Goal: Task Accomplishment & Management: Complete application form

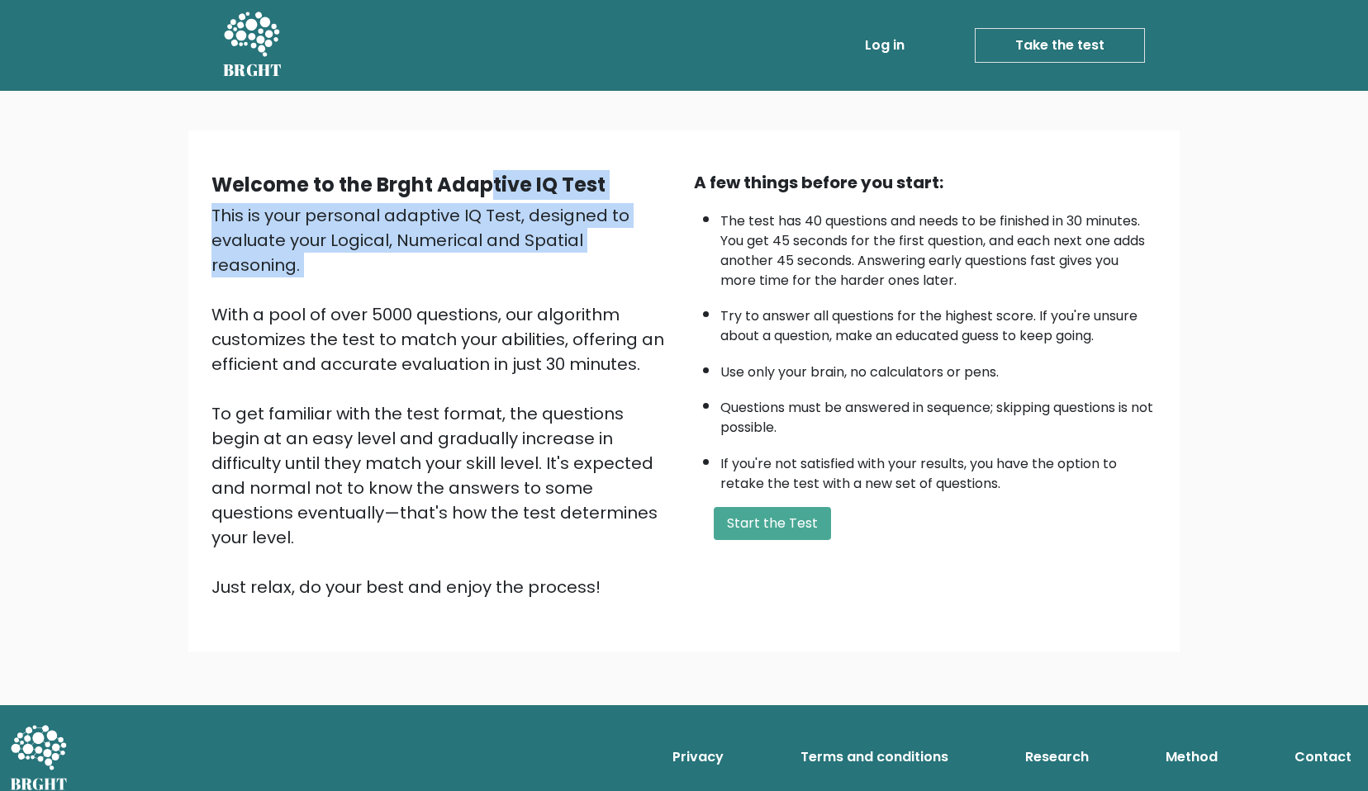
drag, startPoint x: 494, startPoint y: 192, endPoint x: 554, endPoint y: 266, distance: 95.7
click at [554, 266] on div "Welcome to the Brght Adaptive IQ Test This is your personal adaptive IQ Test, d…" at bounding box center [443, 384] width 482 height 429
click at [552, 266] on div "This is your personal adaptive IQ Test, designed to evaluate your Logical, Nume…" at bounding box center [442, 401] width 462 height 396
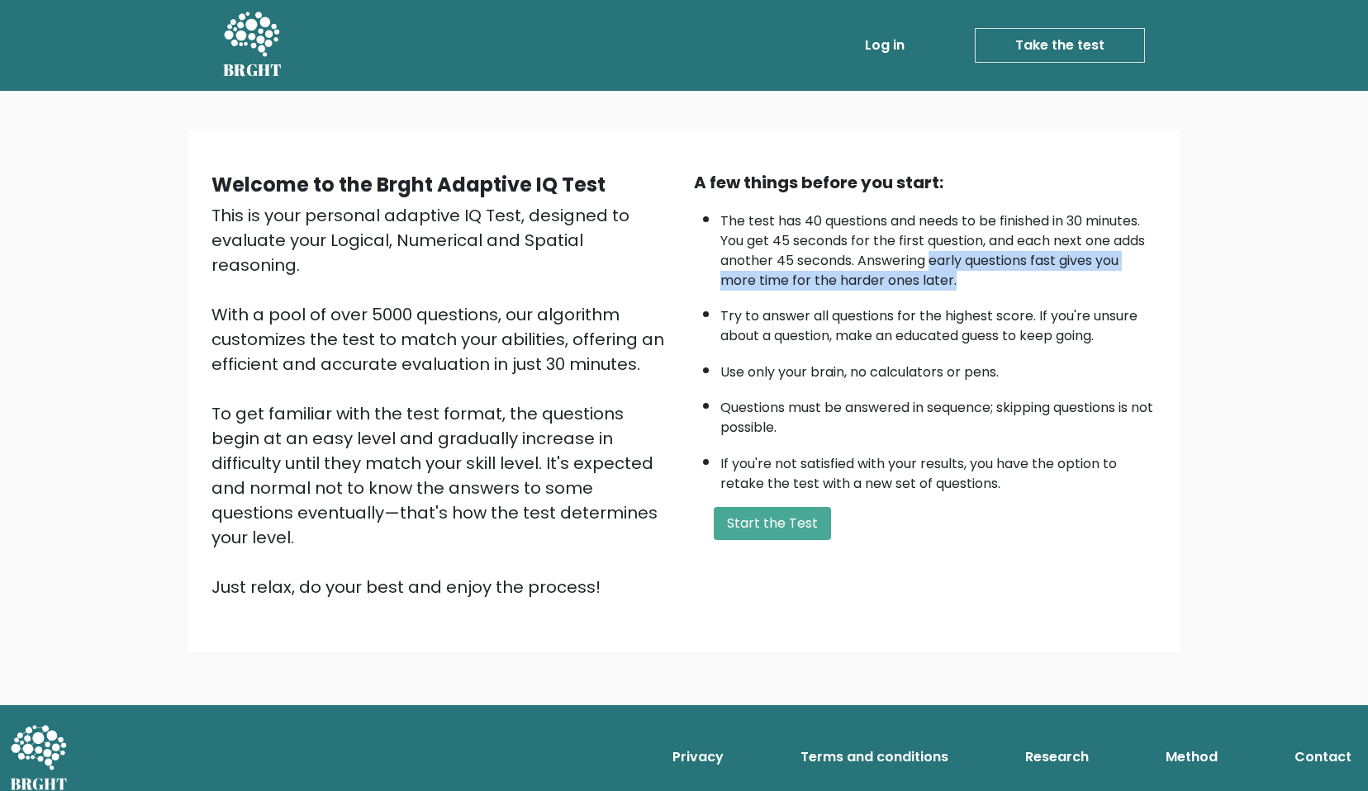
drag, startPoint x: 930, startPoint y: 259, endPoint x: 970, endPoint y: 270, distance: 41.9
click at [975, 271] on li "The test has 40 questions and needs to be finished in 30 minutes. You get 45 se…" at bounding box center [938, 247] width 436 height 88
click at [970, 270] on li "The test has 40 questions and needs to be finished in 30 minutes. You get 45 se…" at bounding box center [938, 247] width 436 height 88
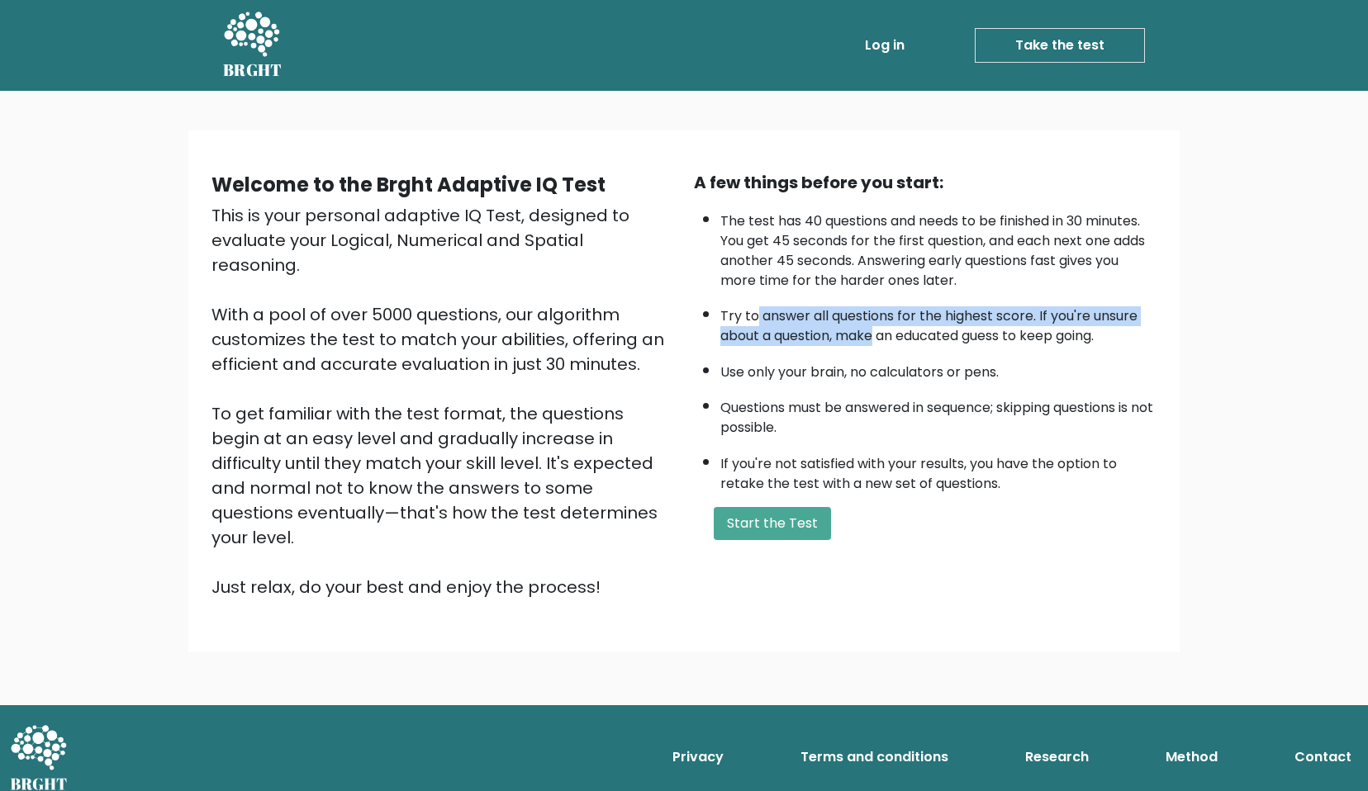
drag, startPoint x: 756, startPoint y: 317, endPoint x: 869, endPoint y: 339, distance: 115.3
click at [873, 339] on li "Try to answer all questions for the highest score. If you're unsure about a que…" at bounding box center [938, 322] width 436 height 48
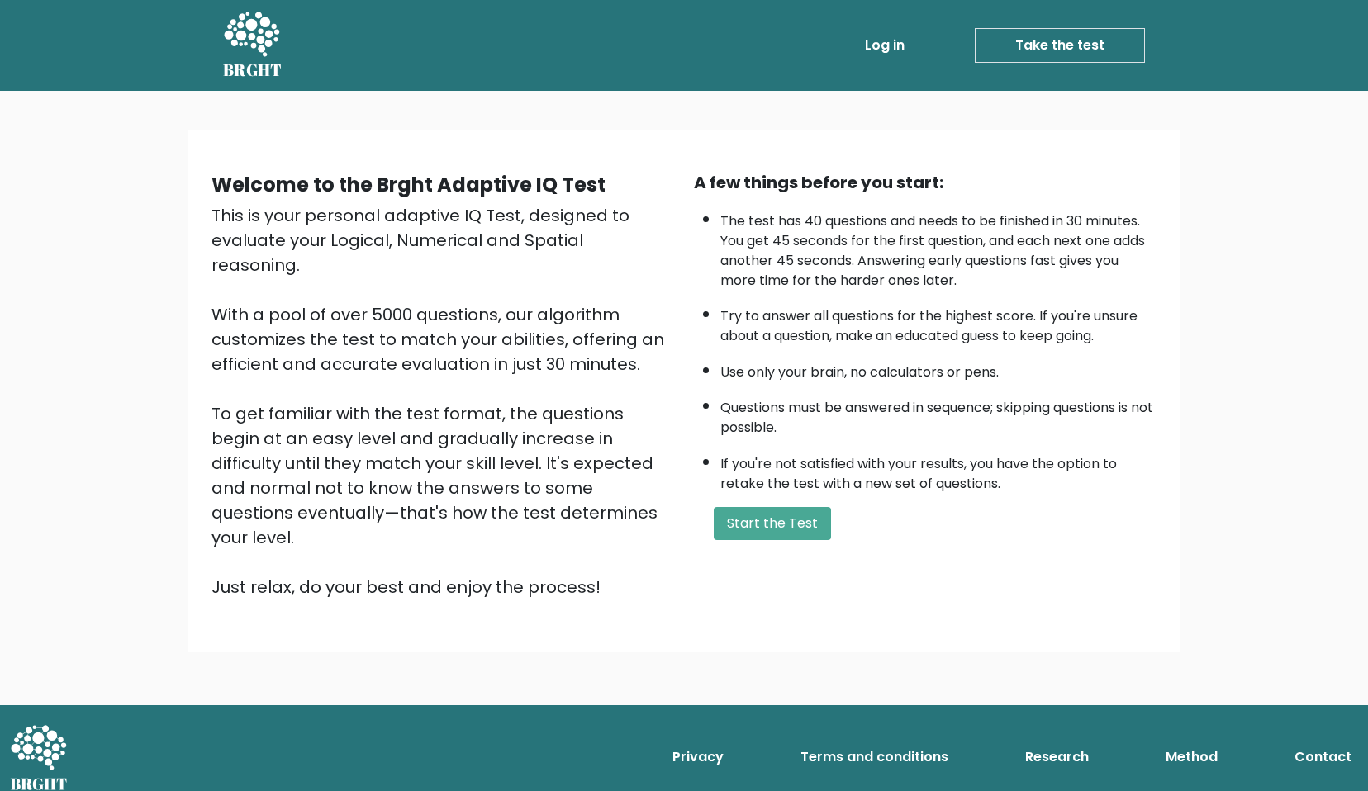
click at [870, 339] on li "Try to answer all questions for the highest score. If you're unsure about a que…" at bounding box center [938, 322] width 436 height 48
click at [794, 512] on button "Start the Test" at bounding box center [772, 523] width 117 height 33
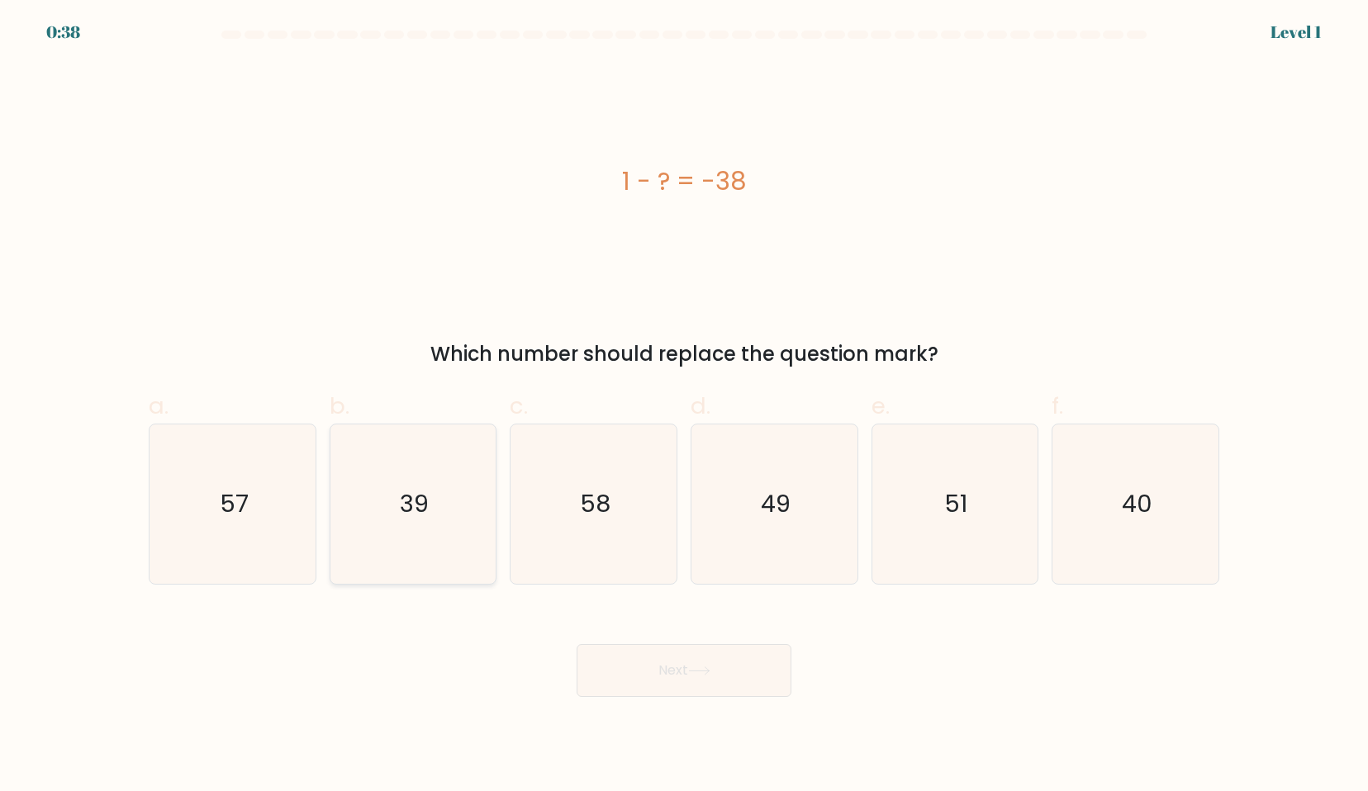
click at [403, 529] on icon "39" at bounding box center [412, 503] width 159 height 159
click at [684, 406] on input "b. 39" at bounding box center [684, 401] width 1 height 11
radio input "true"
click at [720, 672] on button "Next" at bounding box center [683, 670] width 215 height 53
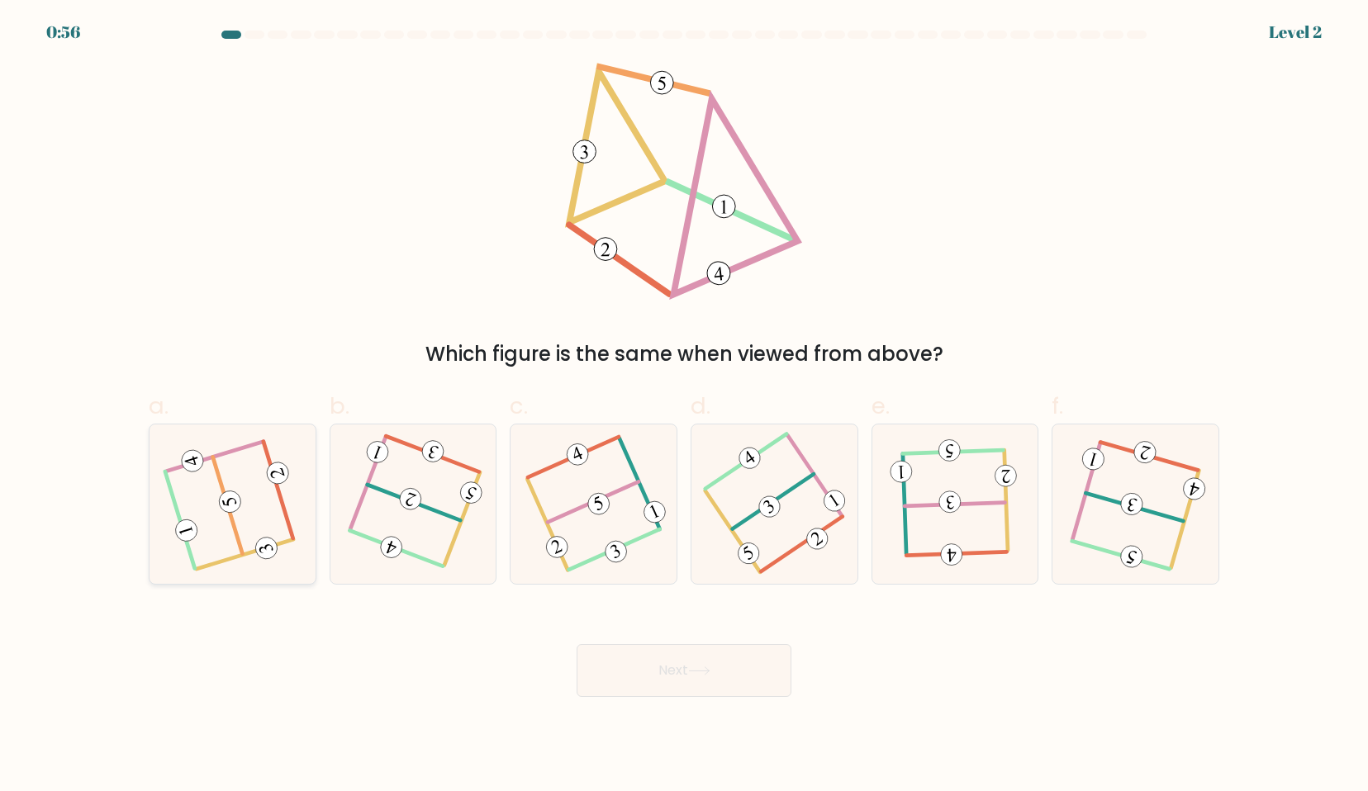
click at [235, 534] on 604 at bounding box center [228, 506] width 30 height 97
click at [684, 406] on input "a." at bounding box center [684, 401] width 1 height 11
radio input "true"
click at [651, 679] on button "Next" at bounding box center [683, 670] width 215 height 53
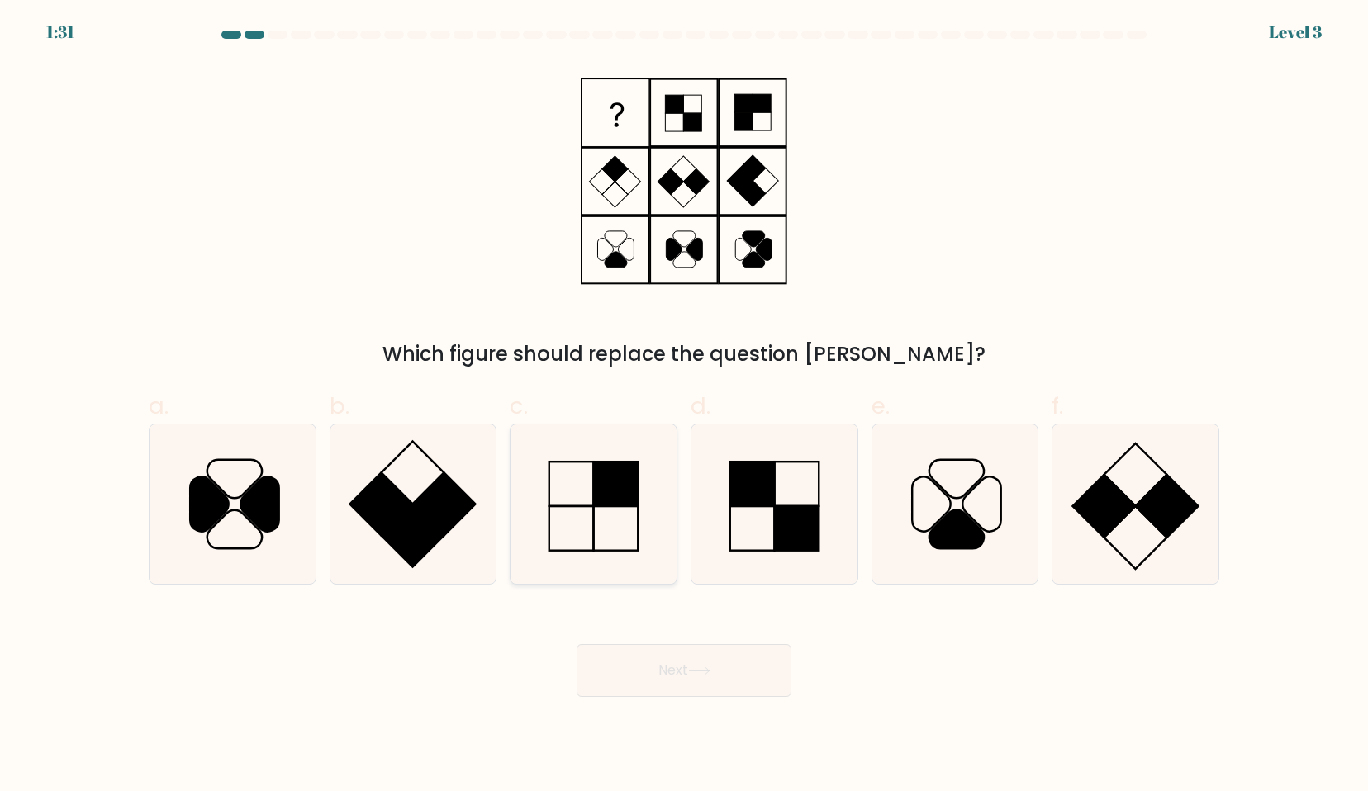
click at [591, 524] on icon at bounding box center [593, 503] width 159 height 159
click at [684, 406] on input "c." at bounding box center [684, 401] width 1 height 11
radio input "true"
click at [668, 676] on button "Next" at bounding box center [683, 670] width 215 height 53
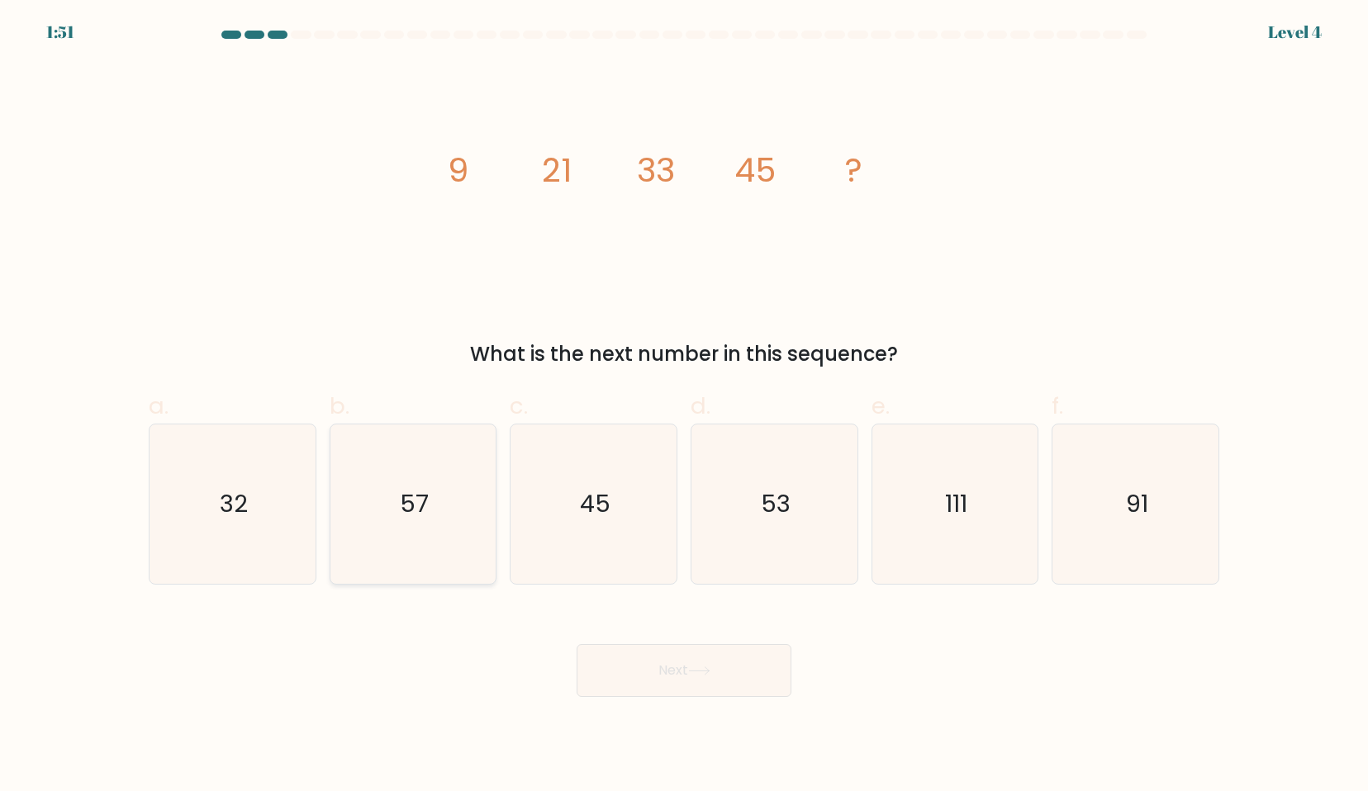
click at [433, 512] on icon "57" at bounding box center [412, 503] width 159 height 159
click at [684, 406] on input "b. 57" at bounding box center [684, 401] width 1 height 11
radio input "true"
click at [633, 681] on button "Next" at bounding box center [683, 670] width 215 height 53
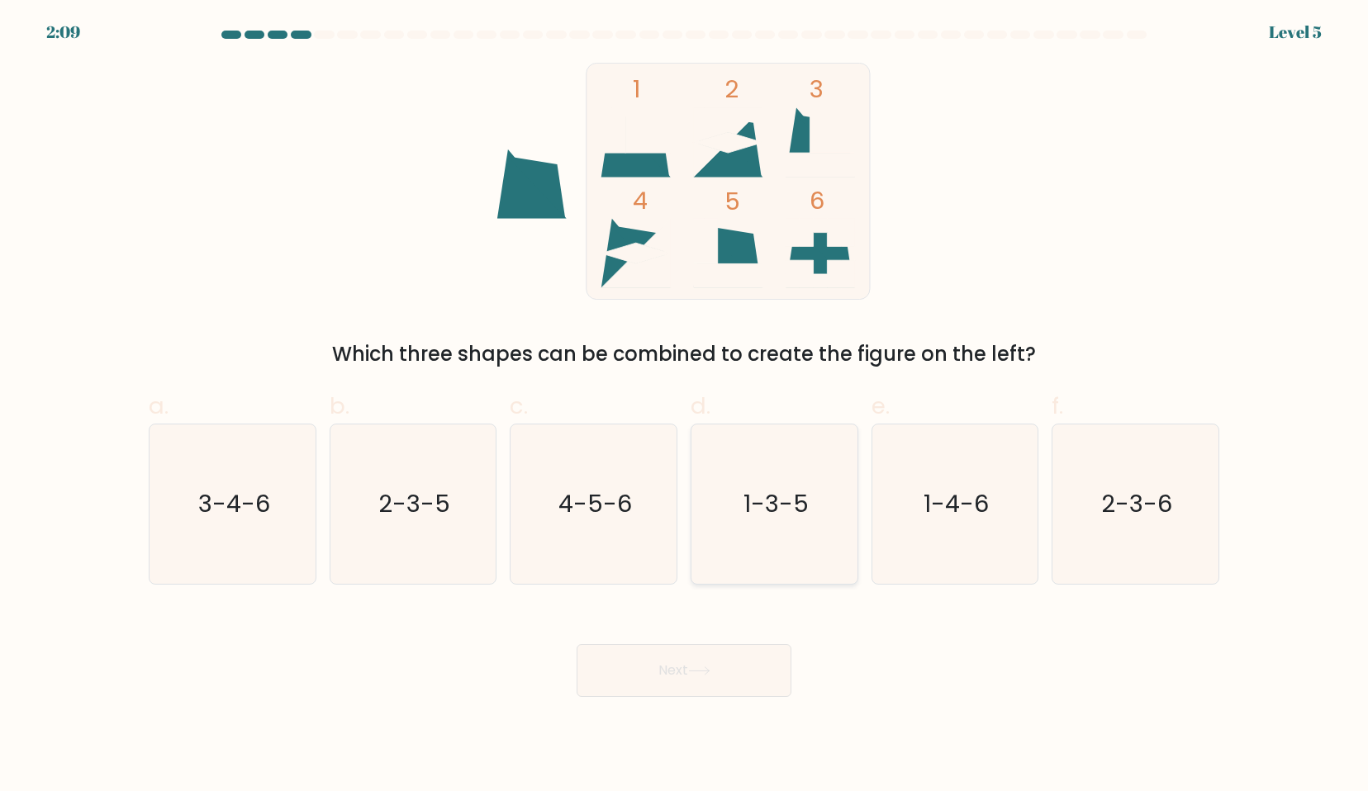
click at [737, 510] on icon "1-3-5" at bounding box center [774, 503] width 159 height 159
click at [685, 406] on input "d. 1-3-5" at bounding box center [684, 401] width 1 height 11
radio input "true"
click at [724, 669] on button "Next" at bounding box center [683, 670] width 215 height 53
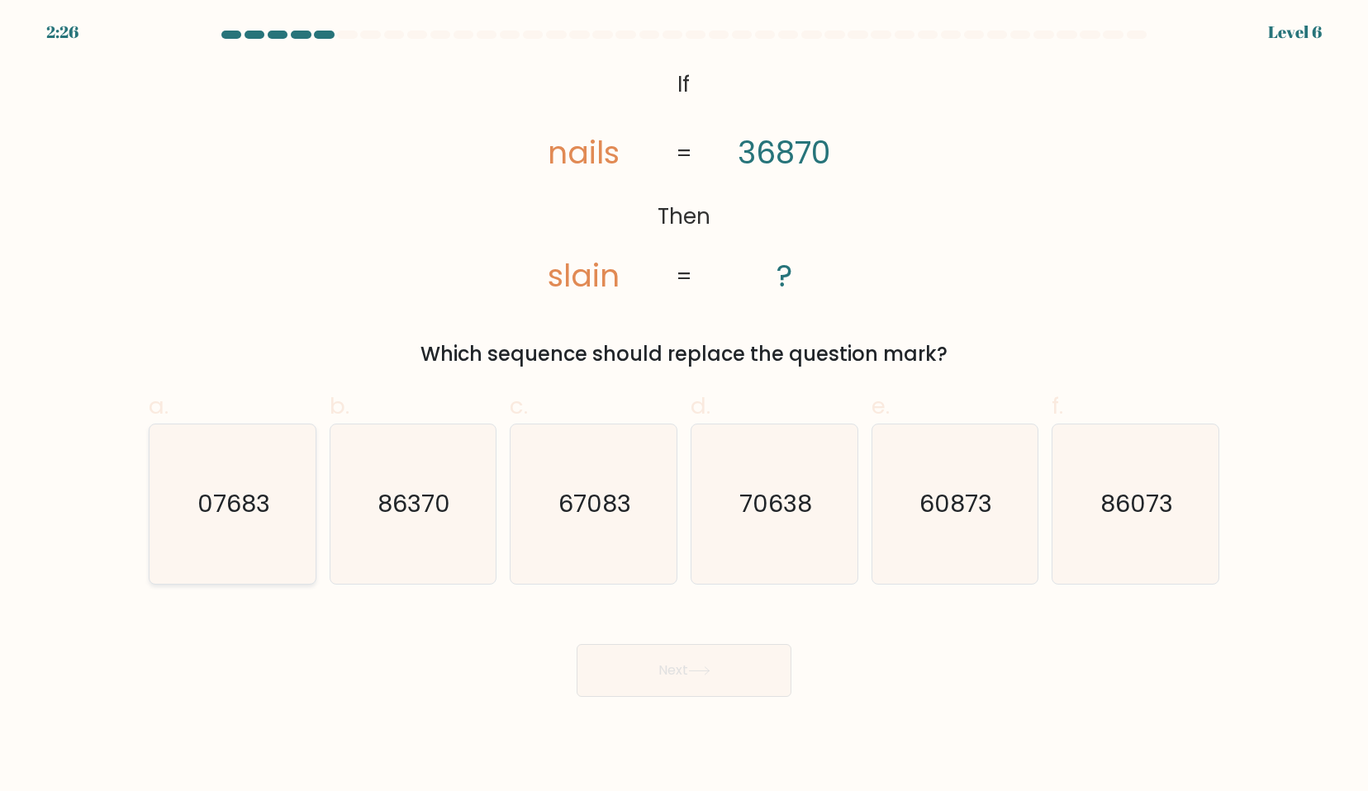
click at [254, 526] on icon "07683" at bounding box center [232, 503] width 159 height 159
click at [684, 406] on input "a. 07683" at bounding box center [684, 401] width 1 height 11
radio input "true"
click at [705, 672] on icon at bounding box center [699, 670] width 22 height 9
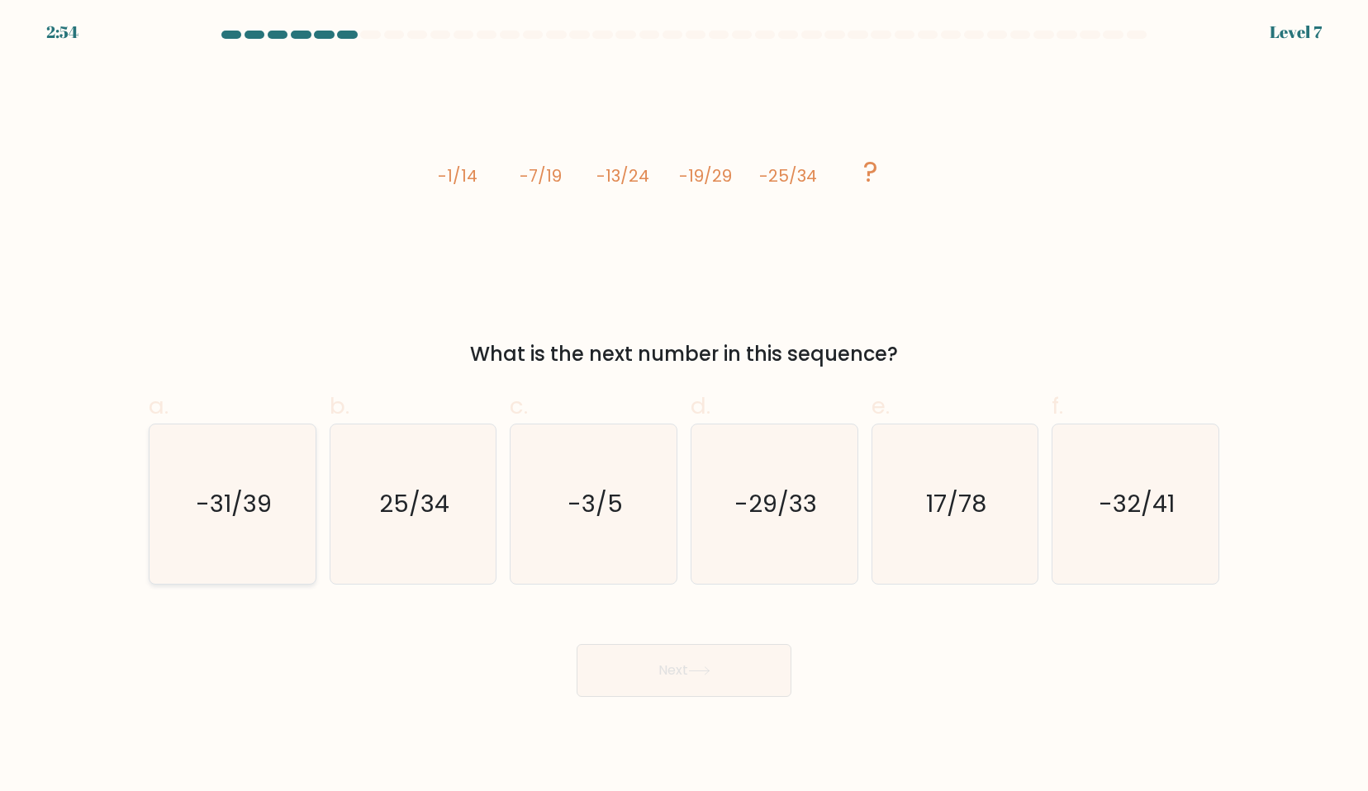
click at [249, 532] on icon "-31/39" at bounding box center [232, 503] width 159 height 159
click at [684, 406] on input "a. -31/39" at bounding box center [684, 401] width 1 height 11
radio input "true"
click at [660, 685] on button "Next" at bounding box center [683, 670] width 215 height 53
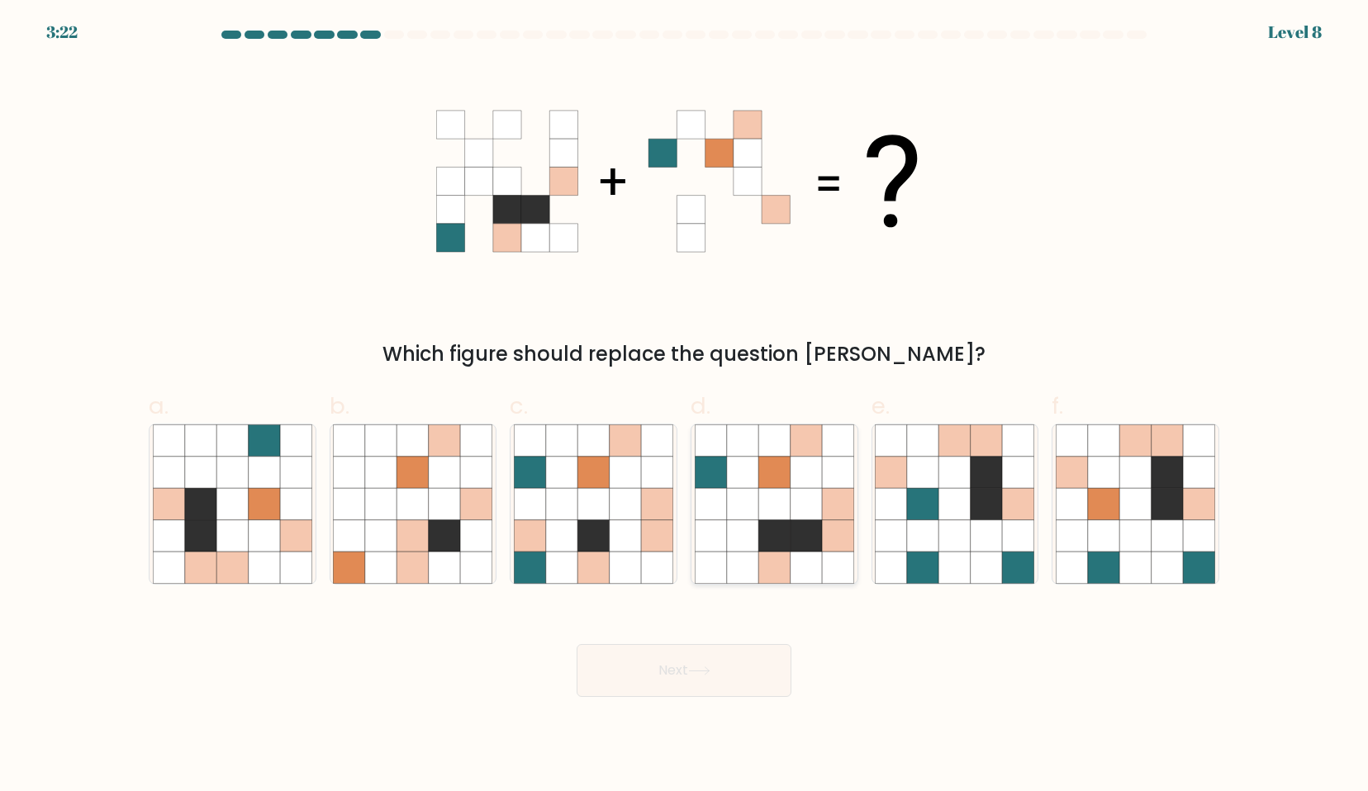
click at [733, 538] on icon at bounding box center [742, 534] width 31 height 31
click at [685, 406] on input "d." at bounding box center [684, 401] width 1 height 11
radio input "true"
click at [677, 678] on button "Next" at bounding box center [683, 670] width 215 height 53
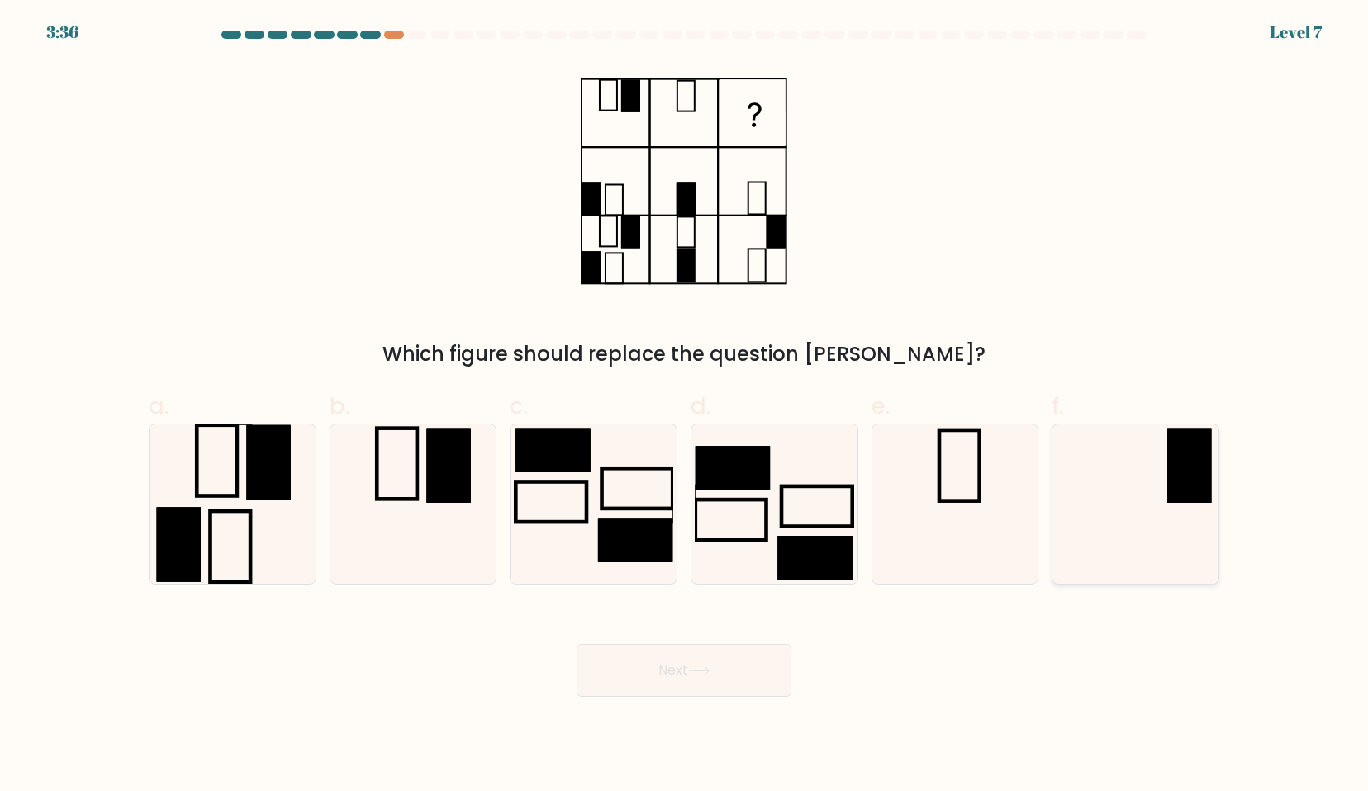
click at [1136, 502] on icon at bounding box center [1134, 503] width 159 height 159
click at [685, 406] on input "f." at bounding box center [684, 401] width 1 height 11
radio input "true"
click at [728, 671] on button "Next" at bounding box center [683, 670] width 215 height 53
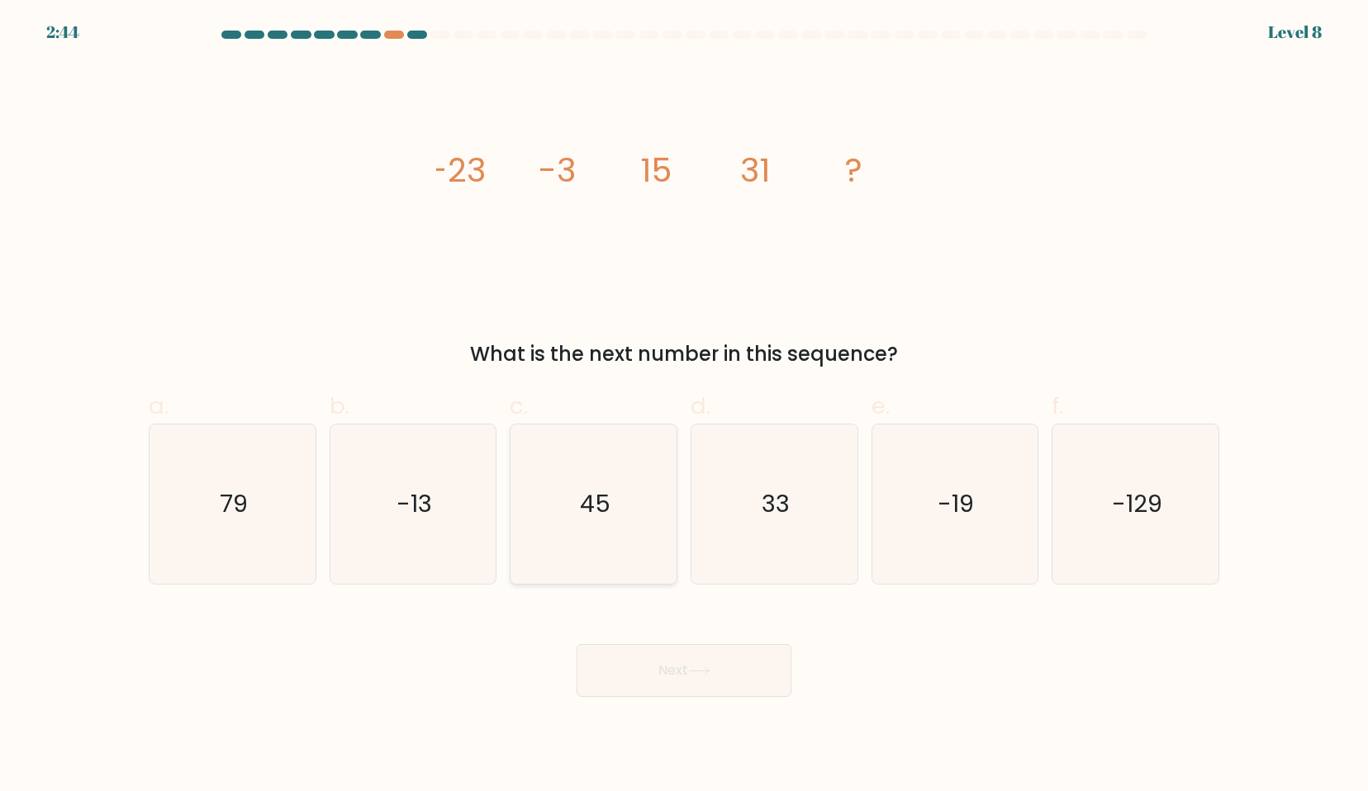
click at [621, 489] on icon "45" at bounding box center [593, 503] width 159 height 159
click at [684, 406] on input "c. 45" at bounding box center [684, 401] width 1 height 11
radio input "true"
click at [720, 664] on button "Next" at bounding box center [683, 670] width 215 height 53
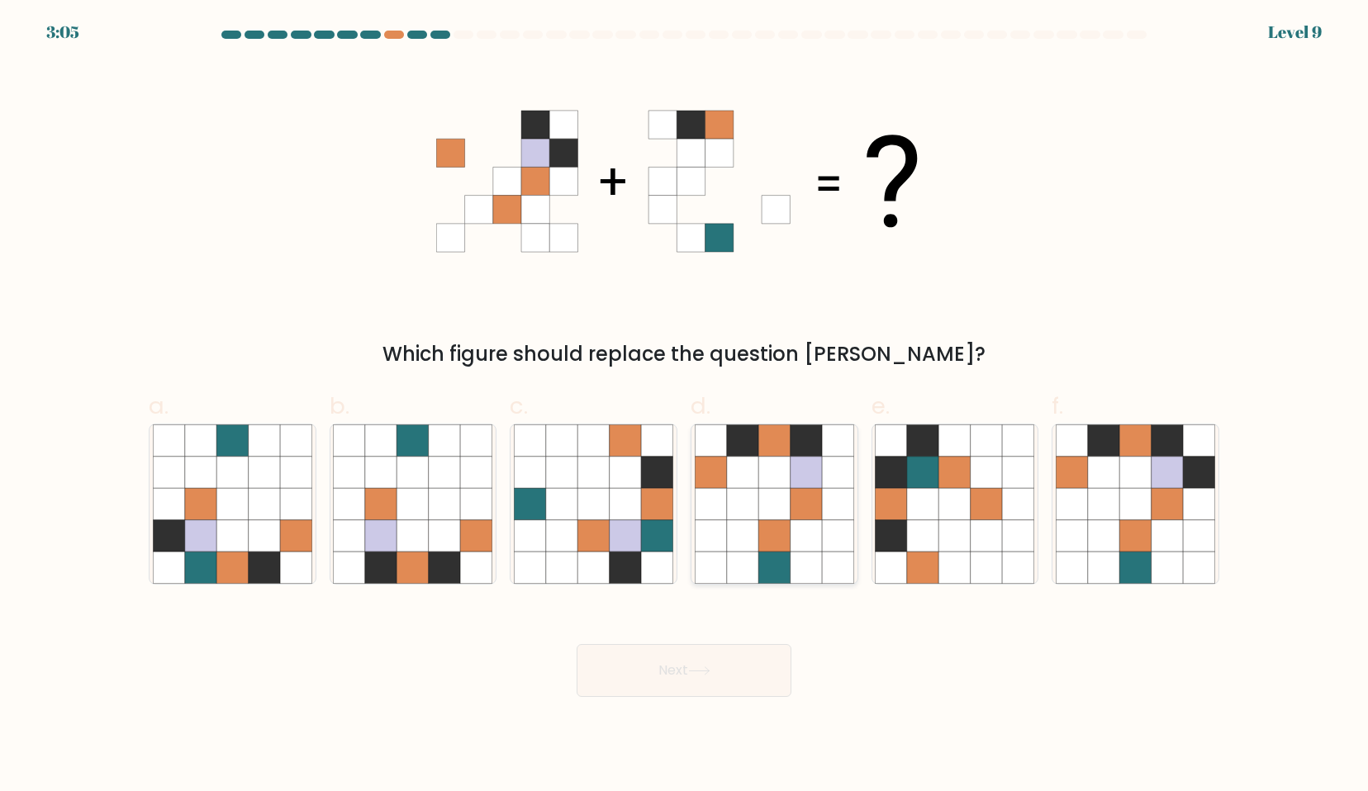
click at [742, 561] on icon at bounding box center [742, 567] width 31 height 31
click at [685, 406] on input "d." at bounding box center [684, 401] width 1 height 11
radio input "true"
click at [696, 680] on button "Next" at bounding box center [683, 670] width 215 height 53
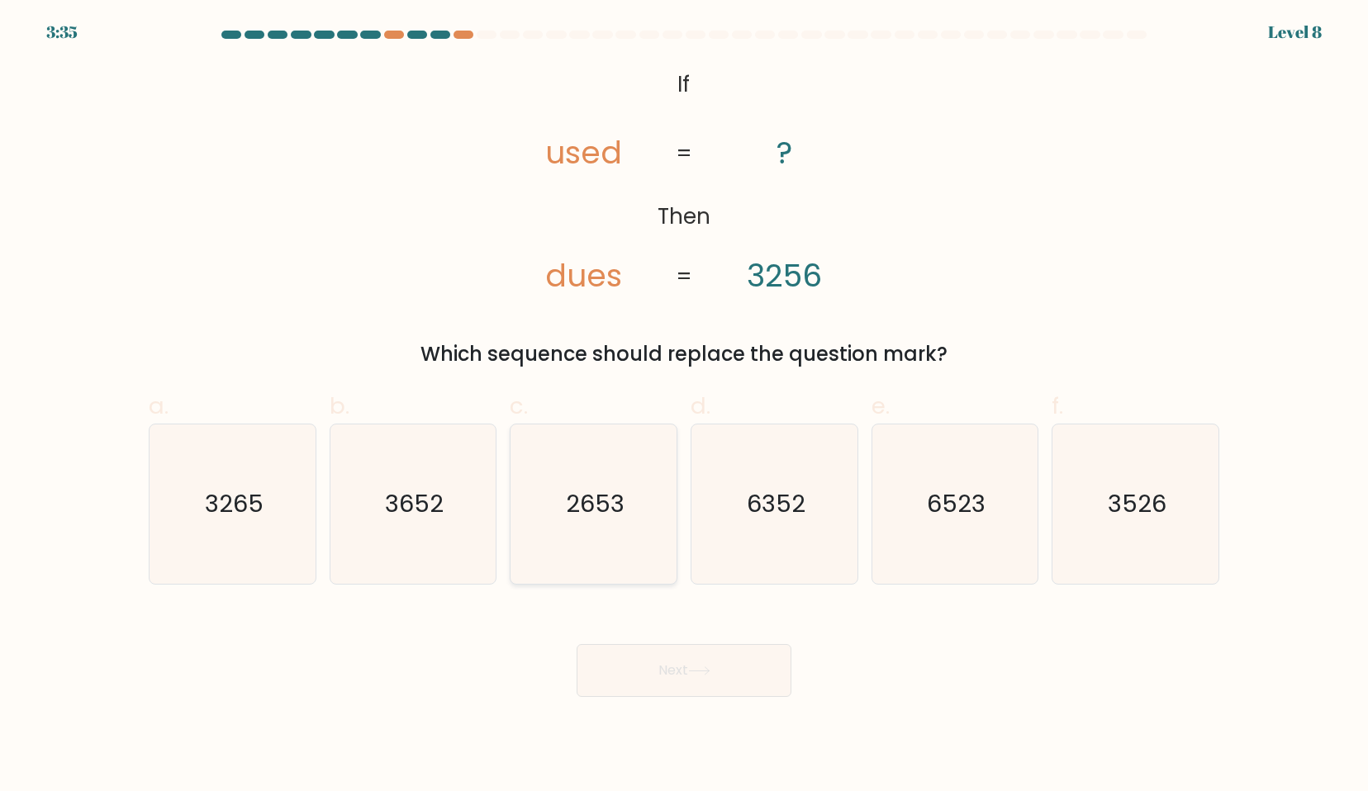
click at [551, 510] on icon "2653" at bounding box center [593, 503] width 159 height 159
click at [684, 406] on input "c. 2653" at bounding box center [684, 401] width 1 height 11
radio input "true"
click at [670, 675] on button "Next" at bounding box center [683, 670] width 215 height 53
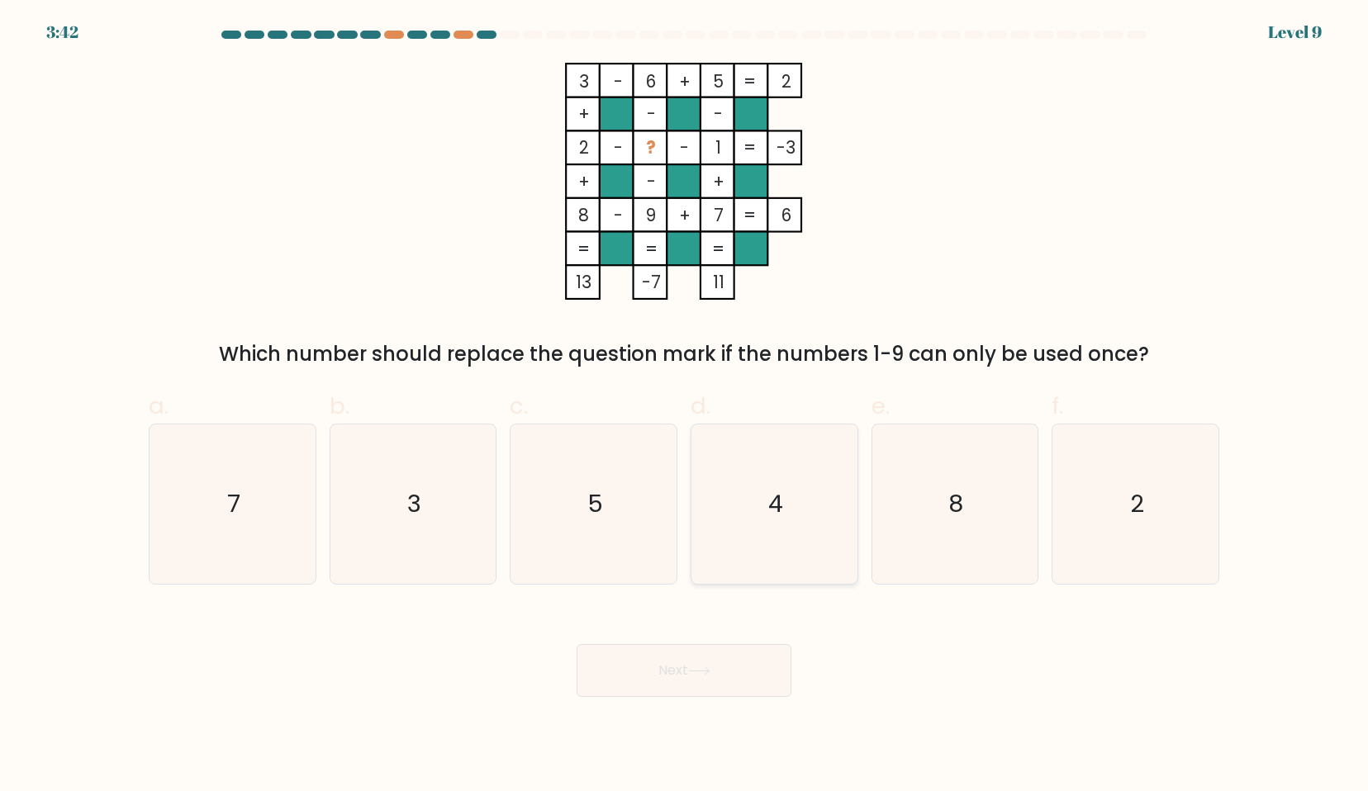
click at [760, 480] on icon "4" at bounding box center [774, 503] width 159 height 159
click at [685, 406] on input "d. 4" at bounding box center [684, 401] width 1 height 11
radio input "true"
click at [718, 670] on button "Next" at bounding box center [683, 670] width 215 height 53
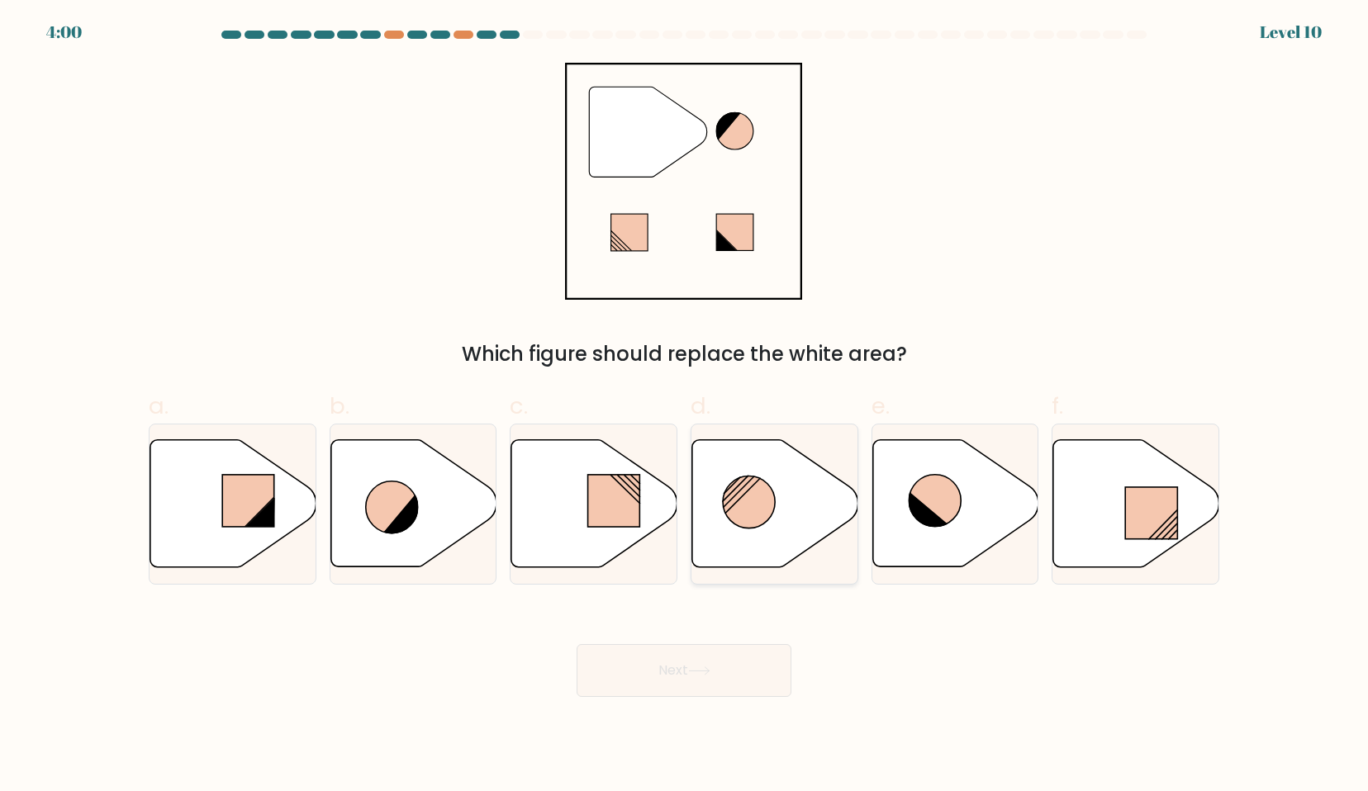
click at [716, 513] on icon at bounding box center [775, 503] width 166 height 127
click at [685, 406] on input "d." at bounding box center [684, 401] width 1 height 11
radio input "true"
click at [676, 675] on button "Next" at bounding box center [683, 670] width 215 height 53
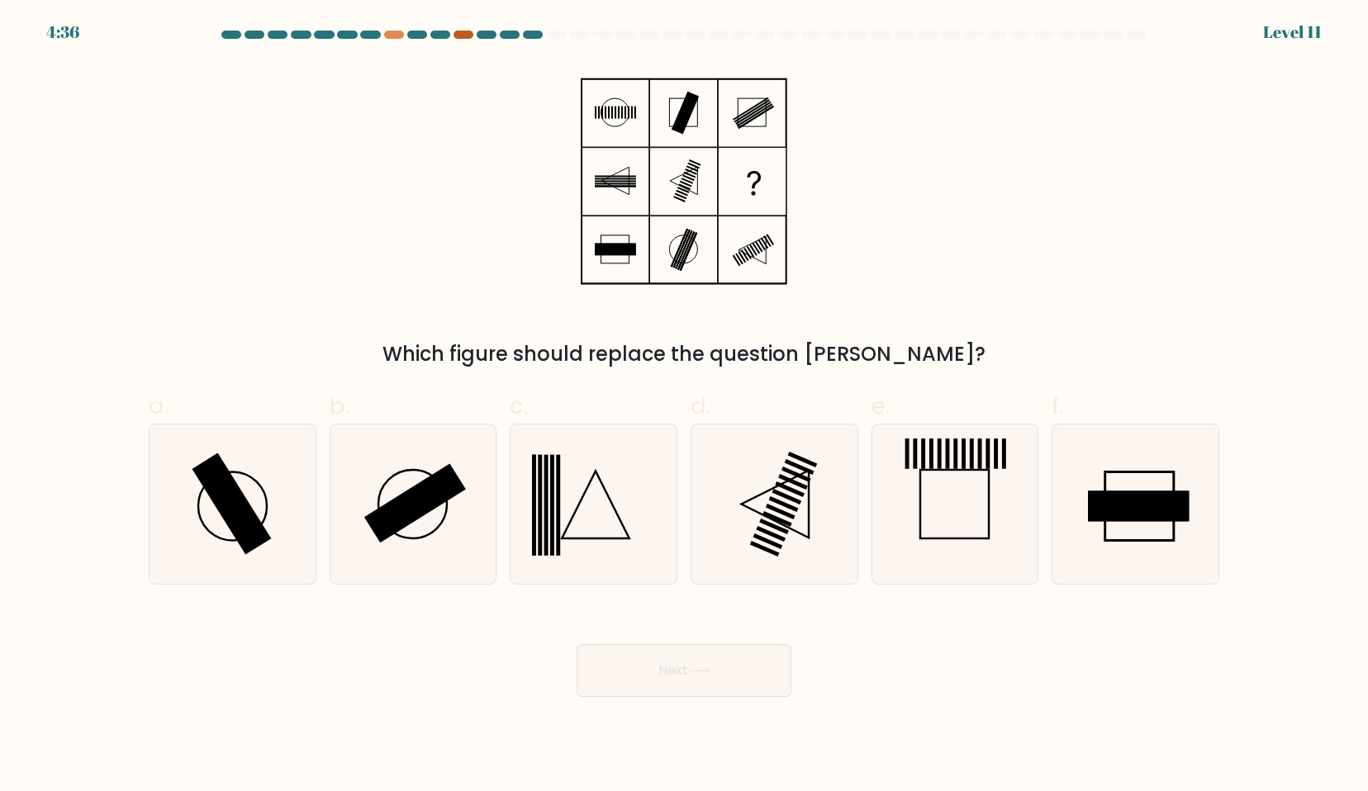
click at [462, 36] on div at bounding box center [463, 35] width 20 height 8
click at [434, 488] on rect at bounding box center [415, 502] width 102 height 79
click at [684, 406] on input "b." at bounding box center [684, 401] width 1 height 11
radio input "true"
click at [671, 683] on button "Next" at bounding box center [683, 670] width 215 height 53
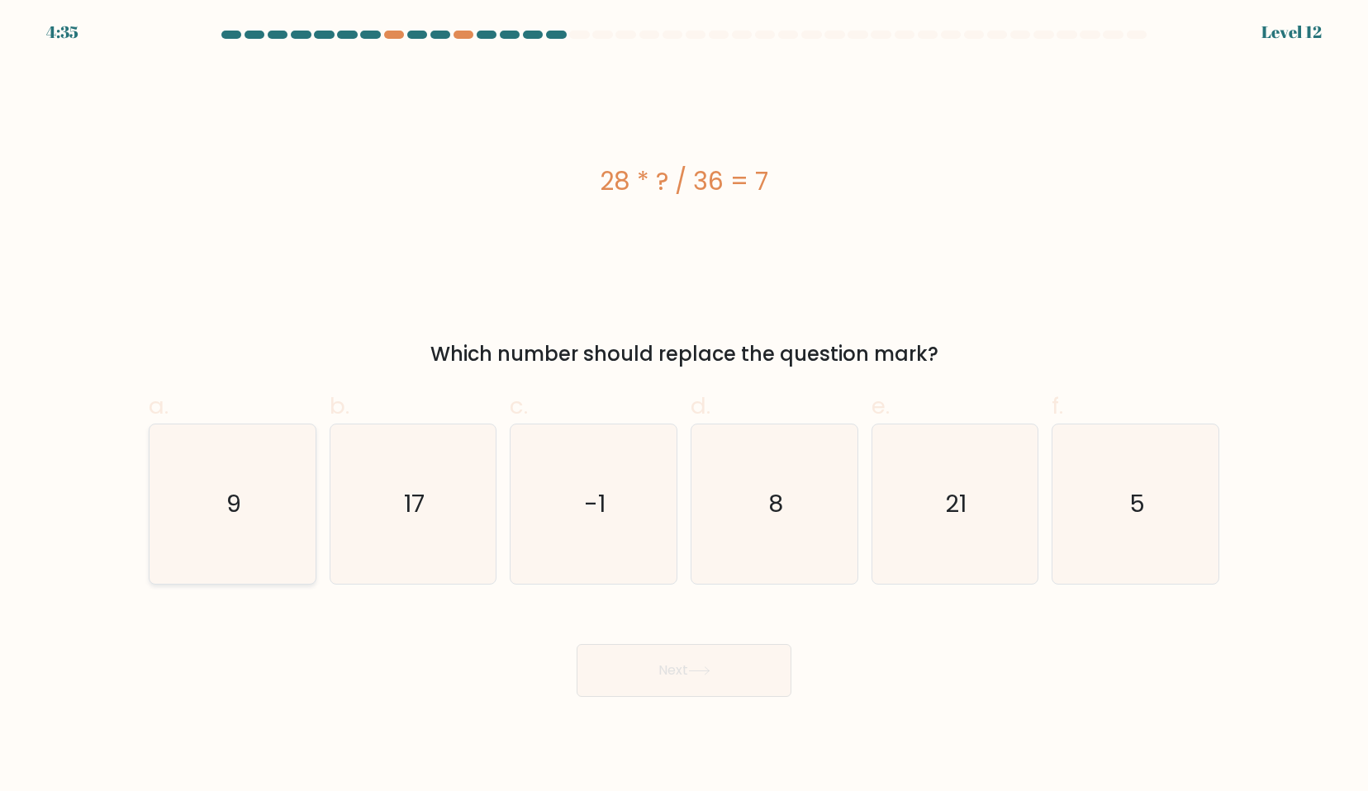
click at [277, 503] on icon "9" at bounding box center [232, 503] width 159 height 159
click at [684, 406] on input "a. 9" at bounding box center [684, 401] width 1 height 11
radio input "true"
click at [628, 688] on button "Next" at bounding box center [683, 670] width 215 height 53
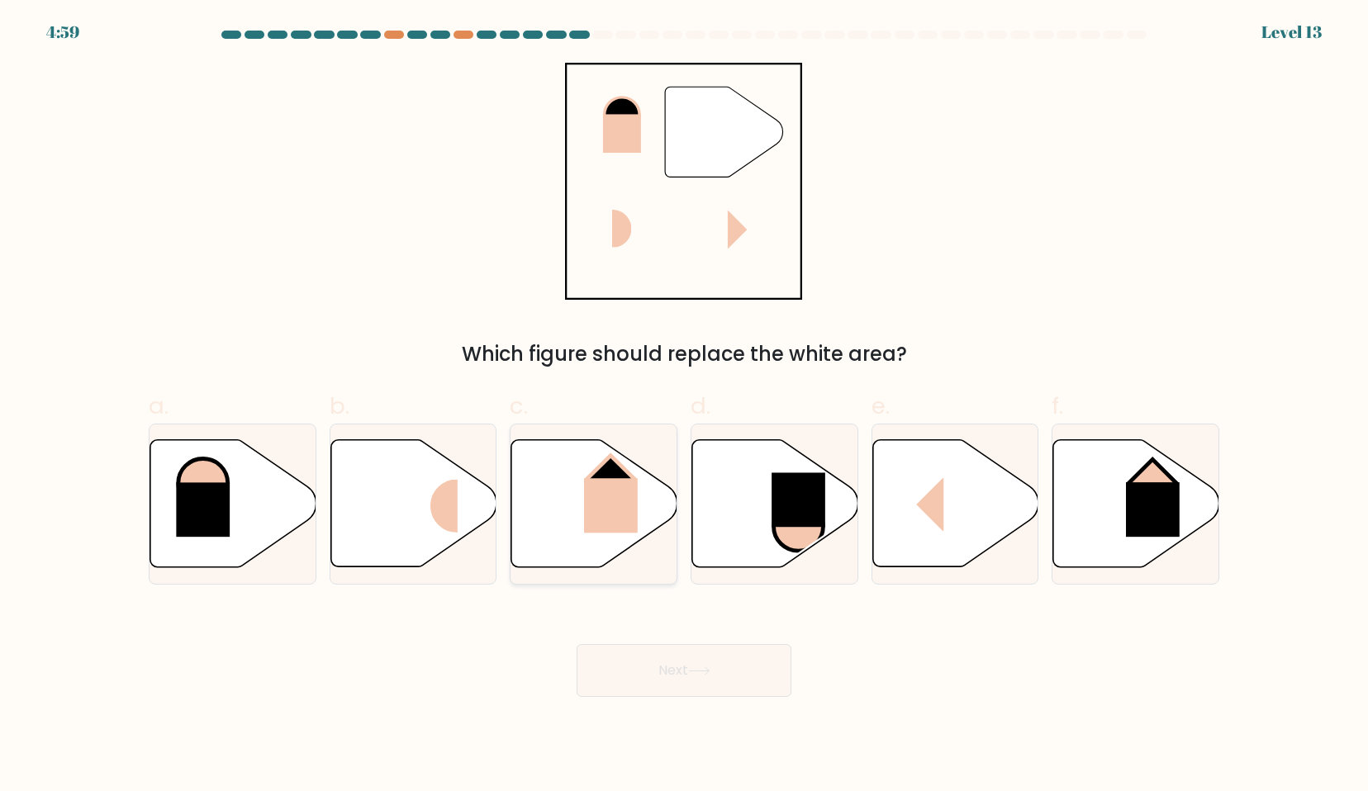
click at [607, 516] on rect at bounding box center [611, 505] width 54 height 55
click at [684, 406] on input "c." at bounding box center [684, 401] width 1 height 11
radio input "true"
click at [709, 684] on button "Next" at bounding box center [683, 670] width 215 height 53
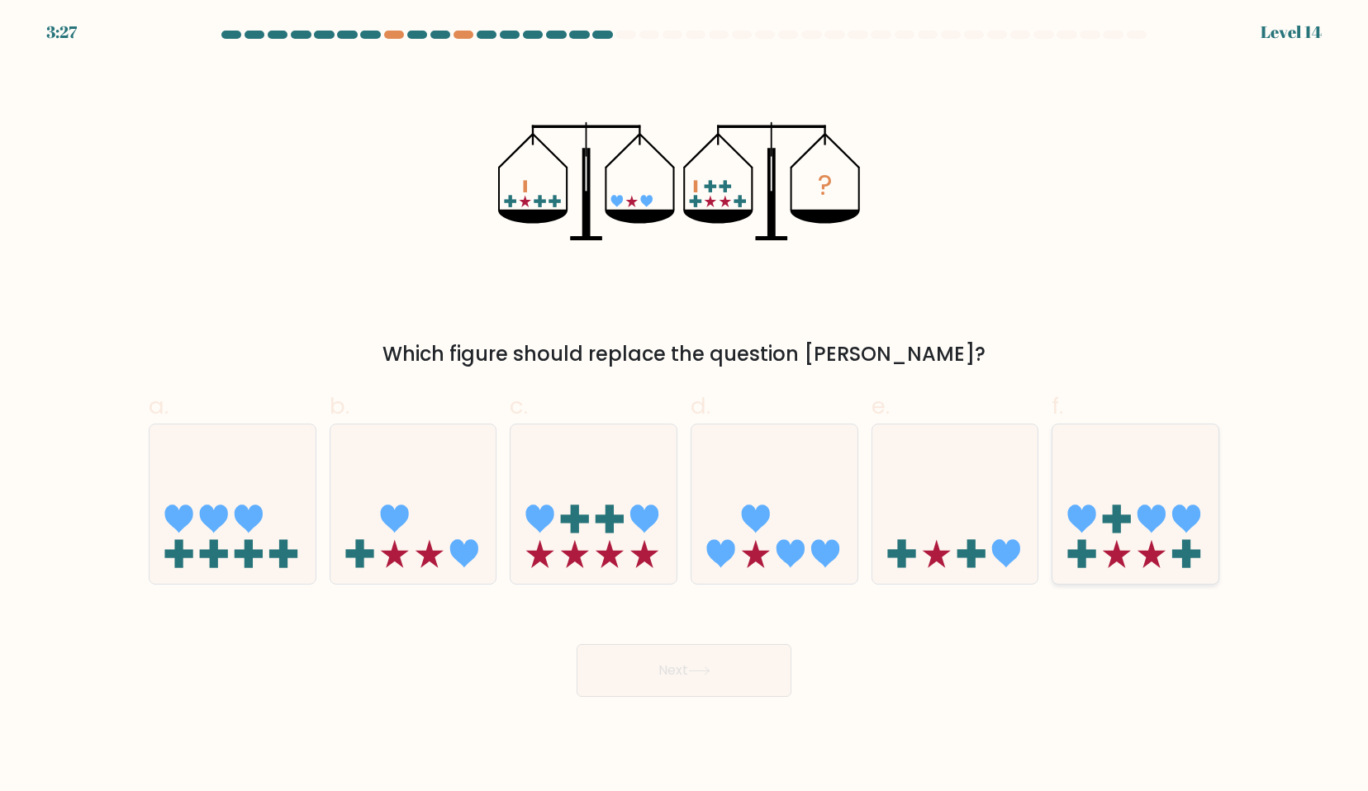
click at [1173, 501] on icon at bounding box center [1135, 503] width 166 height 137
click at [685, 406] on input "f." at bounding box center [684, 401] width 1 height 11
radio input "true"
click at [450, 515] on icon at bounding box center [413, 503] width 166 height 137
click at [684, 406] on input "b." at bounding box center [684, 401] width 1 height 11
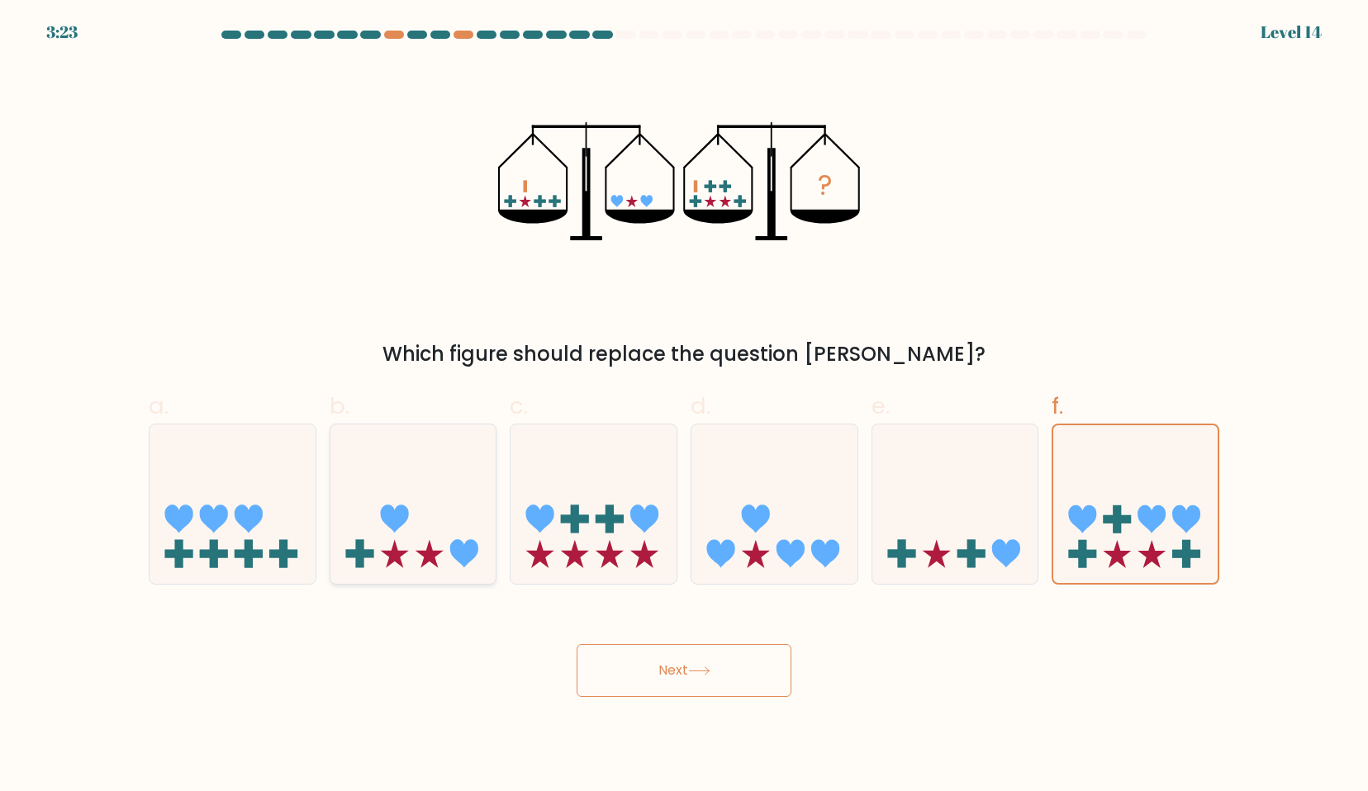
radio input "true"
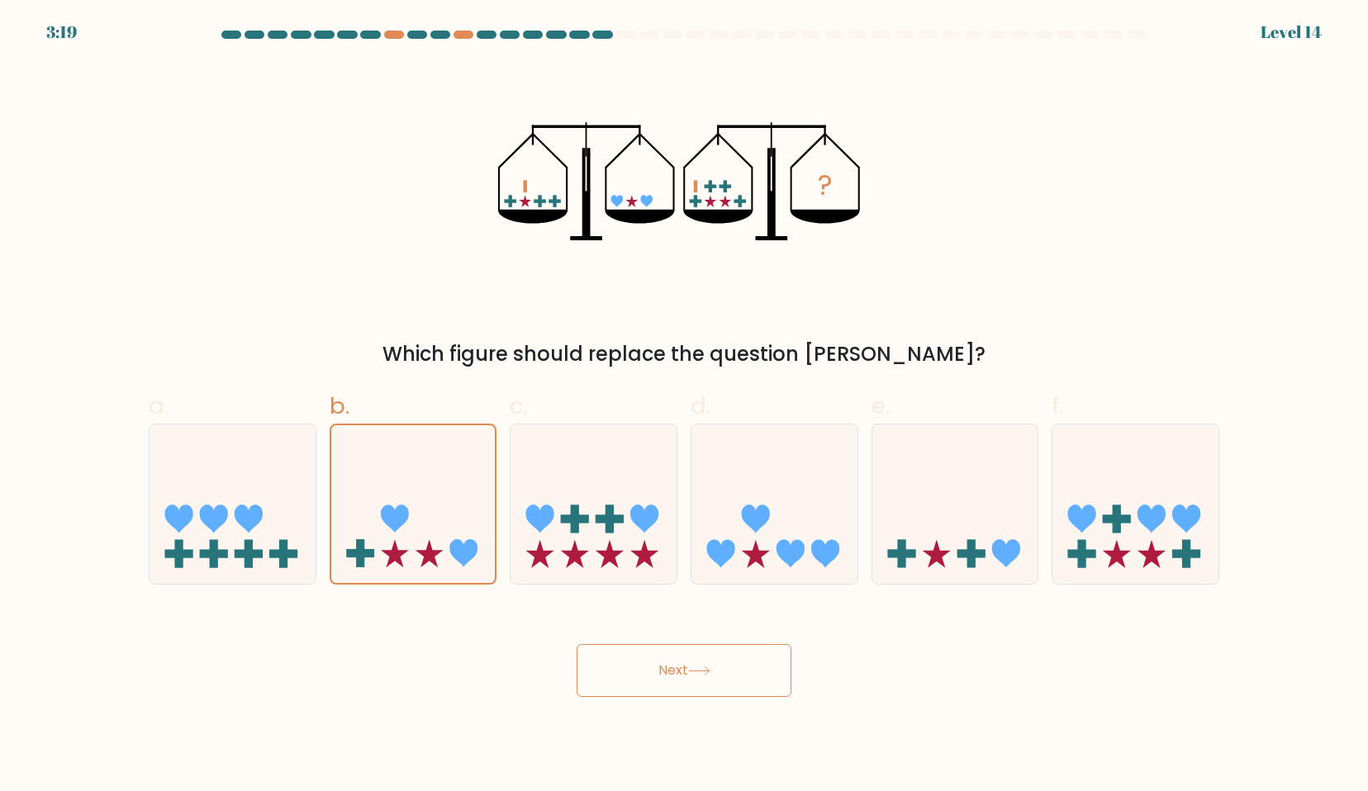
click at [688, 684] on button "Next" at bounding box center [683, 670] width 215 height 53
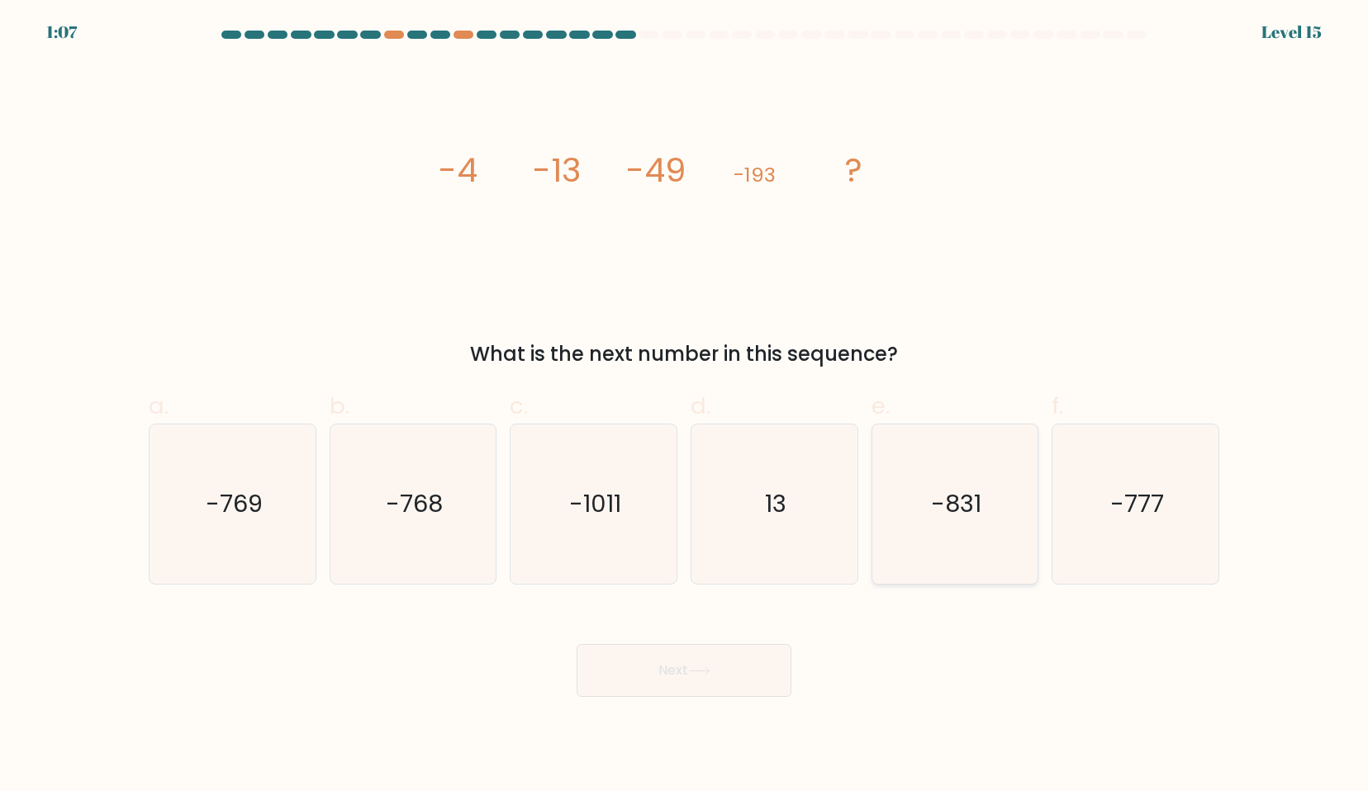
click at [911, 486] on icon "-831" at bounding box center [954, 503] width 159 height 159
click at [685, 406] on input "e. -831" at bounding box center [684, 401] width 1 height 11
radio input "true"
click at [433, 506] on text "-768" at bounding box center [414, 503] width 57 height 33
click at [684, 406] on input "b. -768" at bounding box center [684, 401] width 1 height 11
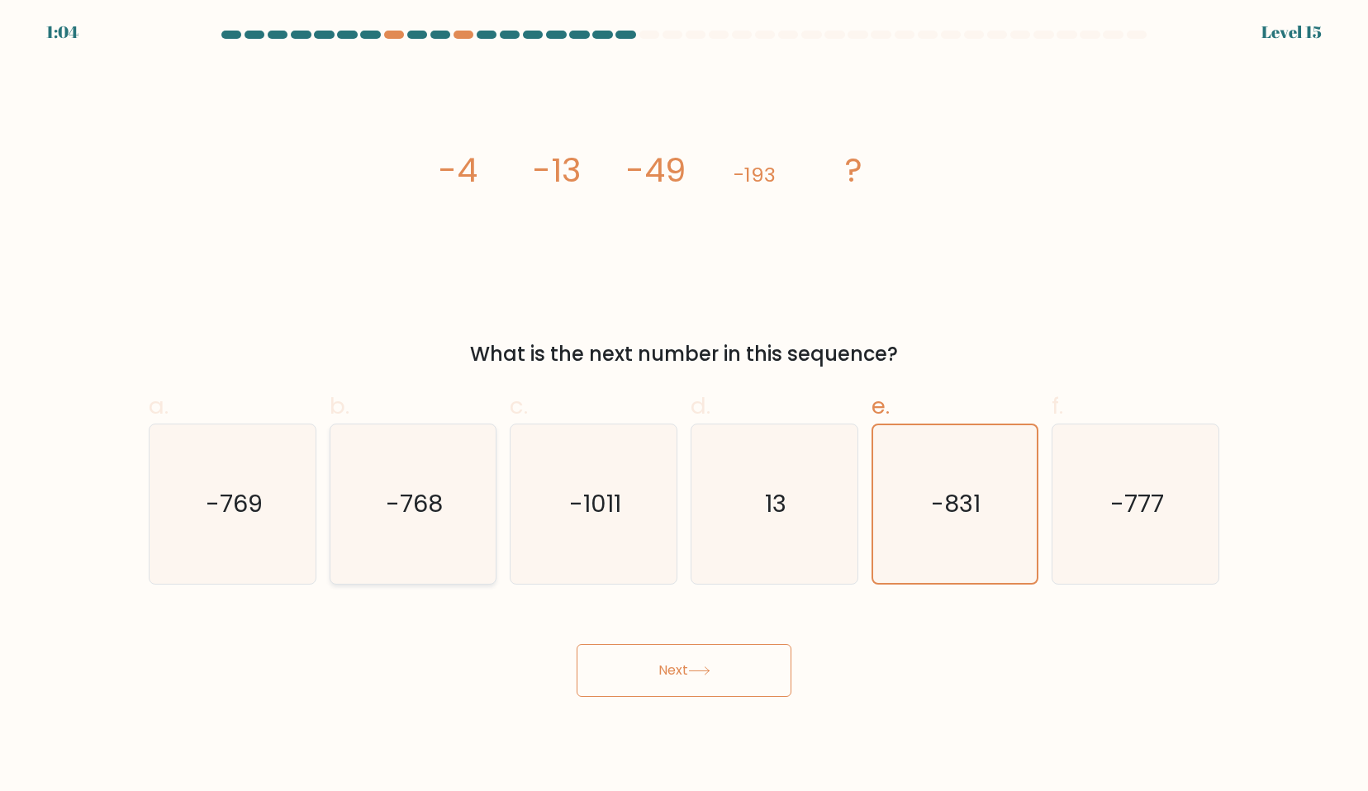
radio input "true"
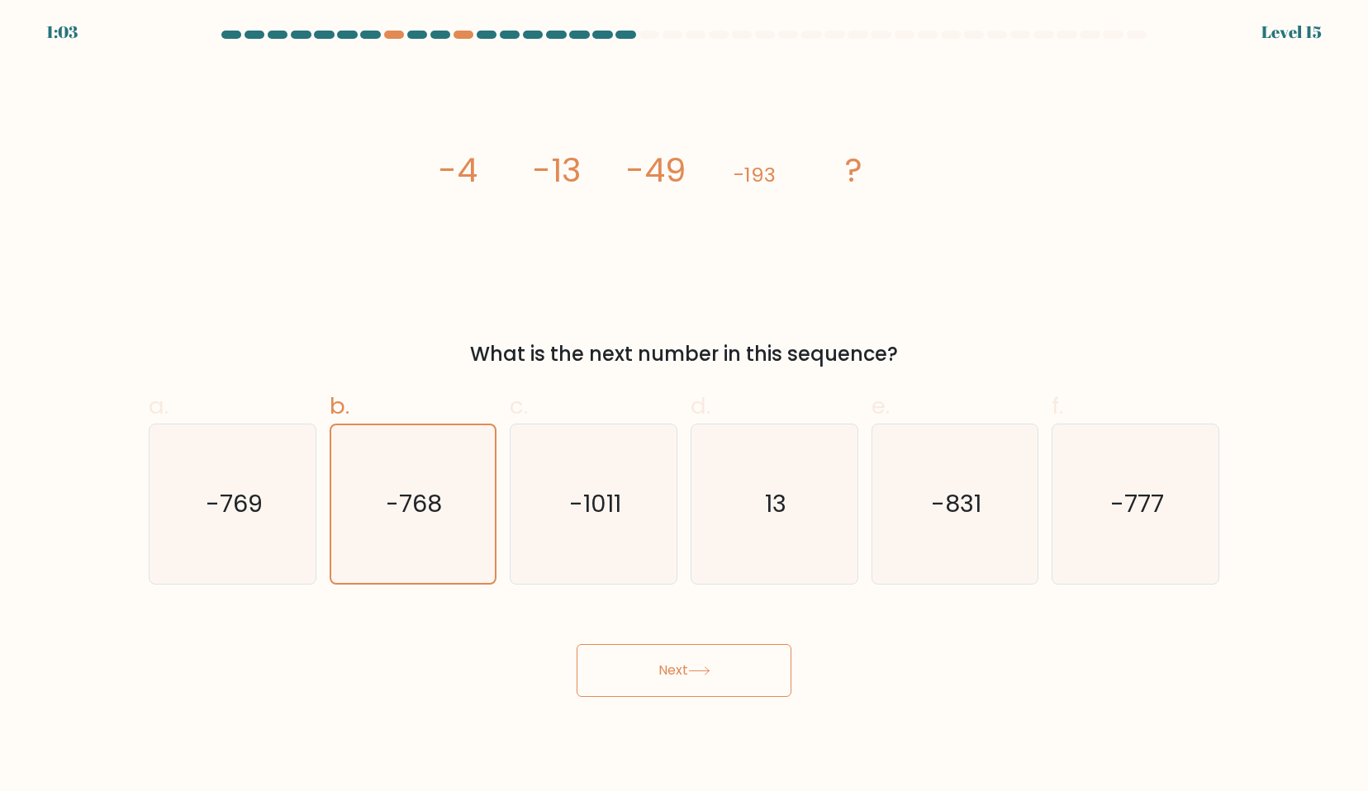
click at [668, 672] on button "Next" at bounding box center [683, 670] width 215 height 53
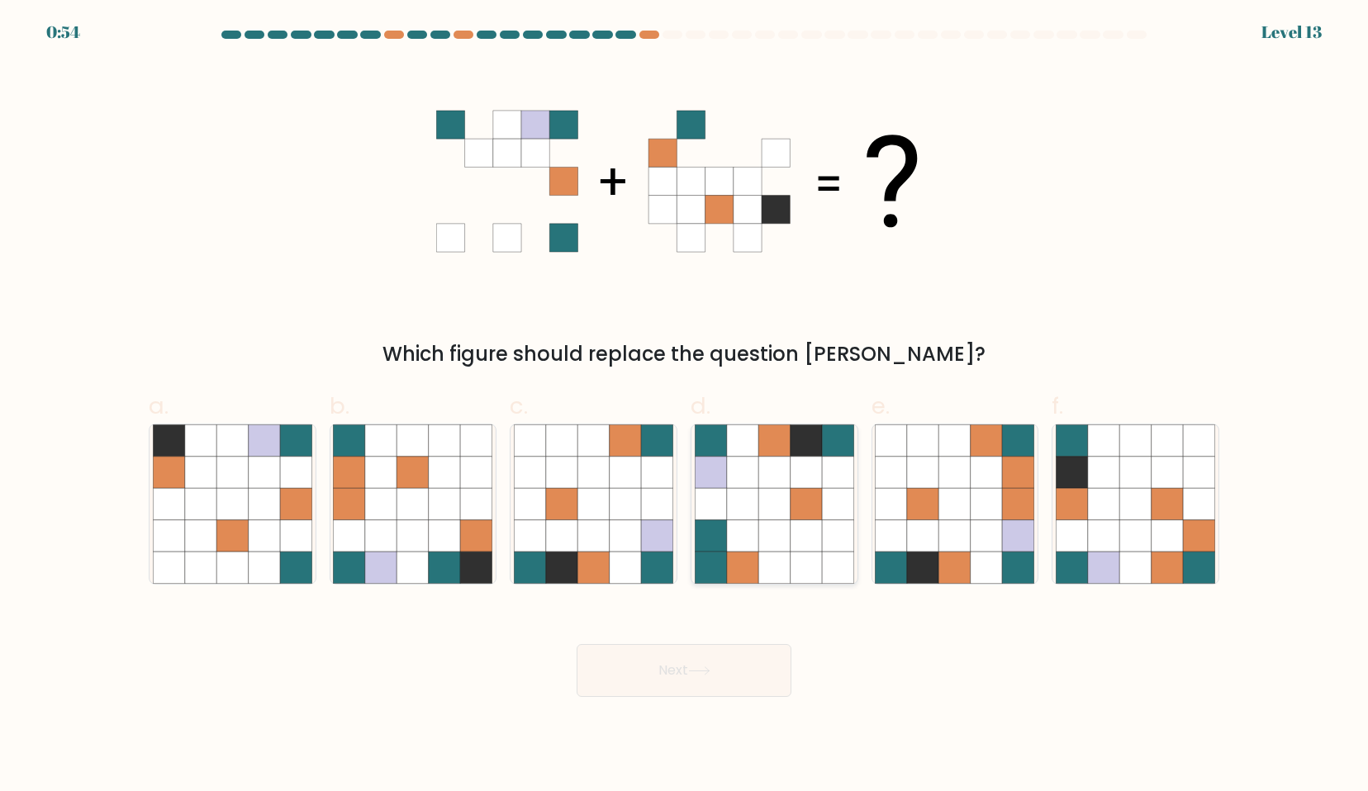
click at [755, 492] on icon at bounding box center [742, 503] width 31 height 31
click at [685, 406] on input "d." at bounding box center [684, 401] width 1 height 11
radio input "true"
click at [710, 674] on icon at bounding box center [699, 670] width 22 height 9
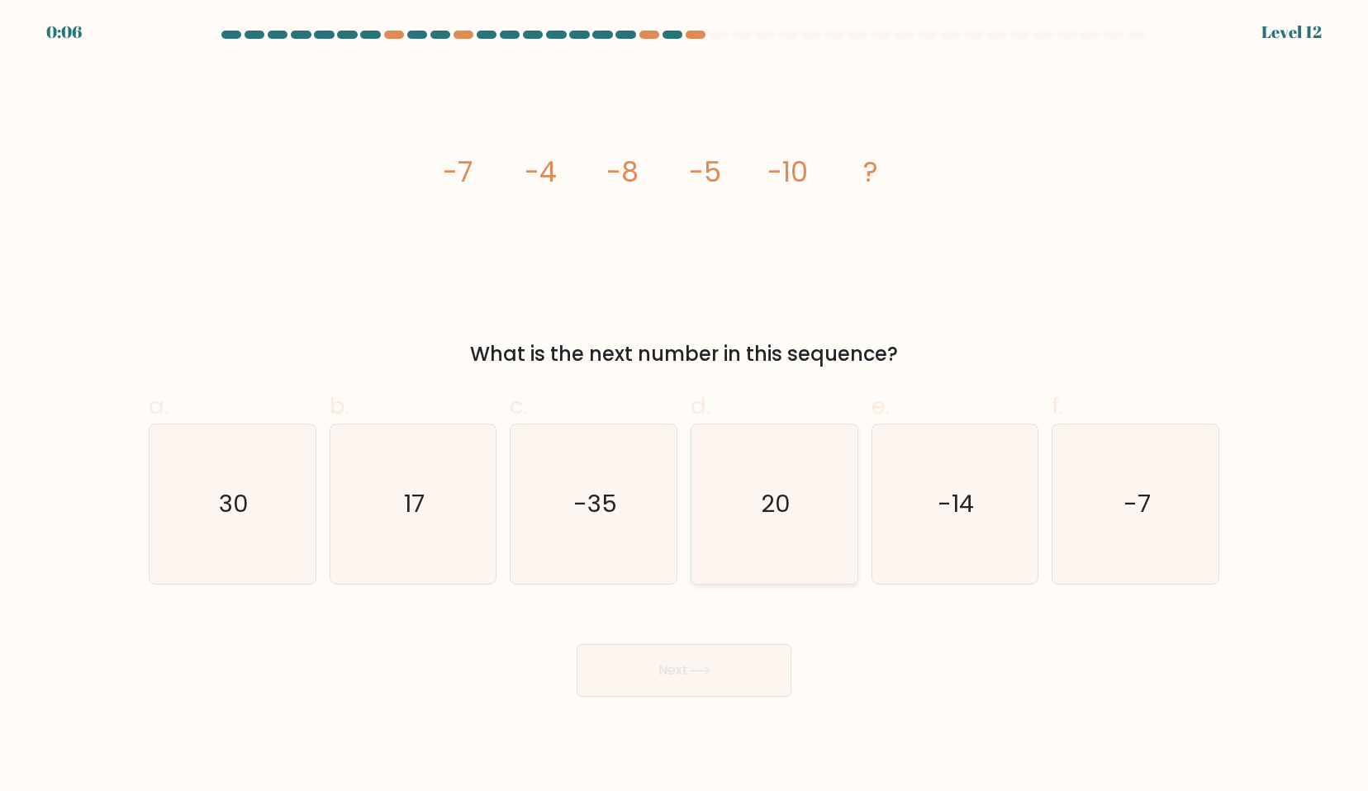
click at [750, 513] on icon "20" at bounding box center [774, 503] width 159 height 159
click at [685, 406] on input "d. 20" at bounding box center [684, 401] width 1 height 11
radio input "true"
click at [650, 515] on icon "-35" at bounding box center [593, 503] width 159 height 159
click at [684, 406] on input "c. -35" at bounding box center [684, 401] width 1 height 11
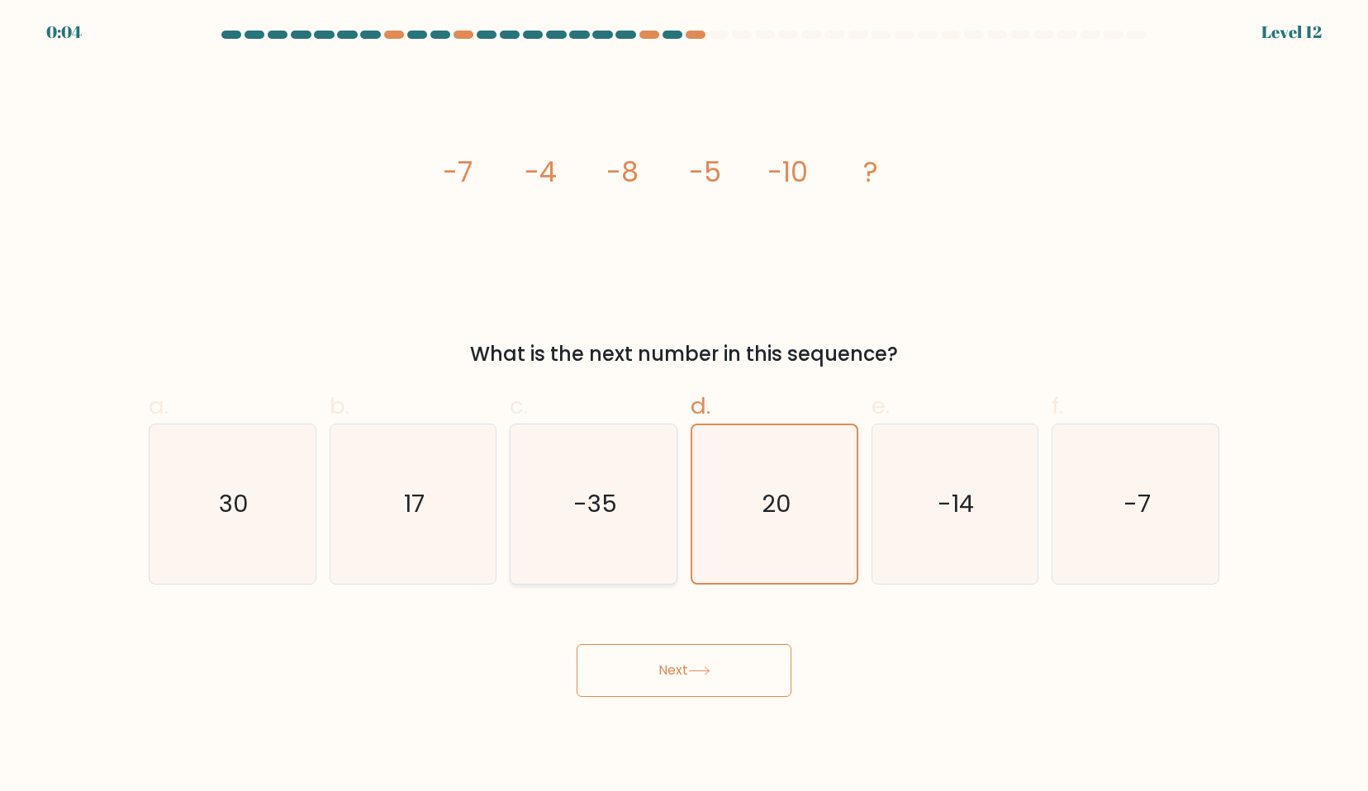
radio input "true"
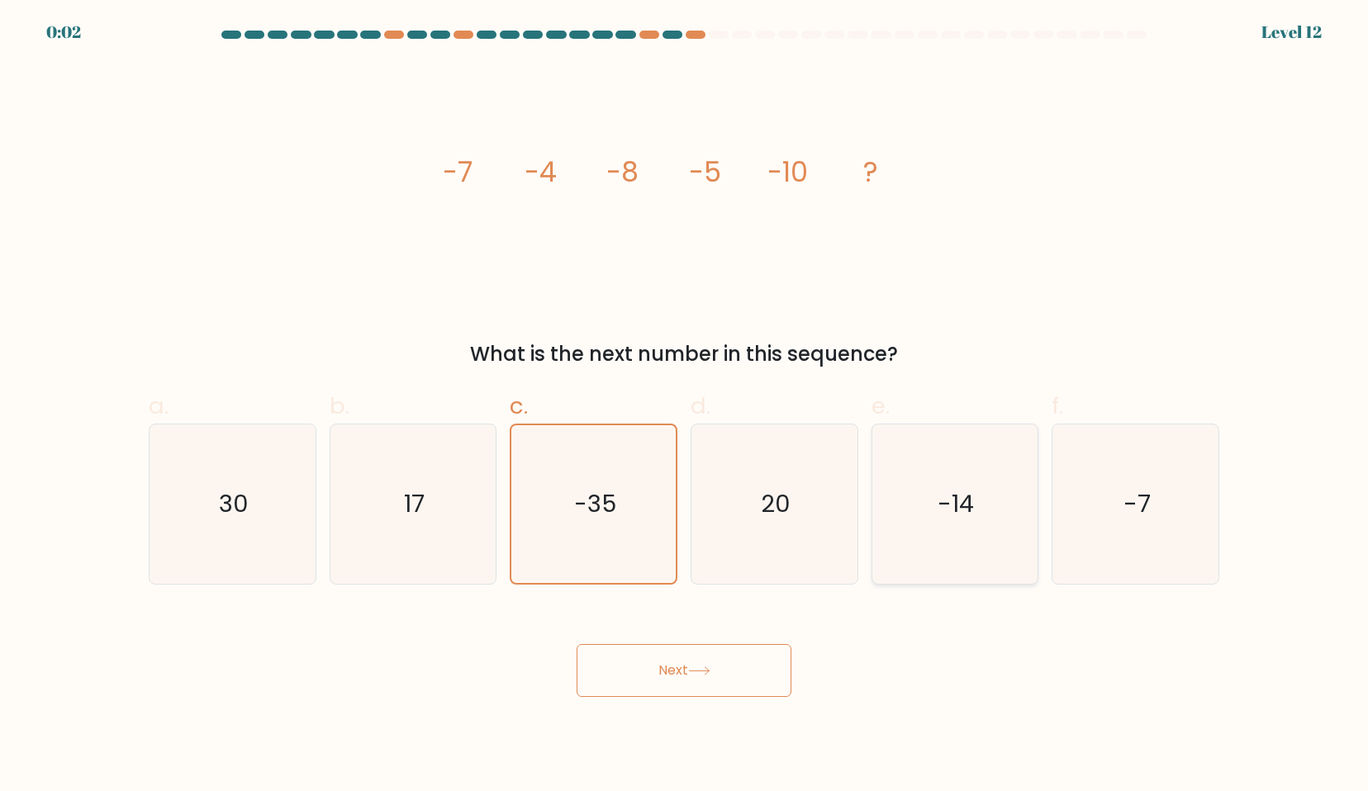
click at [941, 547] on icon "-14" at bounding box center [954, 503] width 159 height 159
click at [685, 406] on input "e. -14" at bounding box center [684, 401] width 1 height 11
radio input "true"
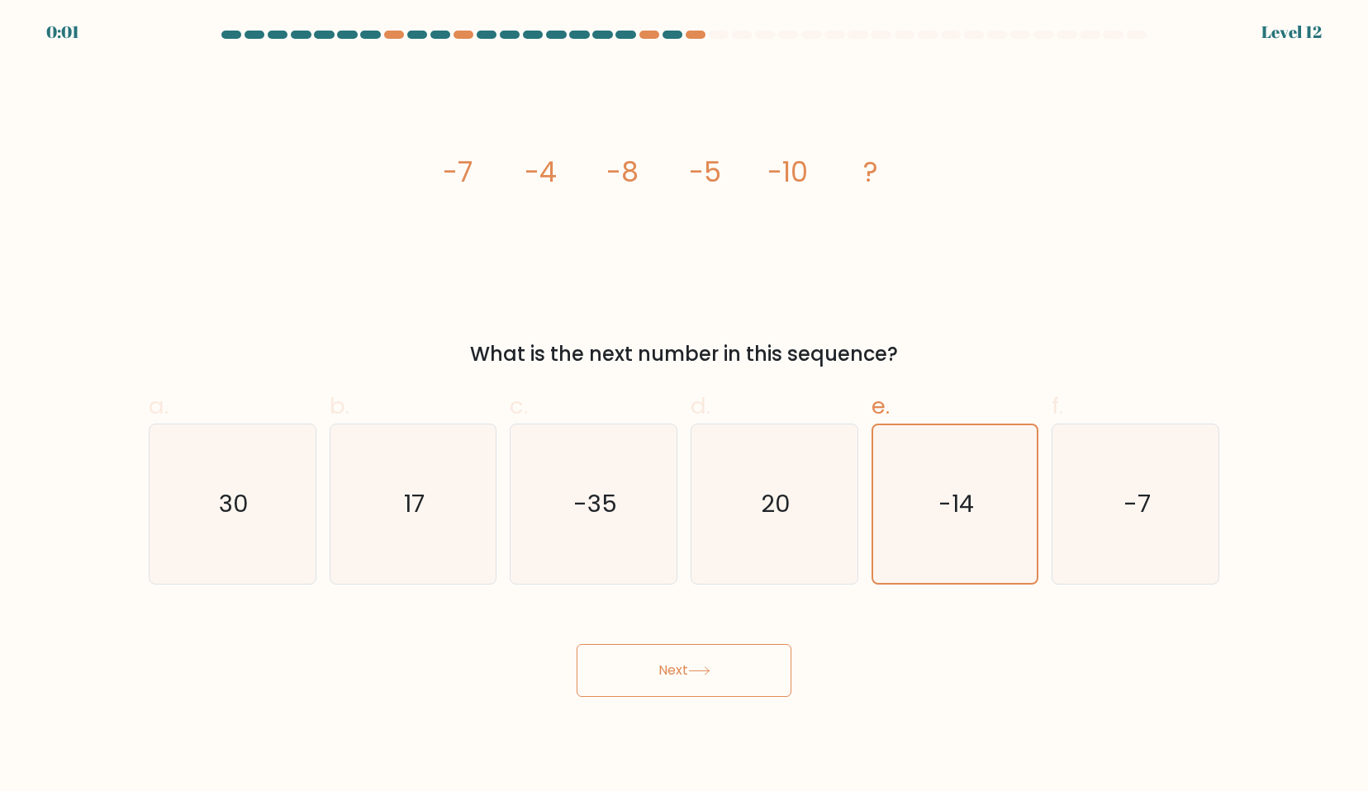
click at [710, 670] on icon at bounding box center [699, 670] width 22 height 9
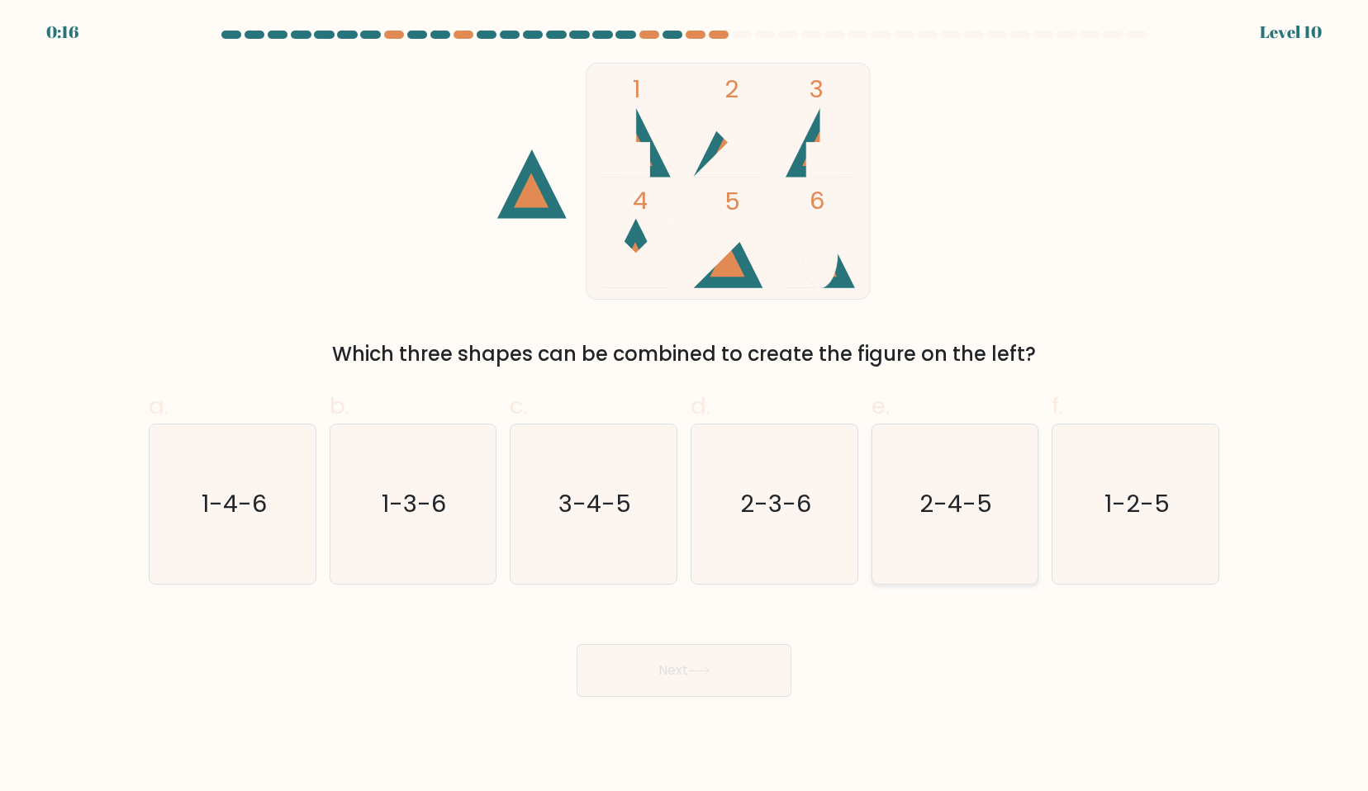
click at [980, 494] on text "2-4-5" at bounding box center [956, 503] width 73 height 33
click at [685, 406] on input "e. 2-4-5" at bounding box center [684, 401] width 1 height 11
radio input "true"
click at [686, 684] on button "Next" at bounding box center [683, 670] width 215 height 53
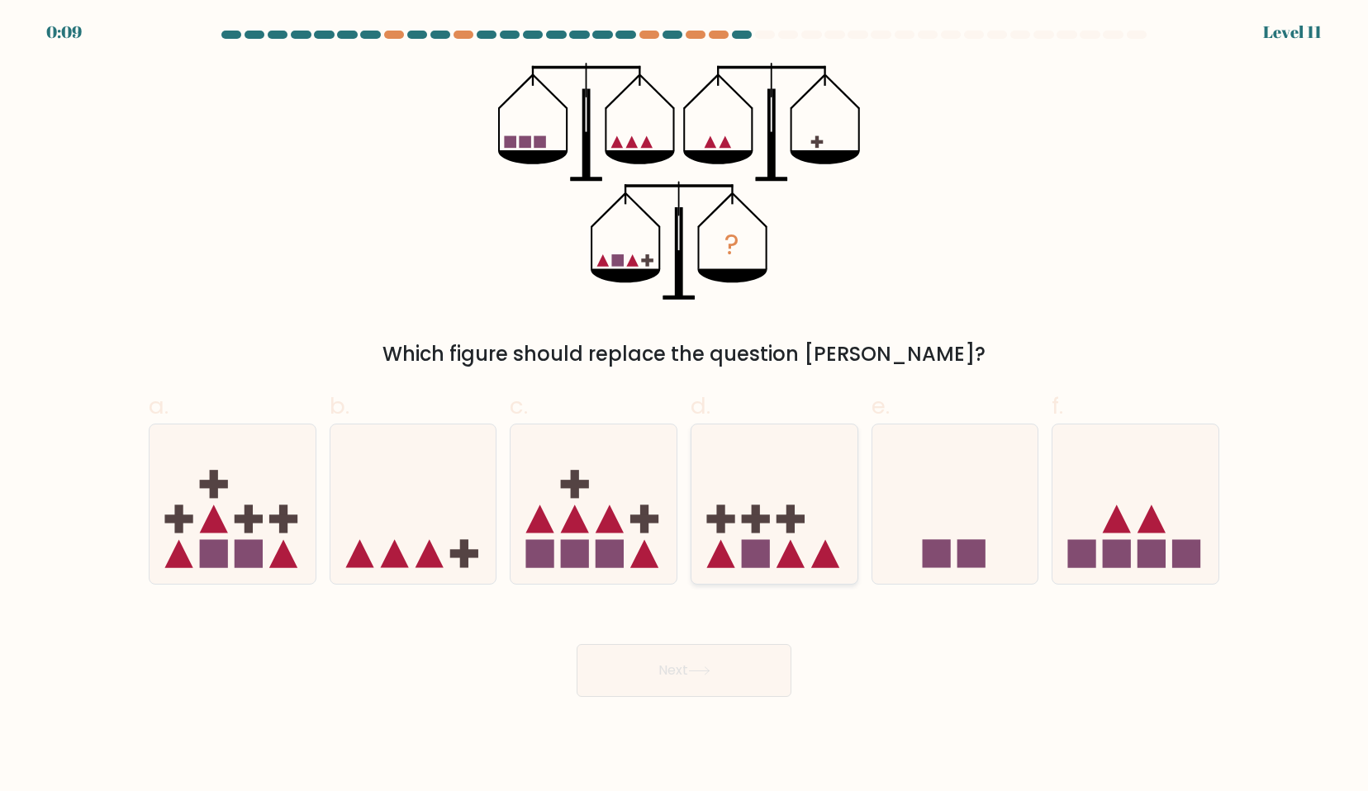
click at [790, 545] on icon at bounding box center [790, 554] width 28 height 28
click at [685, 406] on input "d." at bounding box center [684, 401] width 1 height 11
radio input "true"
click at [676, 675] on button "Next" at bounding box center [683, 670] width 215 height 53
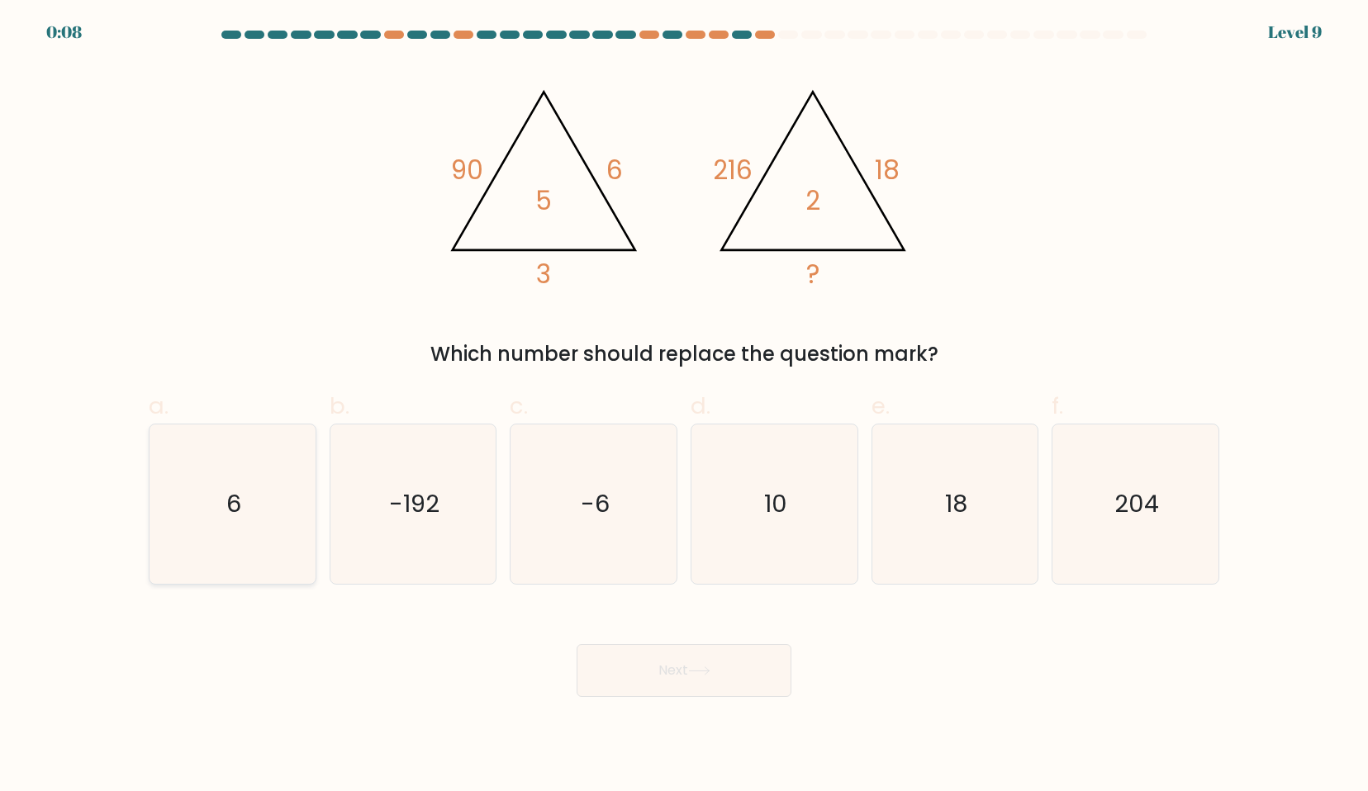
click at [253, 519] on icon "6" at bounding box center [232, 503] width 159 height 159
click at [684, 406] on input "a. 6" at bounding box center [684, 401] width 1 height 11
radio input "true"
click at [684, 666] on button "Next" at bounding box center [683, 670] width 215 height 53
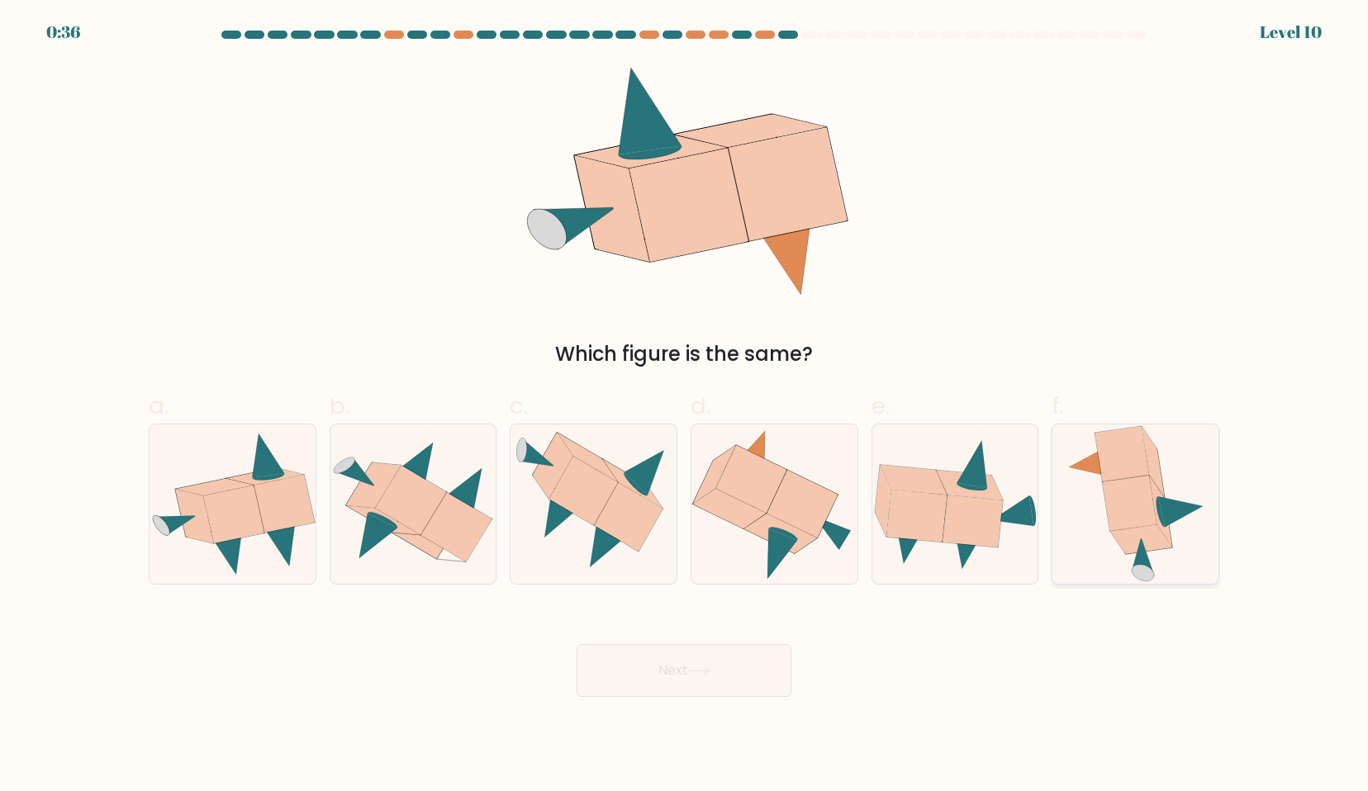
click at [1129, 524] on icon at bounding box center [1129, 503] width 54 height 55
click at [685, 406] on input "f." at bounding box center [684, 401] width 1 height 11
radio input "true"
click at [728, 672] on button "Next" at bounding box center [683, 670] width 215 height 53
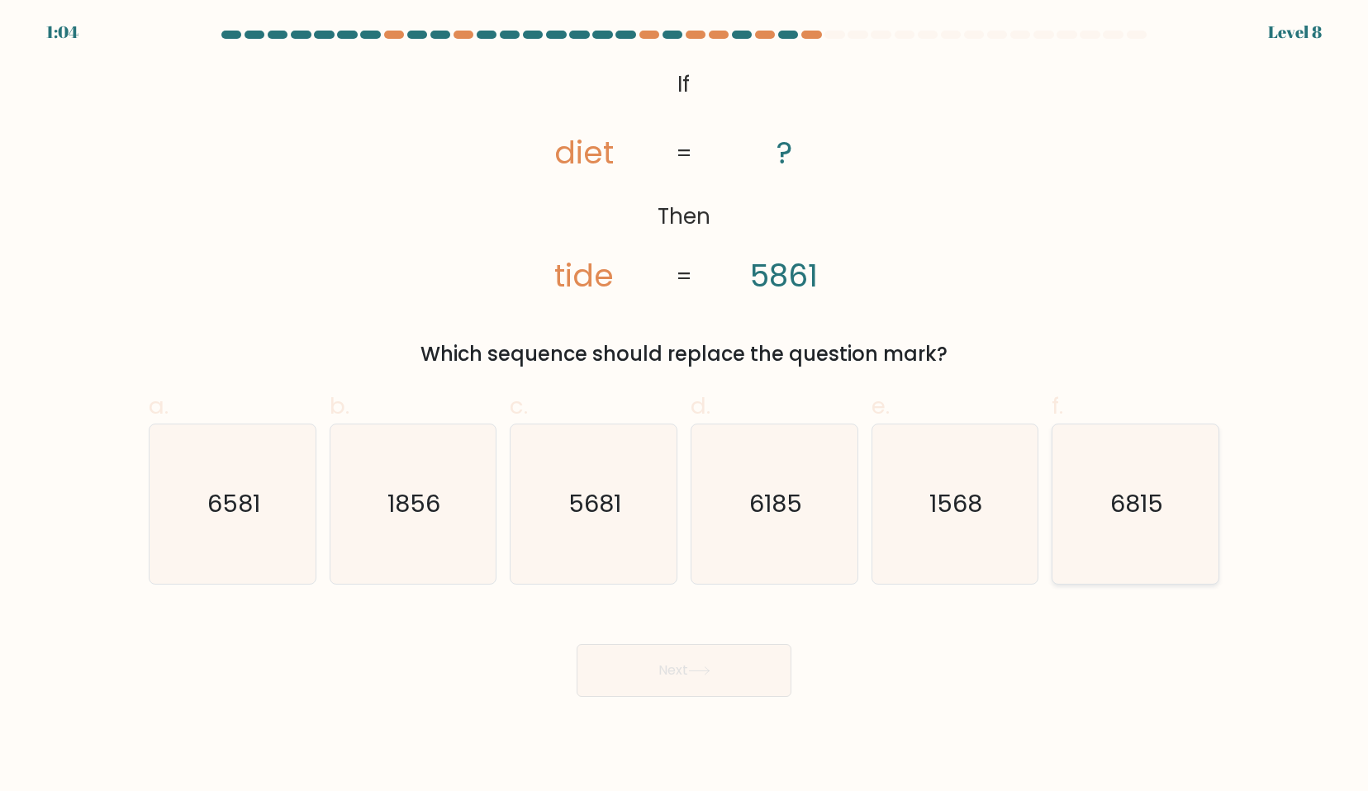
click at [1127, 507] on text "6815" at bounding box center [1137, 503] width 53 height 33
click at [685, 406] on input "f. 6815" at bounding box center [684, 401] width 1 height 11
radio input "true"
click at [699, 664] on button "Next" at bounding box center [683, 670] width 215 height 53
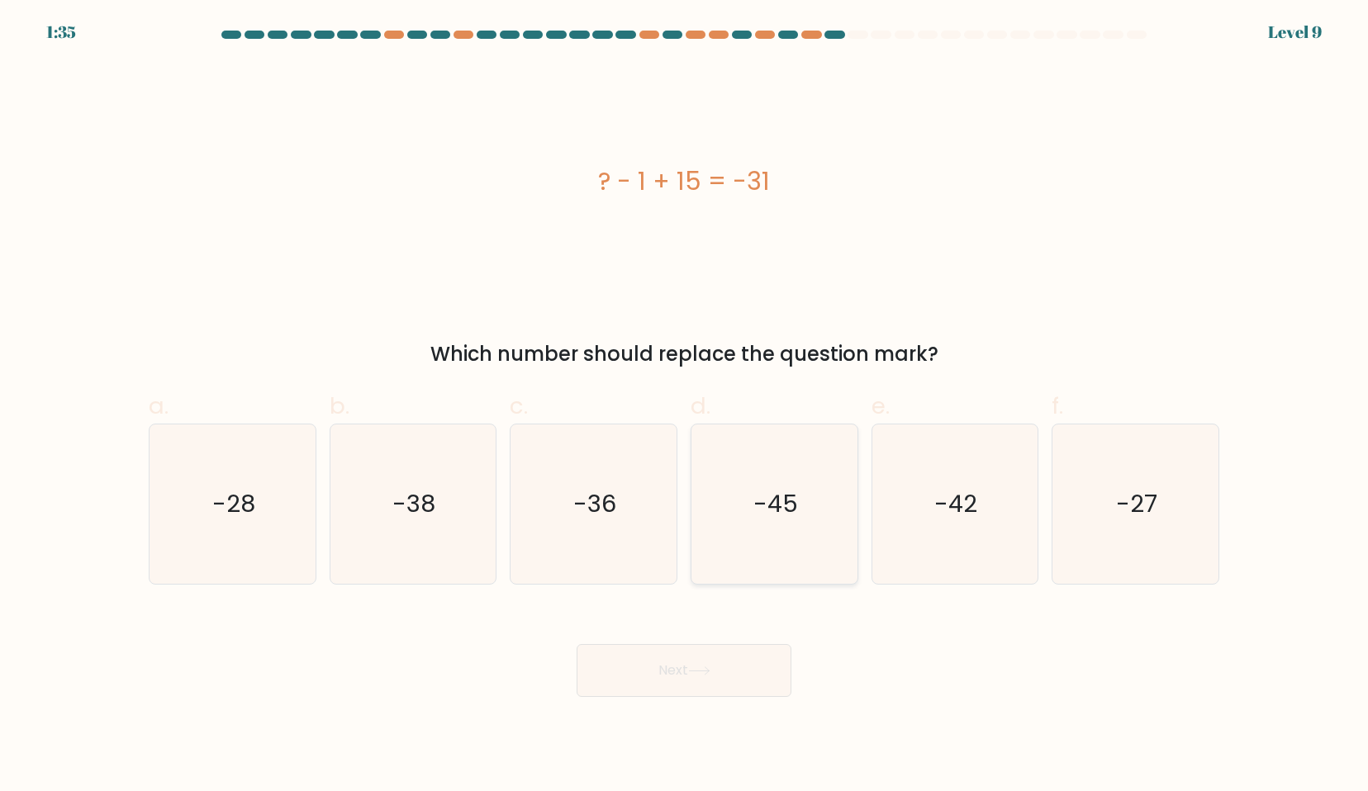
click at [747, 543] on icon "-45" at bounding box center [774, 503] width 159 height 159
click at [685, 406] on input "d. -45" at bounding box center [684, 401] width 1 height 11
radio input "true"
click at [699, 659] on button "Next" at bounding box center [683, 670] width 215 height 53
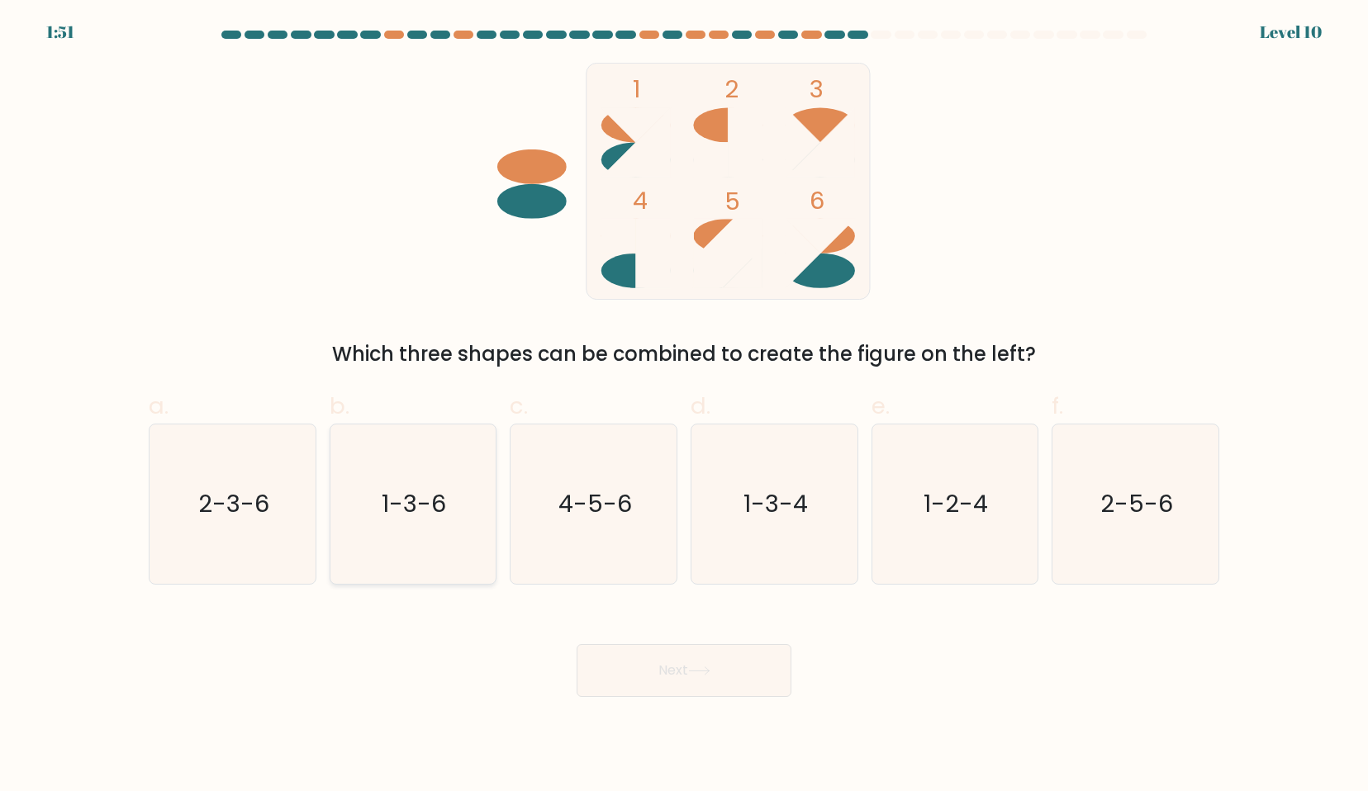
click at [411, 552] on icon "1-3-6" at bounding box center [412, 503] width 159 height 159
click at [684, 406] on input "b. 1-3-6" at bounding box center [684, 401] width 1 height 11
radio input "true"
click at [697, 676] on button "Next" at bounding box center [683, 670] width 215 height 53
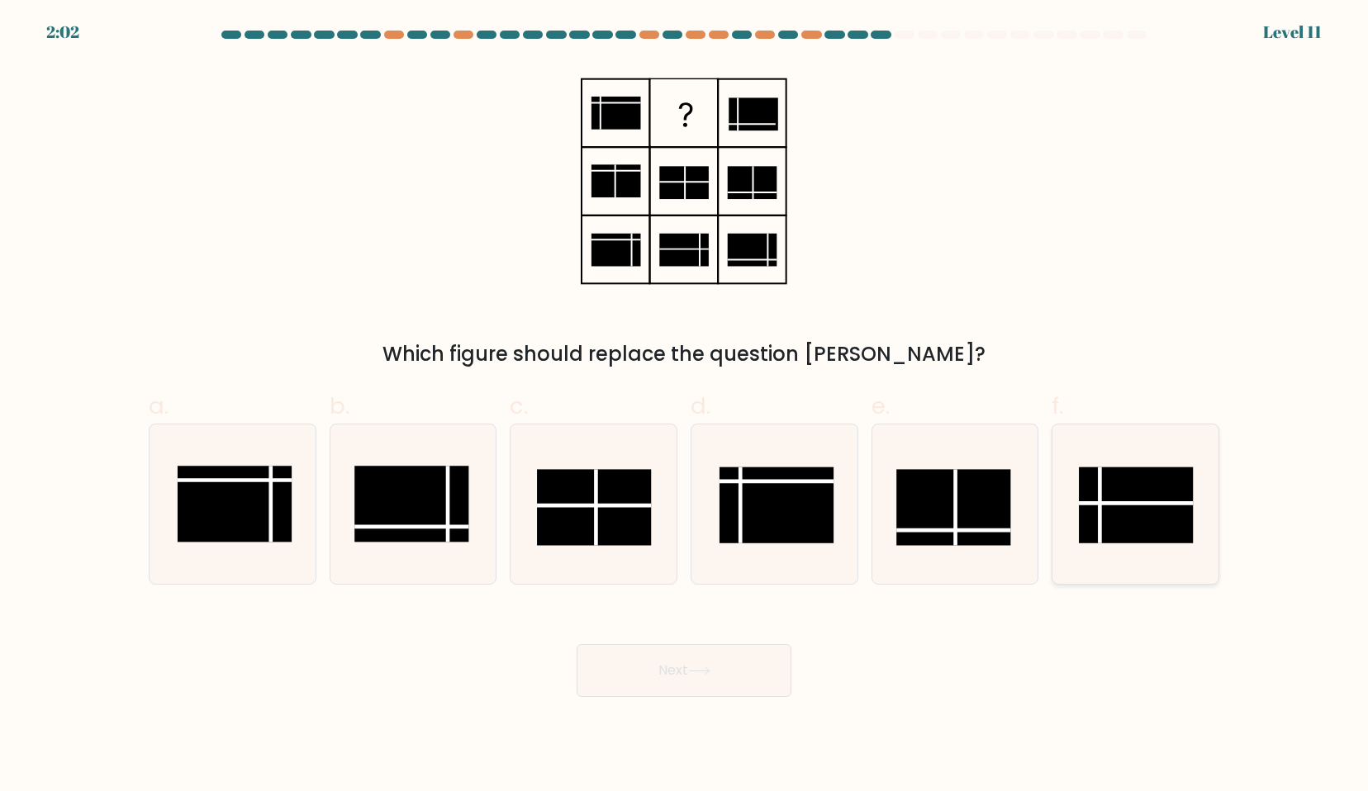
click at [1105, 494] on rect at bounding box center [1136, 505] width 114 height 76
click at [685, 406] on input "f." at bounding box center [684, 401] width 1 height 11
radio input "true"
click at [648, 687] on button "Next" at bounding box center [683, 670] width 215 height 53
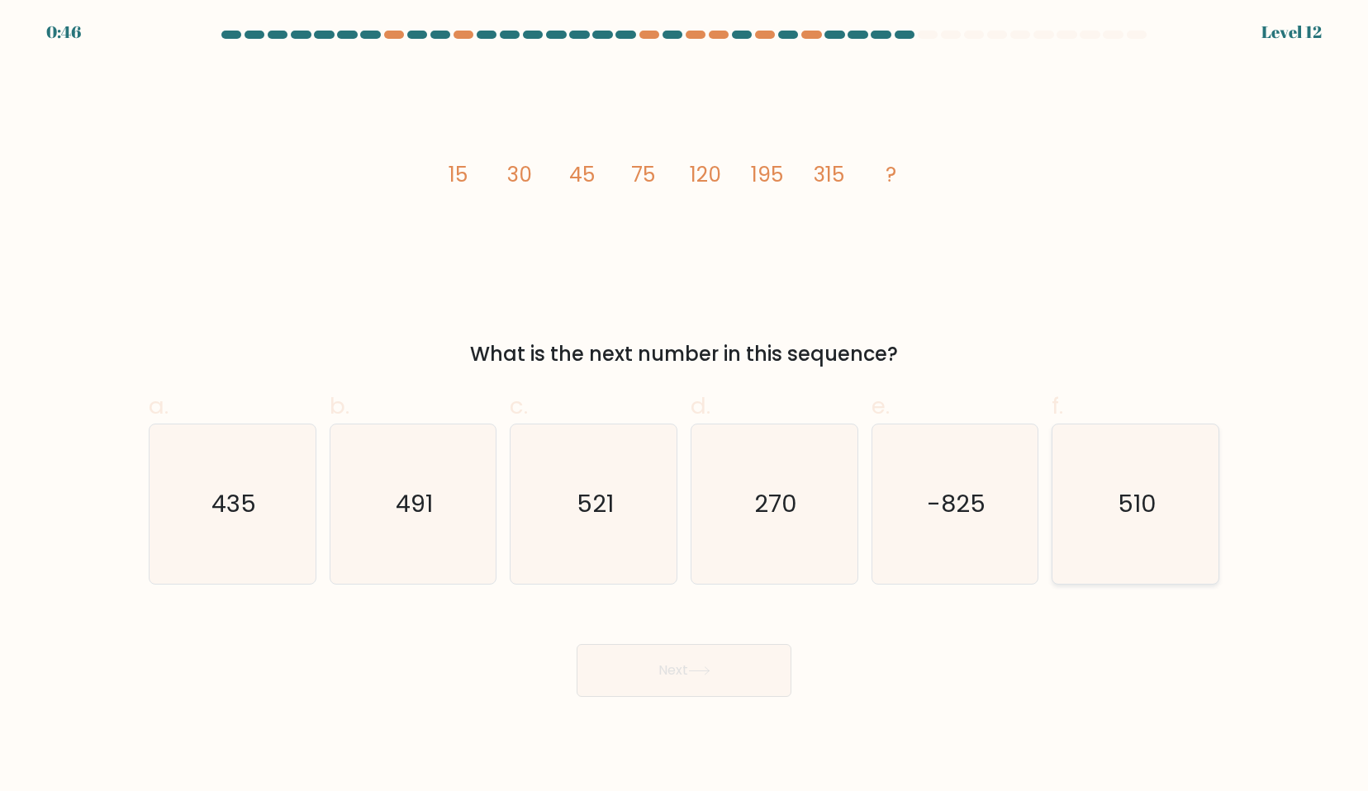
click at [1103, 512] on icon "510" at bounding box center [1134, 503] width 159 height 159
click at [685, 406] on input "f. 510" at bounding box center [684, 401] width 1 height 11
radio input "true"
click at [680, 663] on button "Next" at bounding box center [683, 670] width 215 height 53
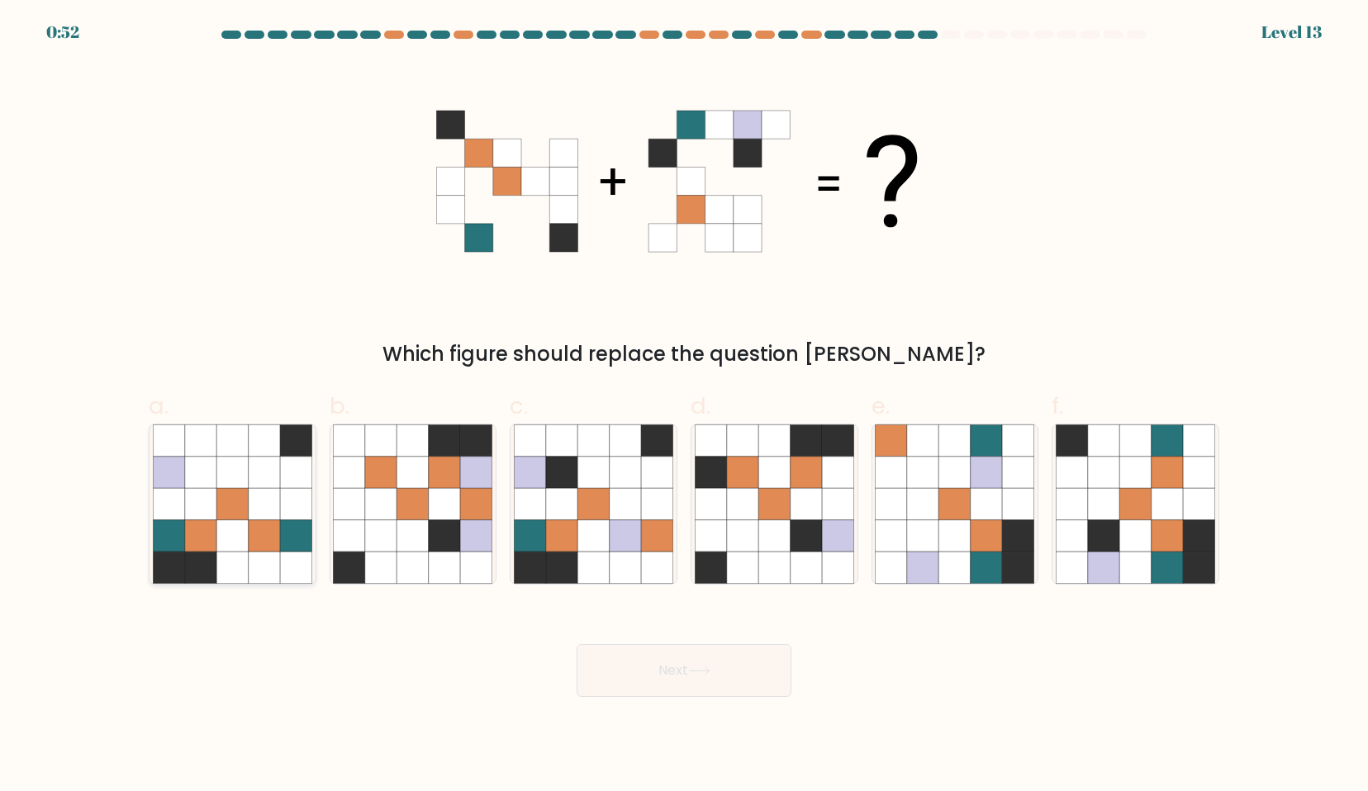
click at [193, 567] on icon at bounding box center [200, 567] width 31 height 31
click at [684, 406] on input "a." at bounding box center [684, 401] width 1 height 11
radio input "true"
click at [720, 673] on button "Next" at bounding box center [683, 670] width 215 height 53
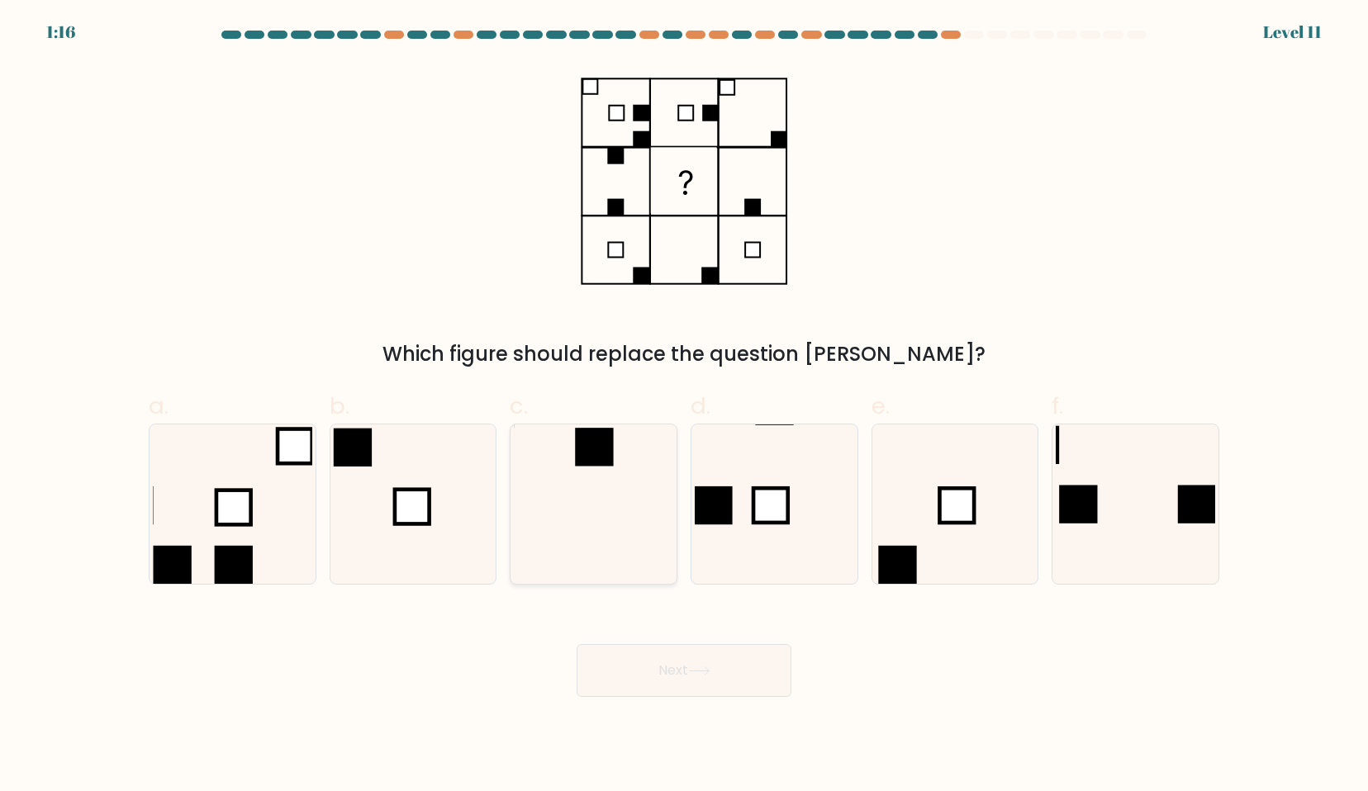
click at [573, 503] on icon at bounding box center [593, 503] width 159 height 159
click at [684, 406] on input "c." at bounding box center [684, 401] width 1 height 11
radio input "true"
click at [655, 658] on button "Next" at bounding box center [683, 670] width 215 height 53
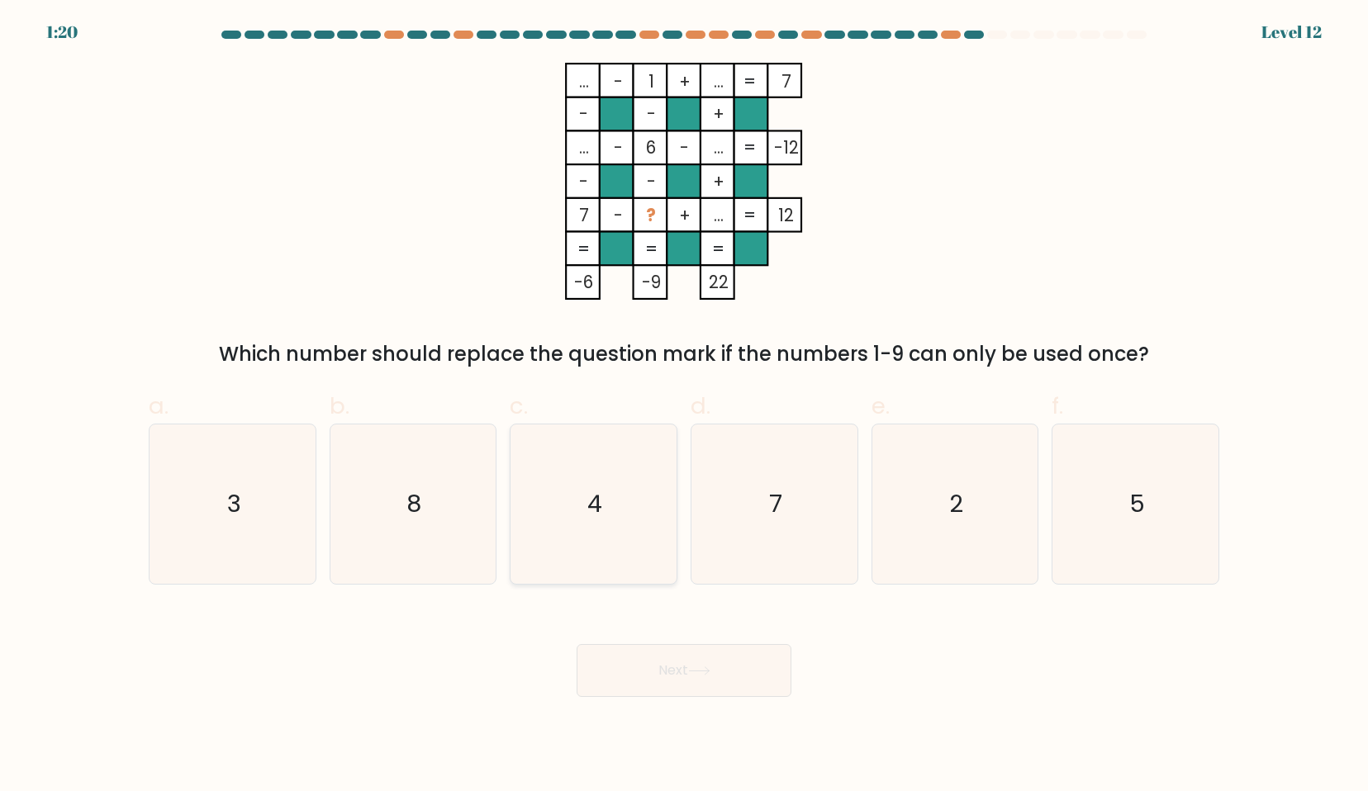
click at [600, 472] on icon "4" at bounding box center [593, 503] width 159 height 159
click at [684, 406] on input "c. 4" at bounding box center [684, 401] width 1 height 11
radio input "true"
click at [673, 671] on button "Next" at bounding box center [683, 670] width 215 height 53
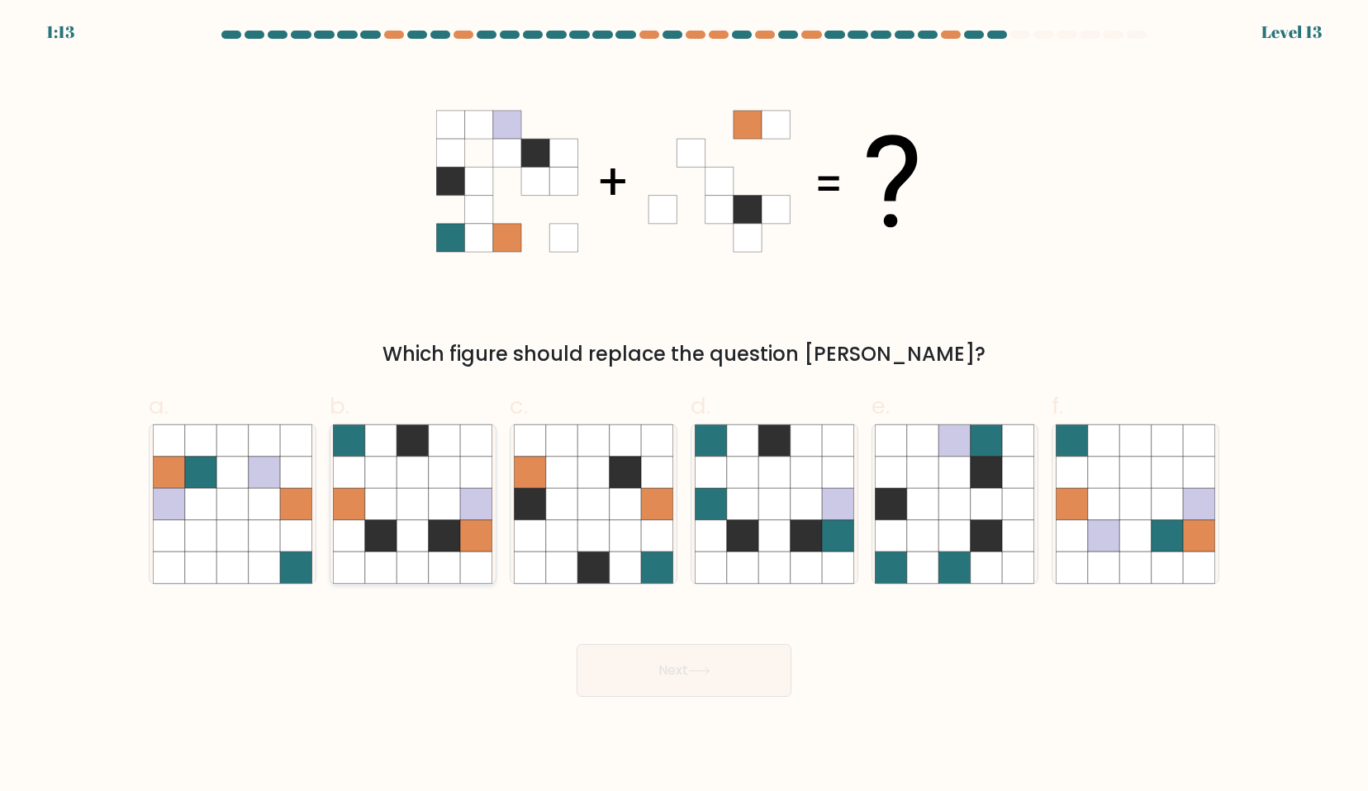
click at [443, 513] on icon at bounding box center [444, 503] width 31 height 31
click at [684, 406] on input "b." at bounding box center [684, 401] width 1 height 11
radio input "true"
click at [729, 657] on button "Next" at bounding box center [683, 670] width 215 height 53
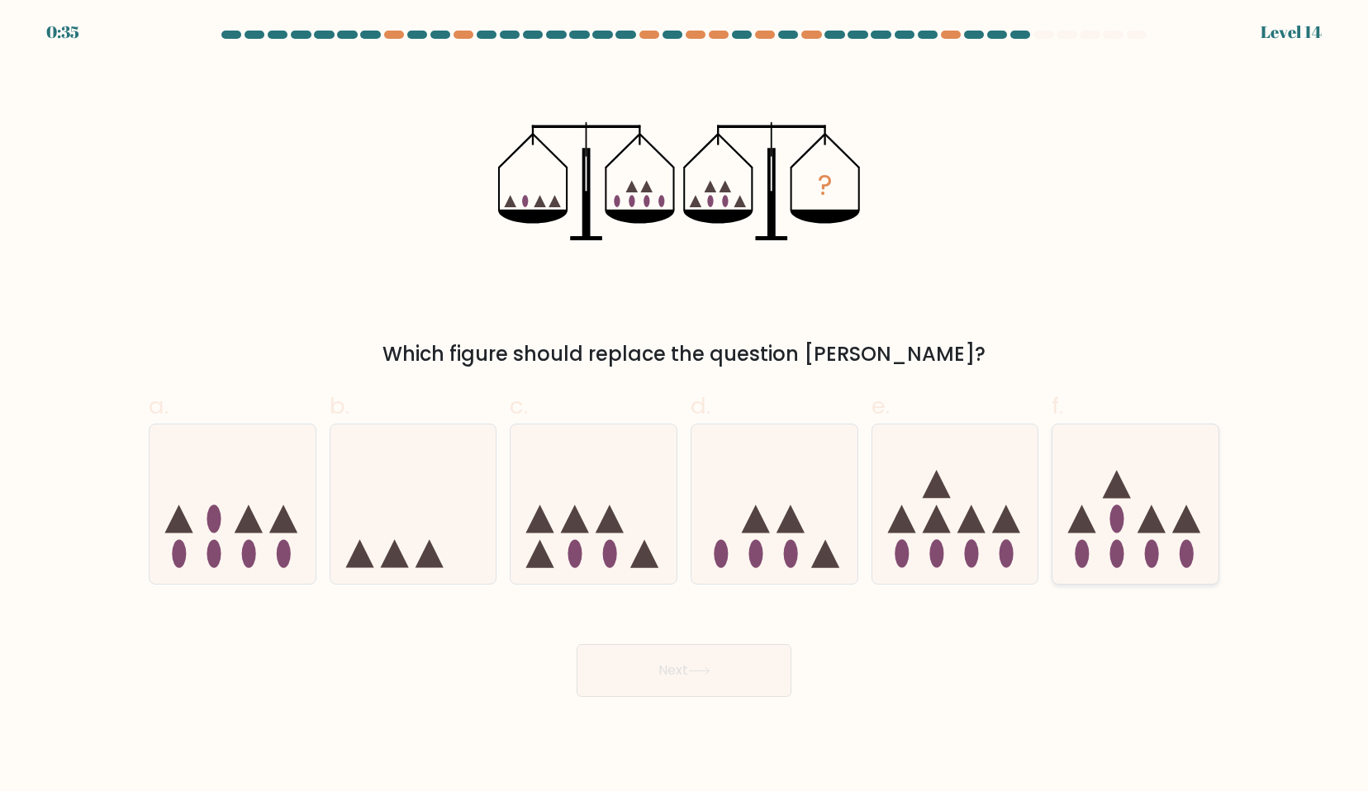
click at [1083, 510] on icon at bounding box center [1082, 519] width 28 height 28
click at [685, 406] on input "f." at bounding box center [684, 401] width 1 height 11
radio input "true"
click at [723, 667] on button "Next" at bounding box center [683, 670] width 215 height 53
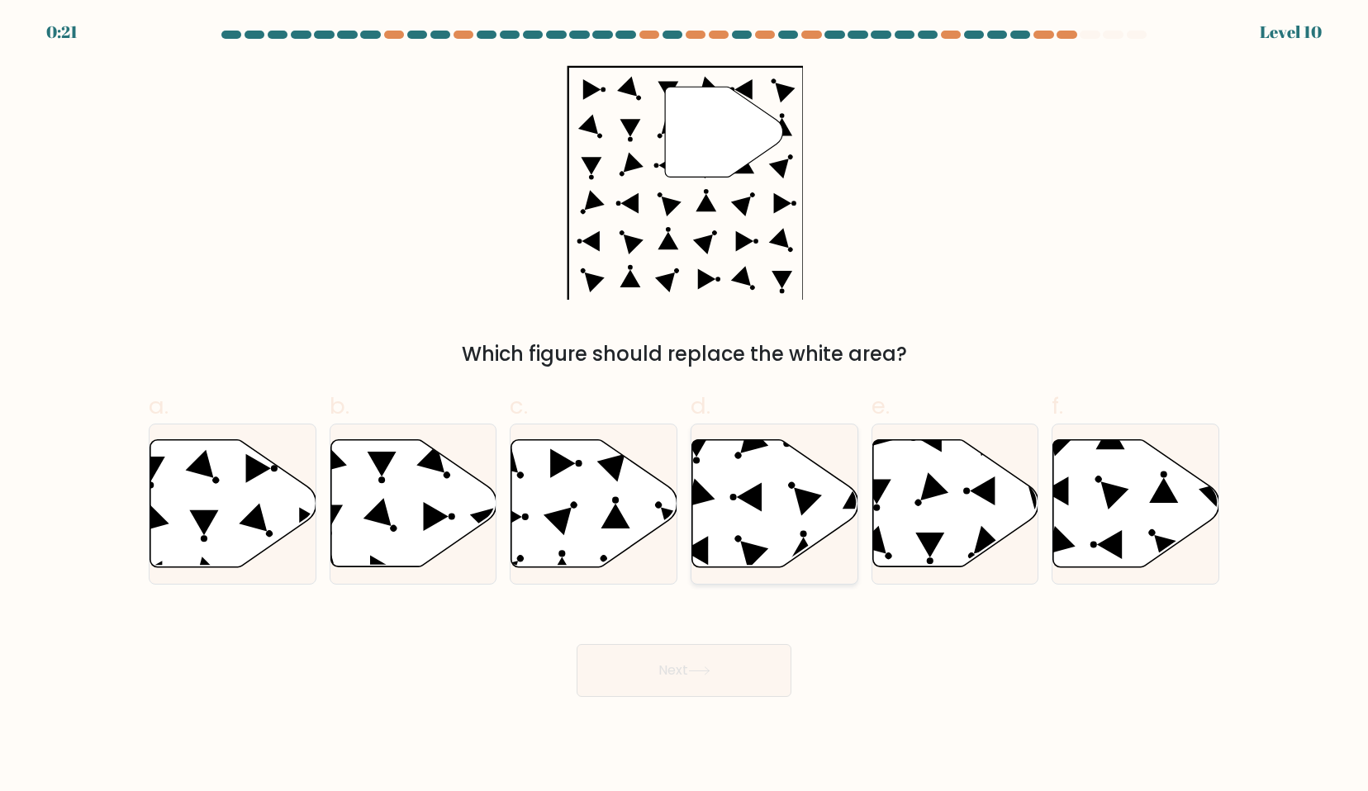
click at [759, 491] on icon at bounding box center [749, 496] width 25 height 29
click at [685, 406] on input "d." at bounding box center [684, 401] width 1 height 11
radio input "true"
click at [685, 675] on button "Next" at bounding box center [683, 670] width 215 height 53
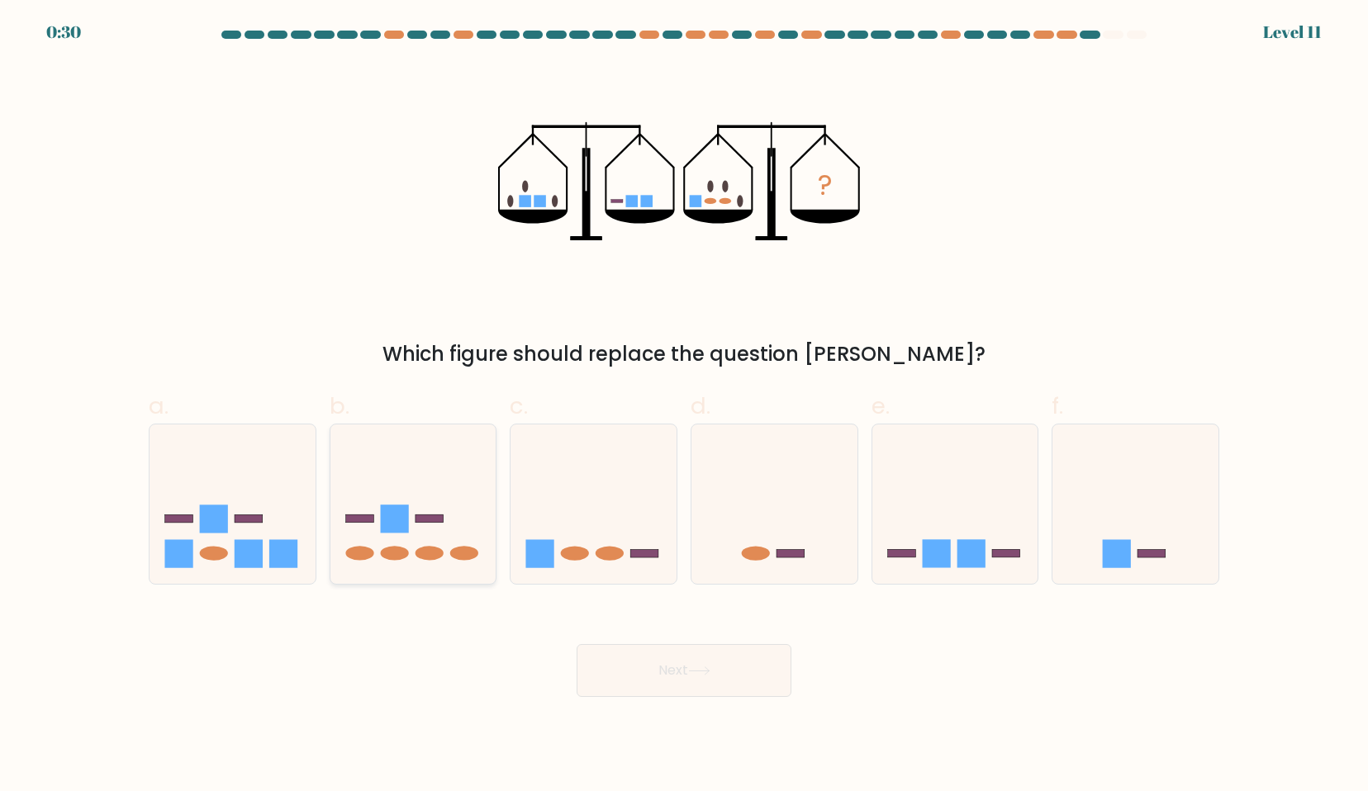
click at [374, 529] on icon at bounding box center [413, 503] width 166 height 137
click at [684, 406] on input "b." at bounding box center [684, 401] width 1 height 11
radio input "true"
click at [673, 662] on button "Next" at bounding box center [683, 670] width 215 height 53
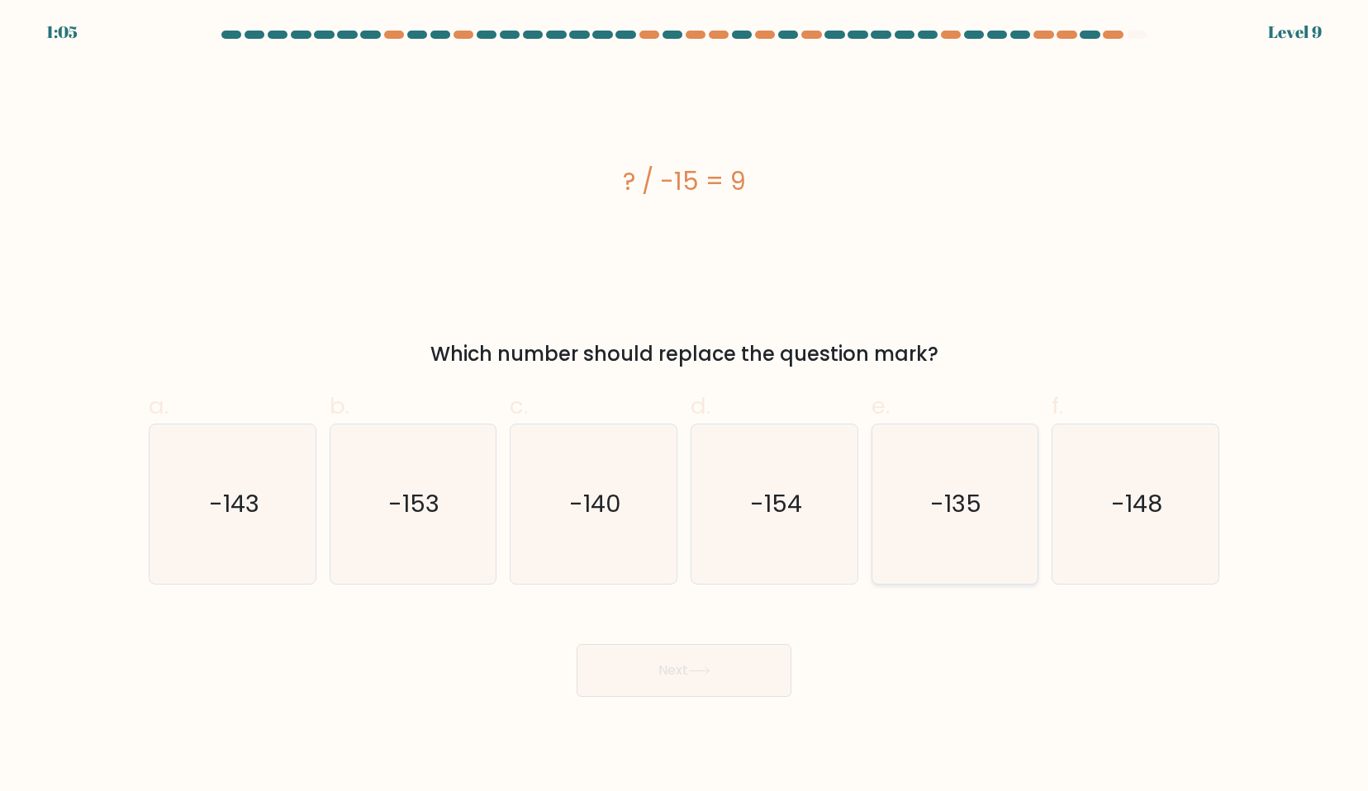
click at [994, 517] on icon "-135" at bounding box center [954, 503] width 159 height 159
click at [685, 406] on input "e. -135" at bounding box center [684, 401] width 1 height 11
radio input "true"
click at [718, 661] on button "Next" at bounding box center [683, 670] width 215 height 53
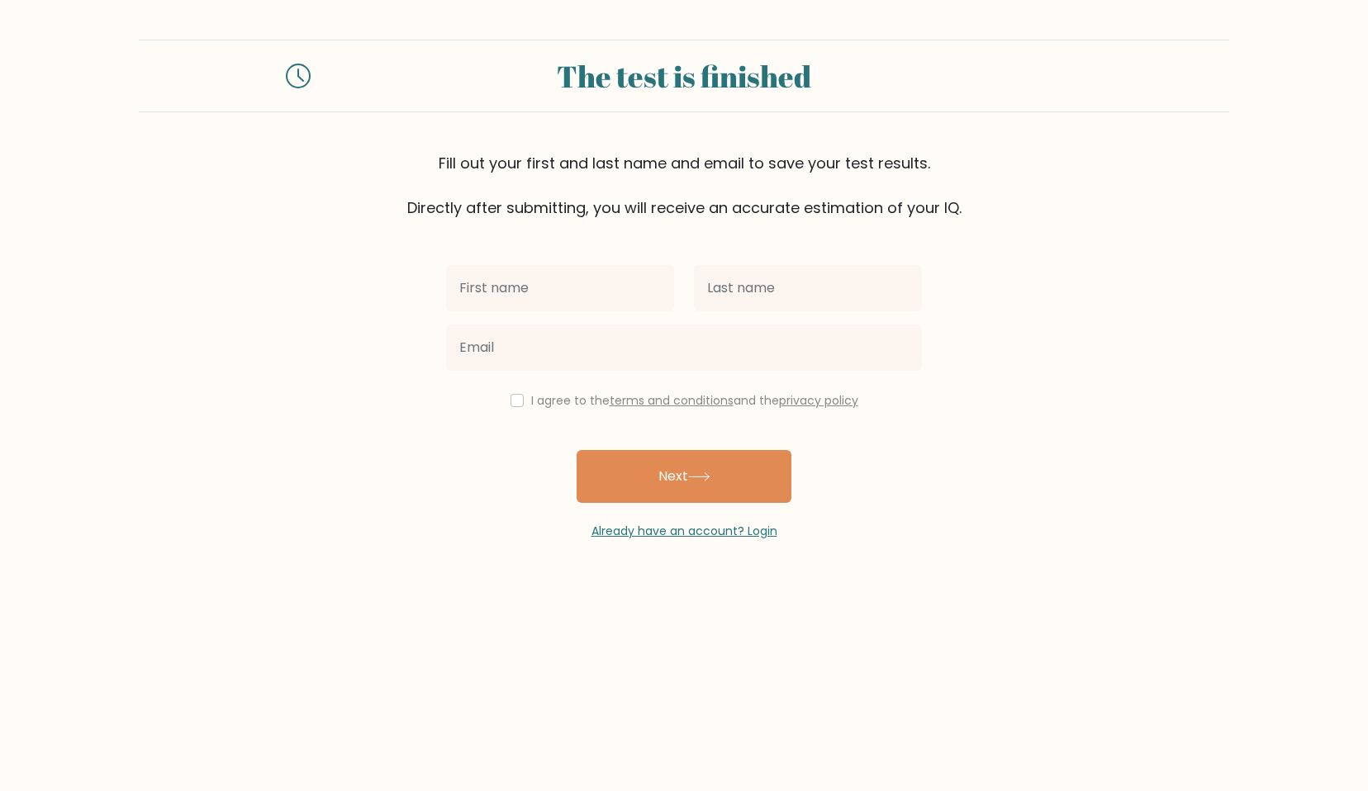
click at [622, 278] on input "text" at bounding box center [560, 288] width 228 height 46
type input "Anjali"
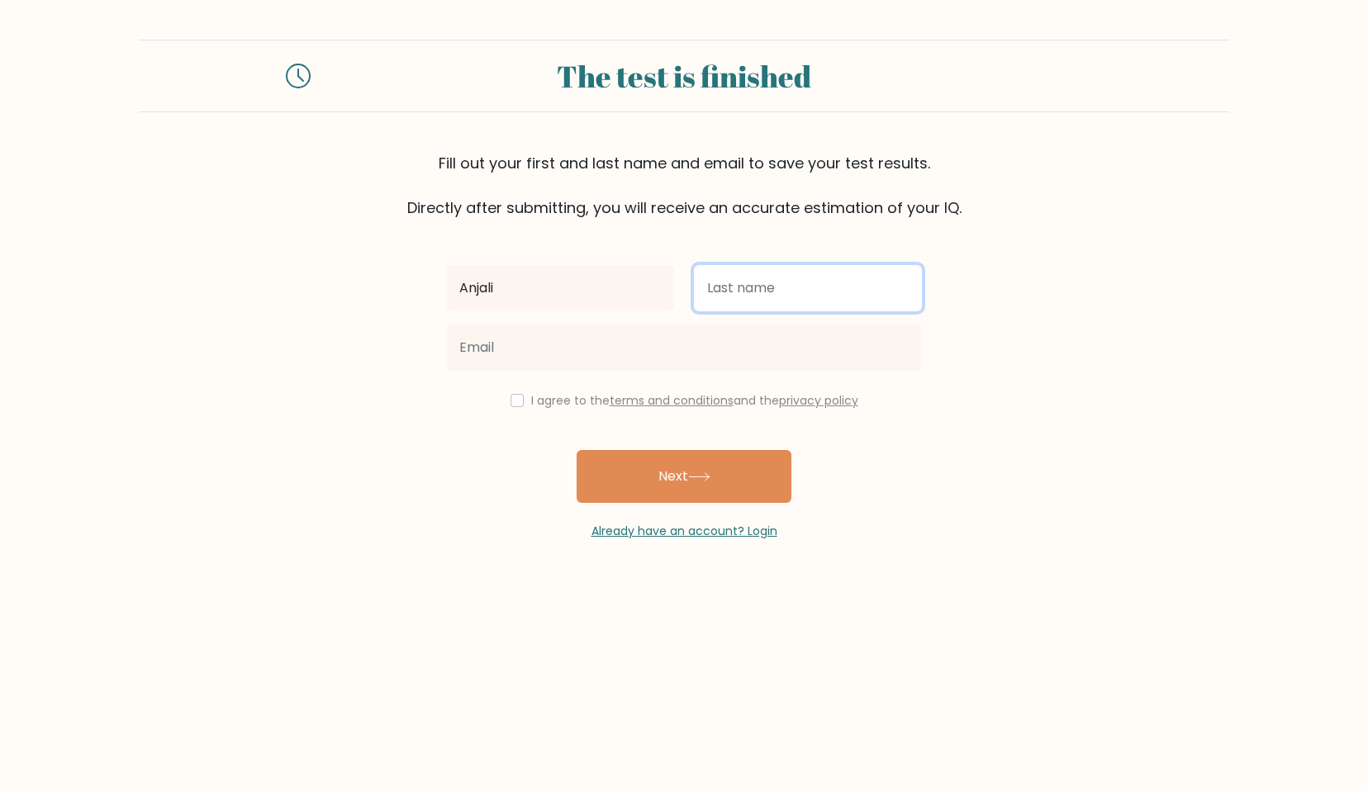
click at [824, 284] on input "text" at bounding box center [808, 288] width 228 height 46
type input "[PERSON_NAME]"
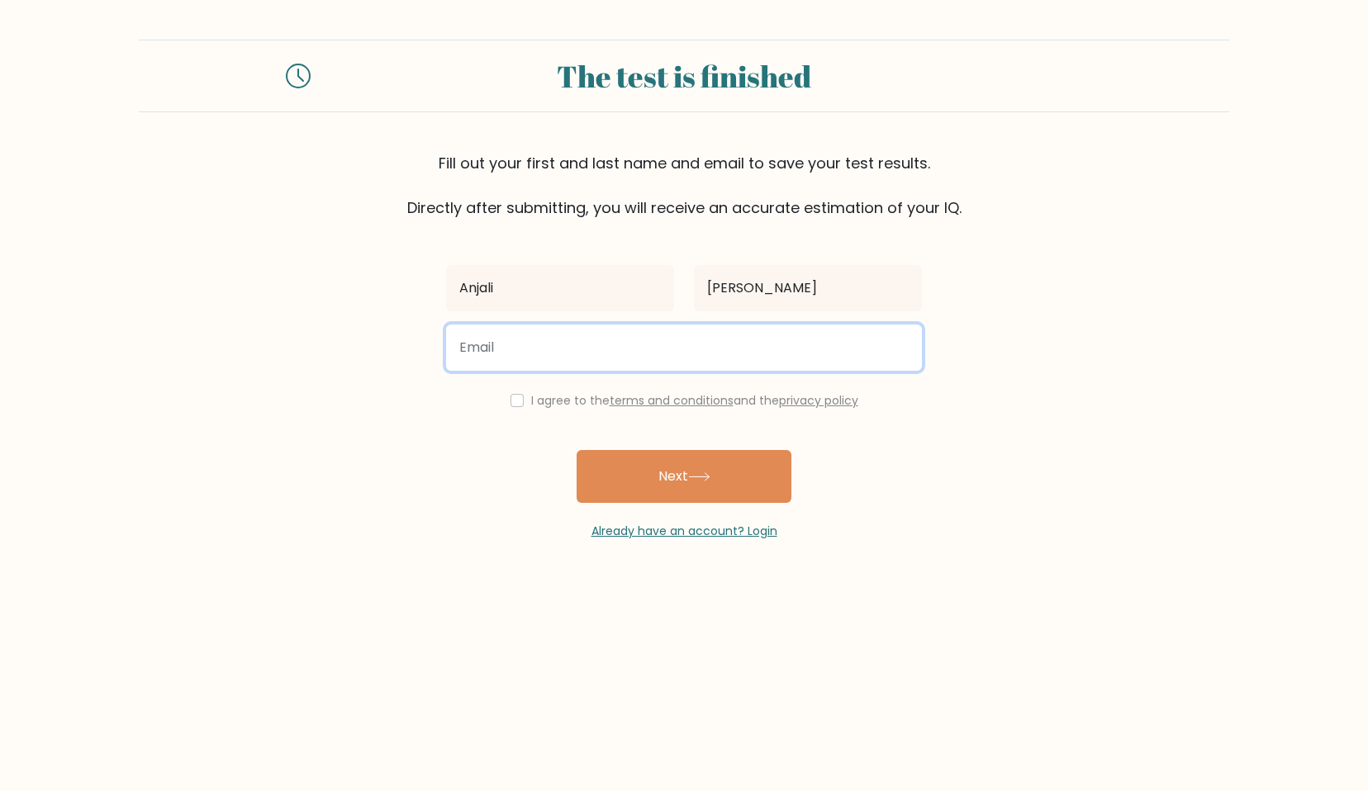
click at [738, 353] on input "email" at bounding box center [684, 348] width 476 height 46
type input "sharmaanj200@gmail.com"
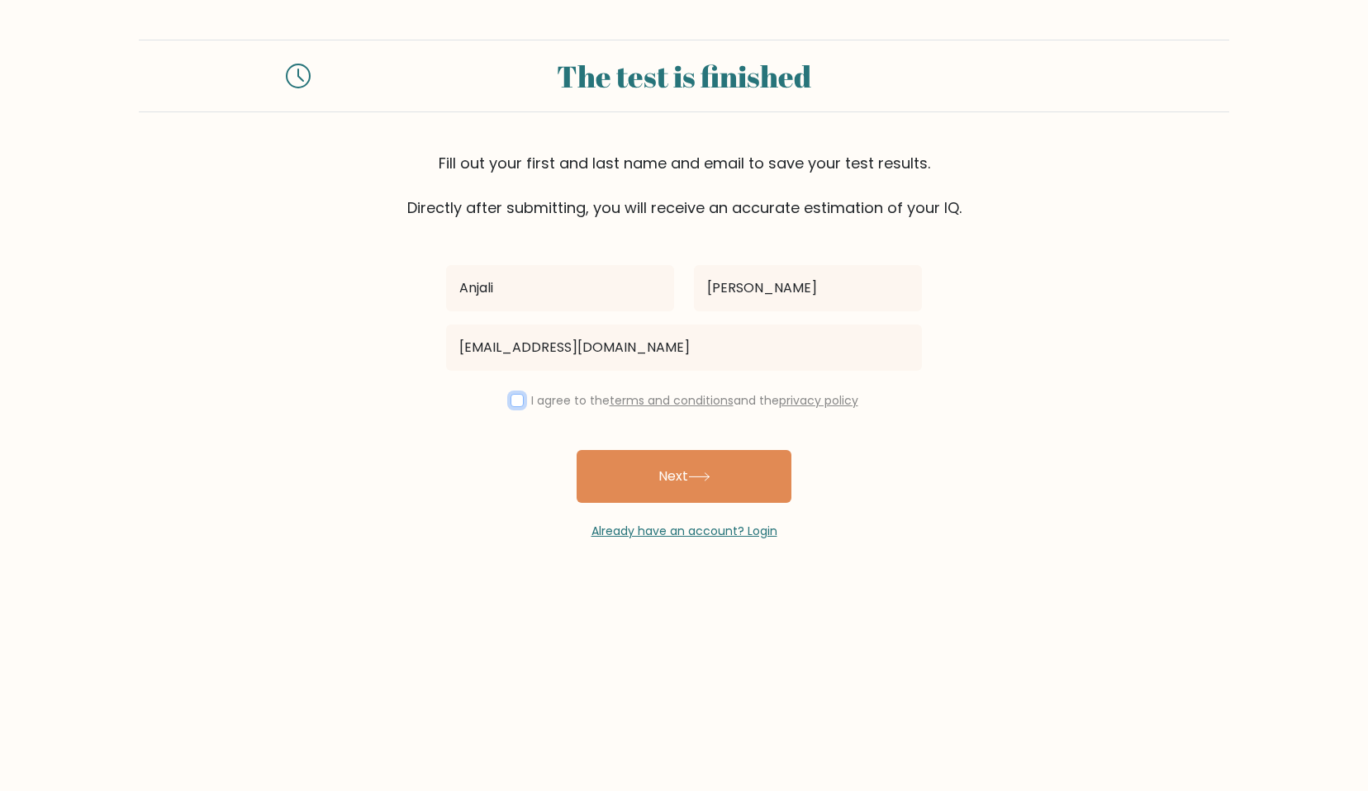
click at [519, 403] on input "checkbox" at bounding box center [516, 400] width 13 height 13
checkbox input "true"
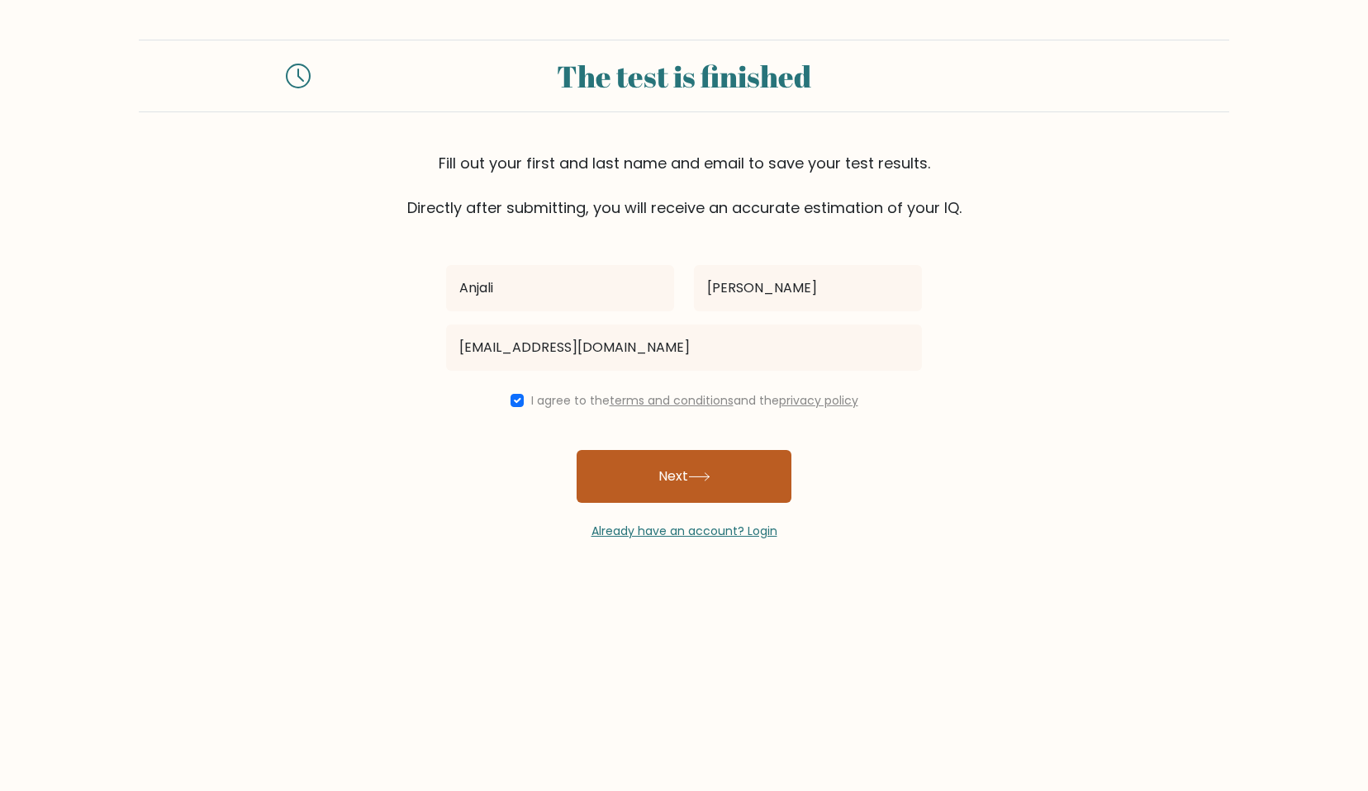
click at [649, 469] on button "Next" at bounding box center [683, 476] width 215 height 53
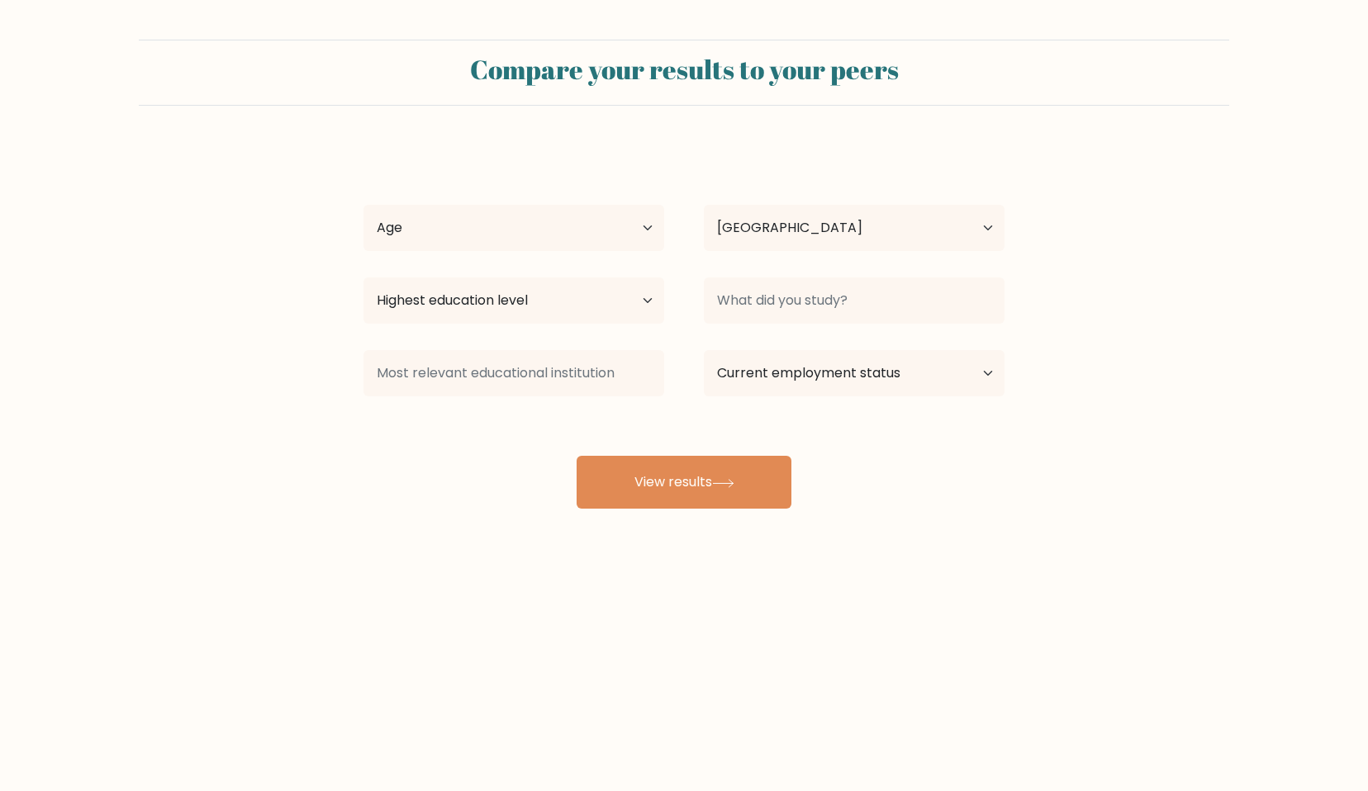
select select "IN"
click at [594, 226] on select "Age Under [DEMOGRAPHIC_DATA] [DEMOGRAPHIC_DATA] [DEMOGRAPHIC_DATA] [DEMOGRAPHIC…" at bounding box center [513, 228] width 301 height 46
select select "18_24"
click at [363, 205] on select "Age Under [DEMOGRAPHIC_DATA] [DEMOGRAPHIC_DATA] [DEMOGRAPHIC_DATA] [DEMOGRAPHIC…" at bounding box center [513, 228] width 301 height 46
click at [579, 301] on select "Highest education level No schooling Primary Lower Secondary Upper Secondary Oc…" at bounding box center [513, 300] width 301 height 46
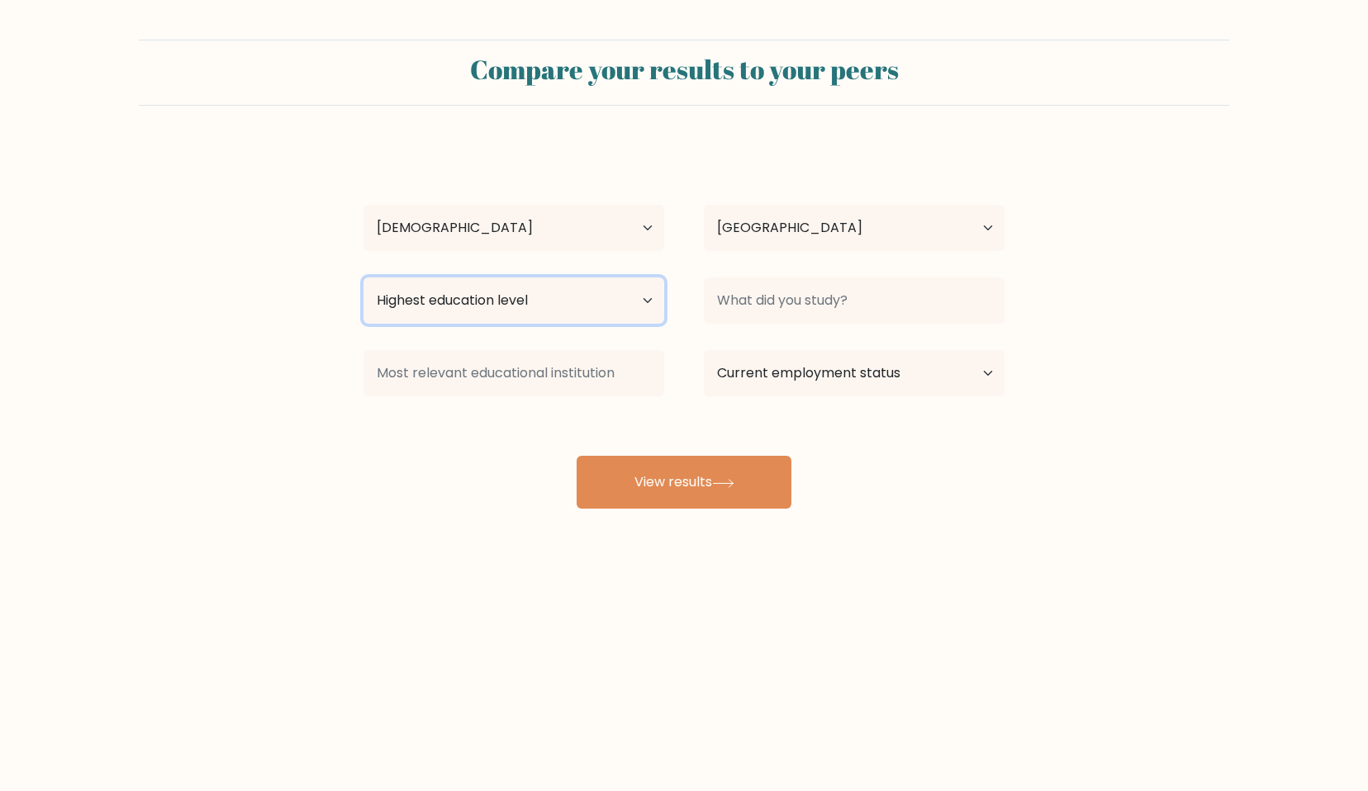
select select "bachelors_degree"
click at [363, 277] on select "Highest education level No schooling Primary Lower Secondary Upper Secondary Oc…" at bounding box center [513, 300] width 301 height 46
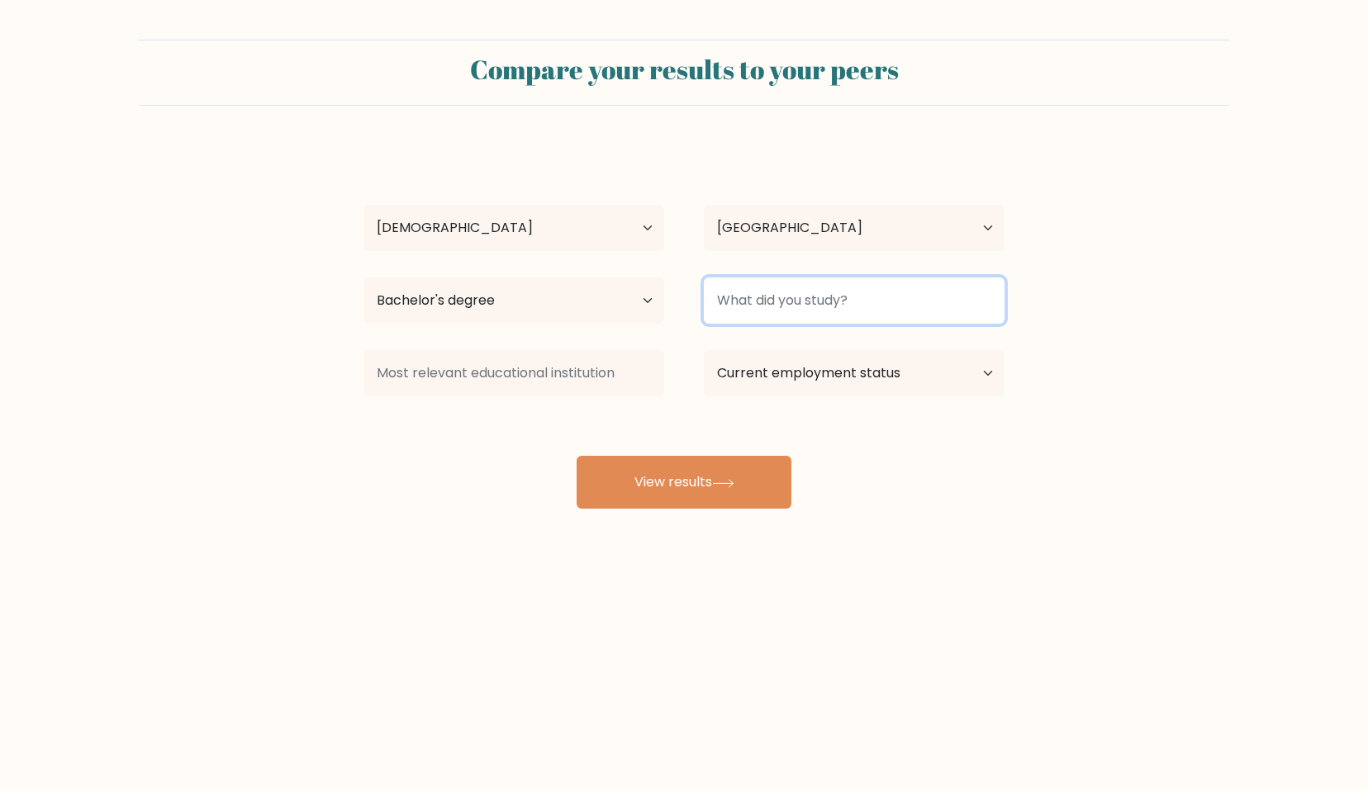
click at [785, 306] on input at bounding box center [854, 300] width 301 height 46
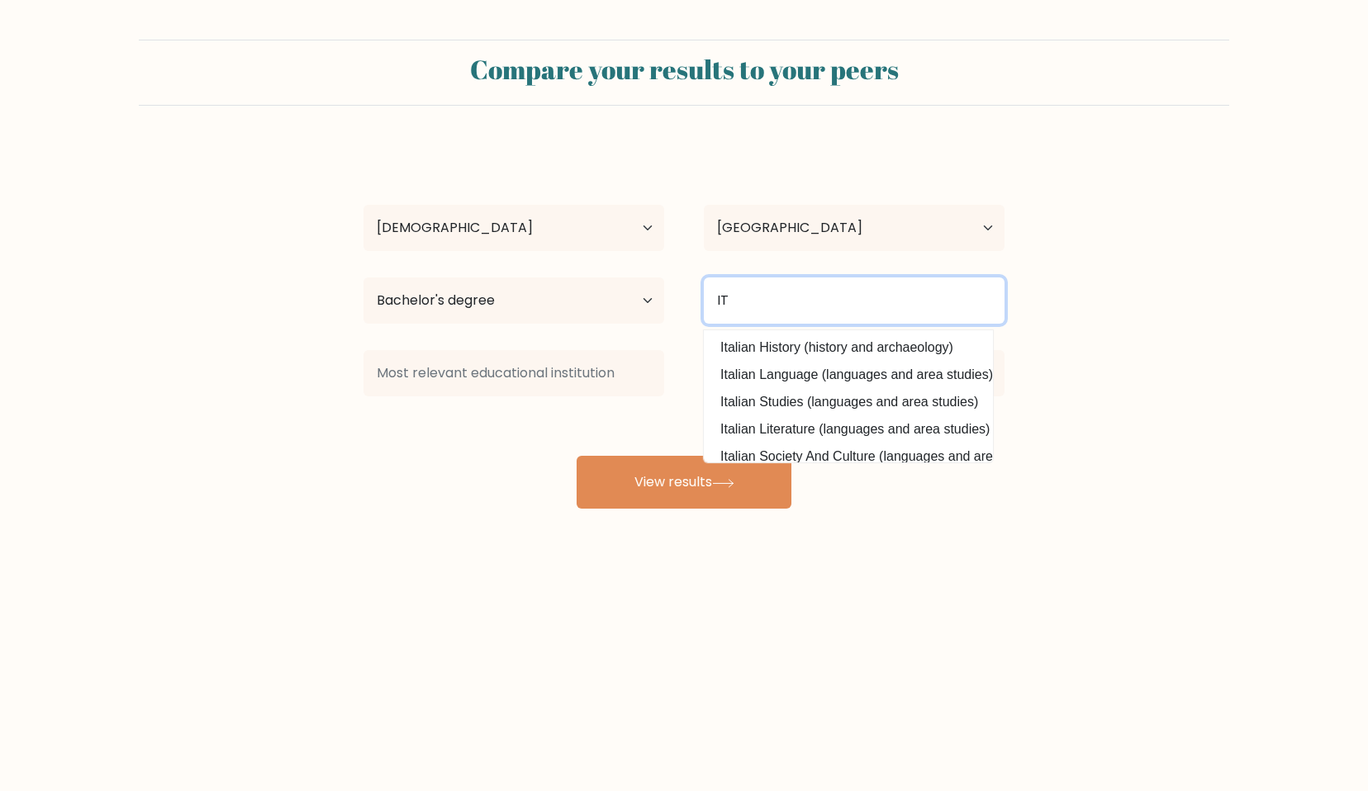
type input "I"
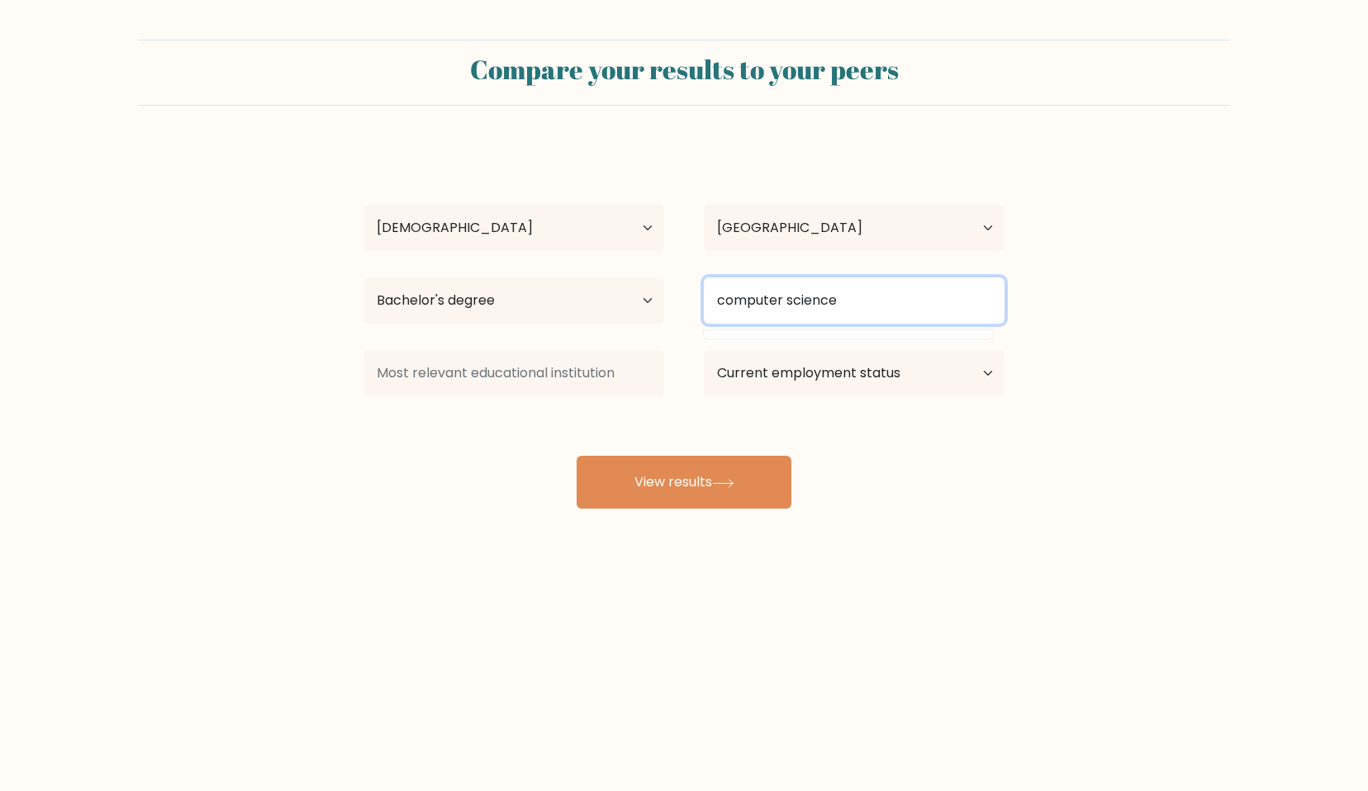
type input "computer science"
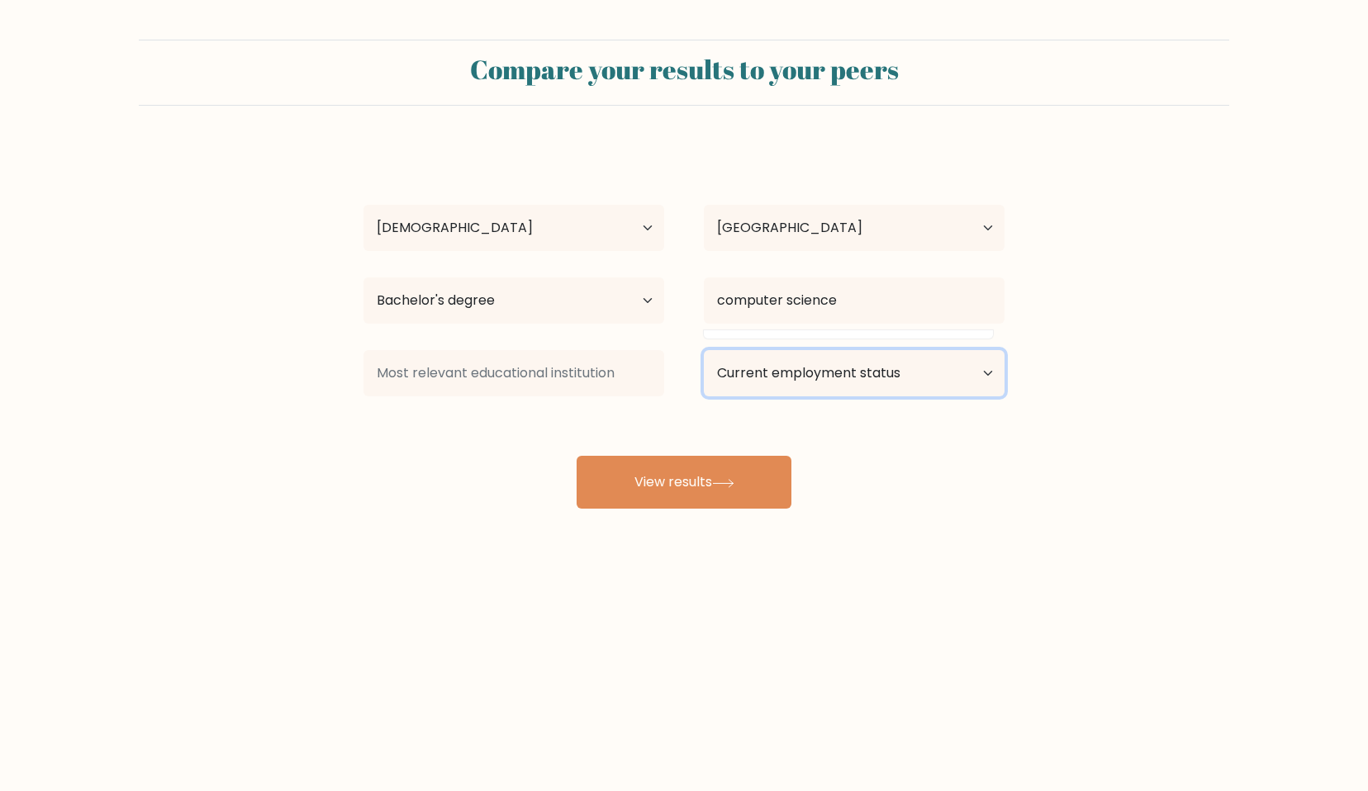
click at [828, 364] on select "Current employment status Employed Student Retired Other / prefer not to answer" at bounding box center [854, 373] width 301 height 46
select select "employed"
click at [704, 350] on select "Current employment status Employed Student Retired Other / prefer not to answer" at bounding box center [854, 373] width 301 height 46
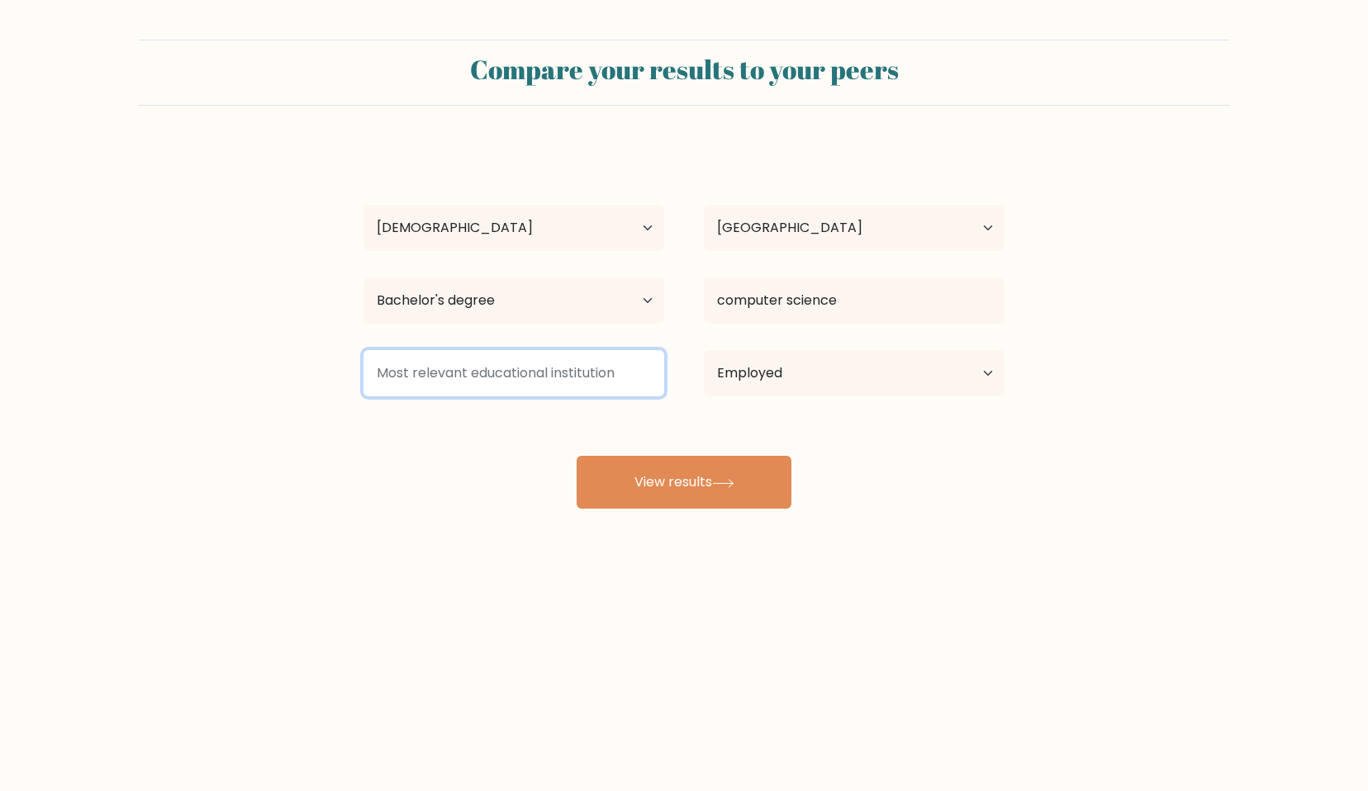
click at [606, 378] on input at bounding box center [513, 373] width 301 height 46
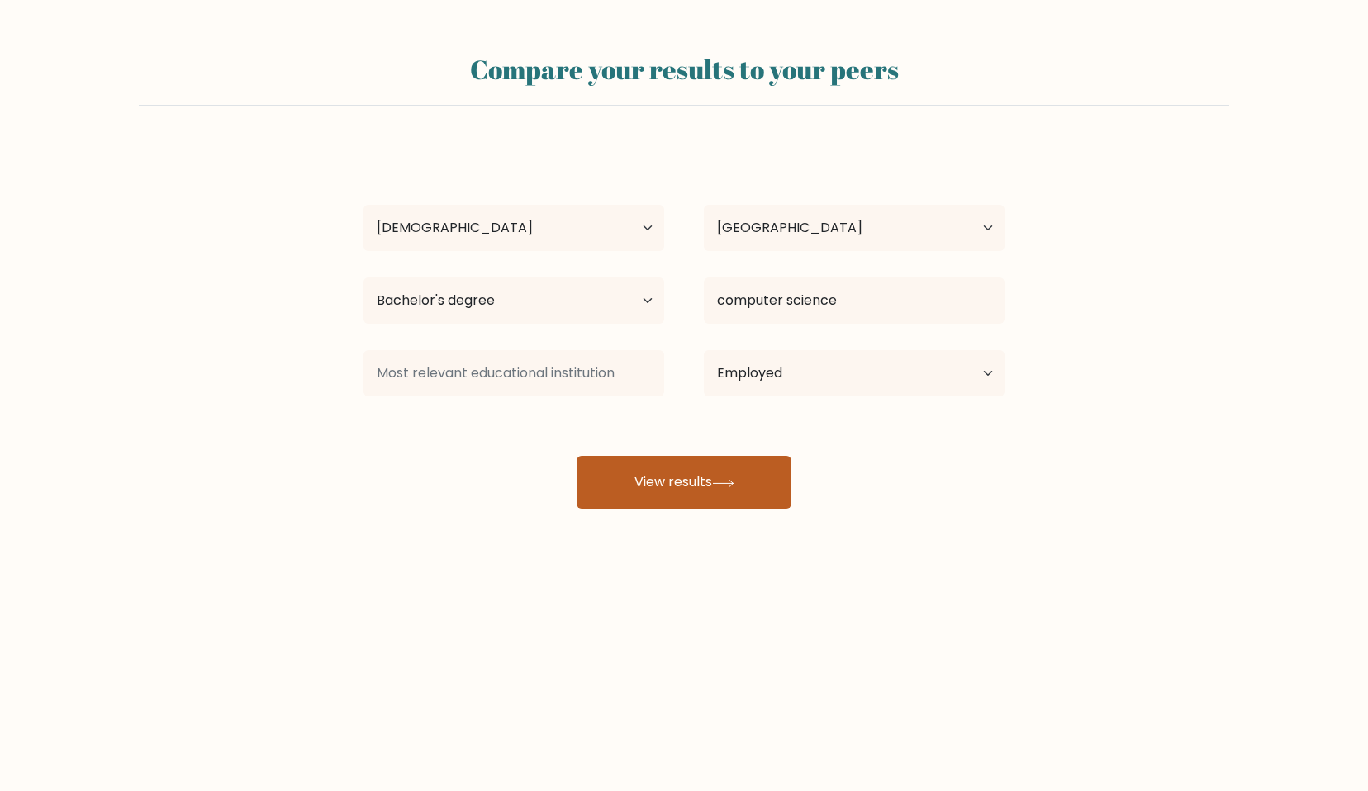
click at [657, 482] on button "View results" at bounding box center [683, 482] width 215 height 53
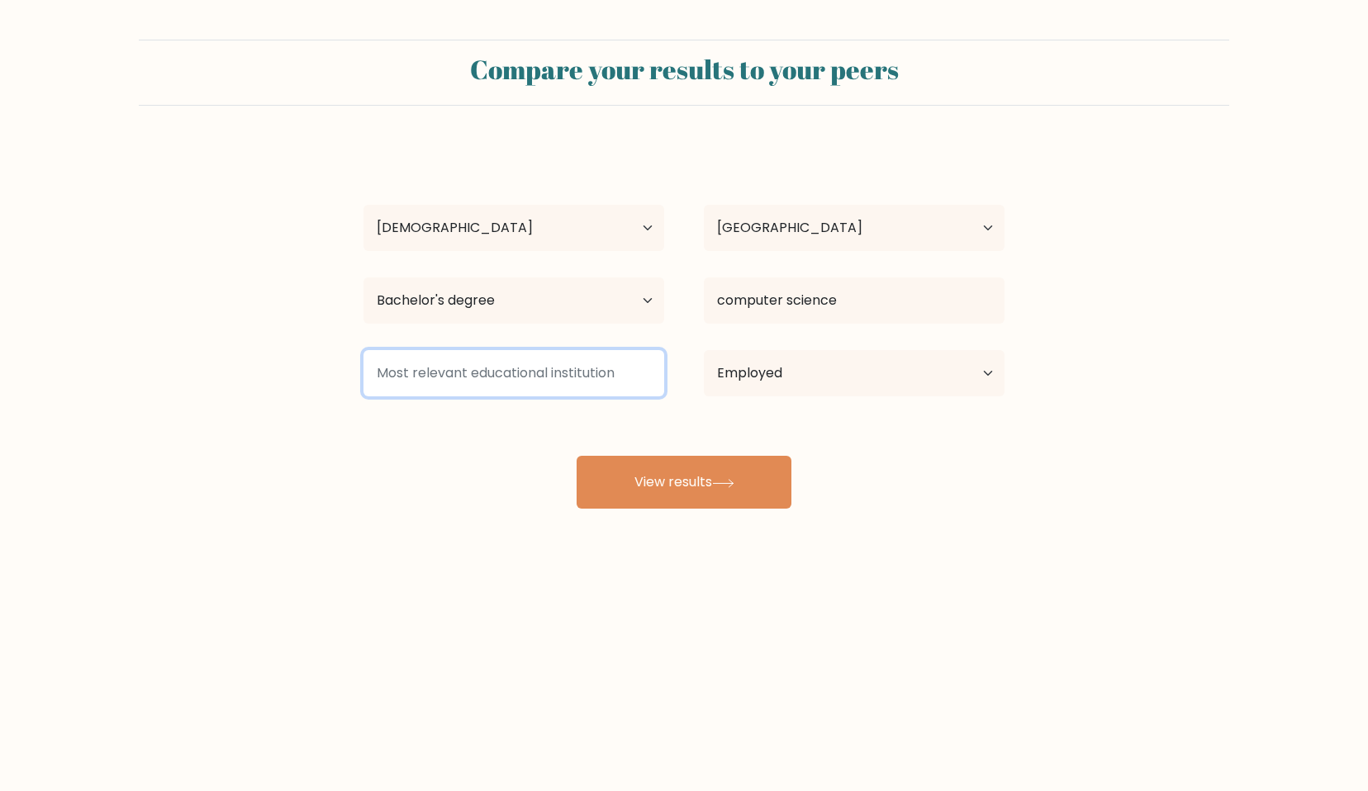
click at [600, 372] on input at bounding box center [513, 373] width 301 height 46
type input "IGDTUW"
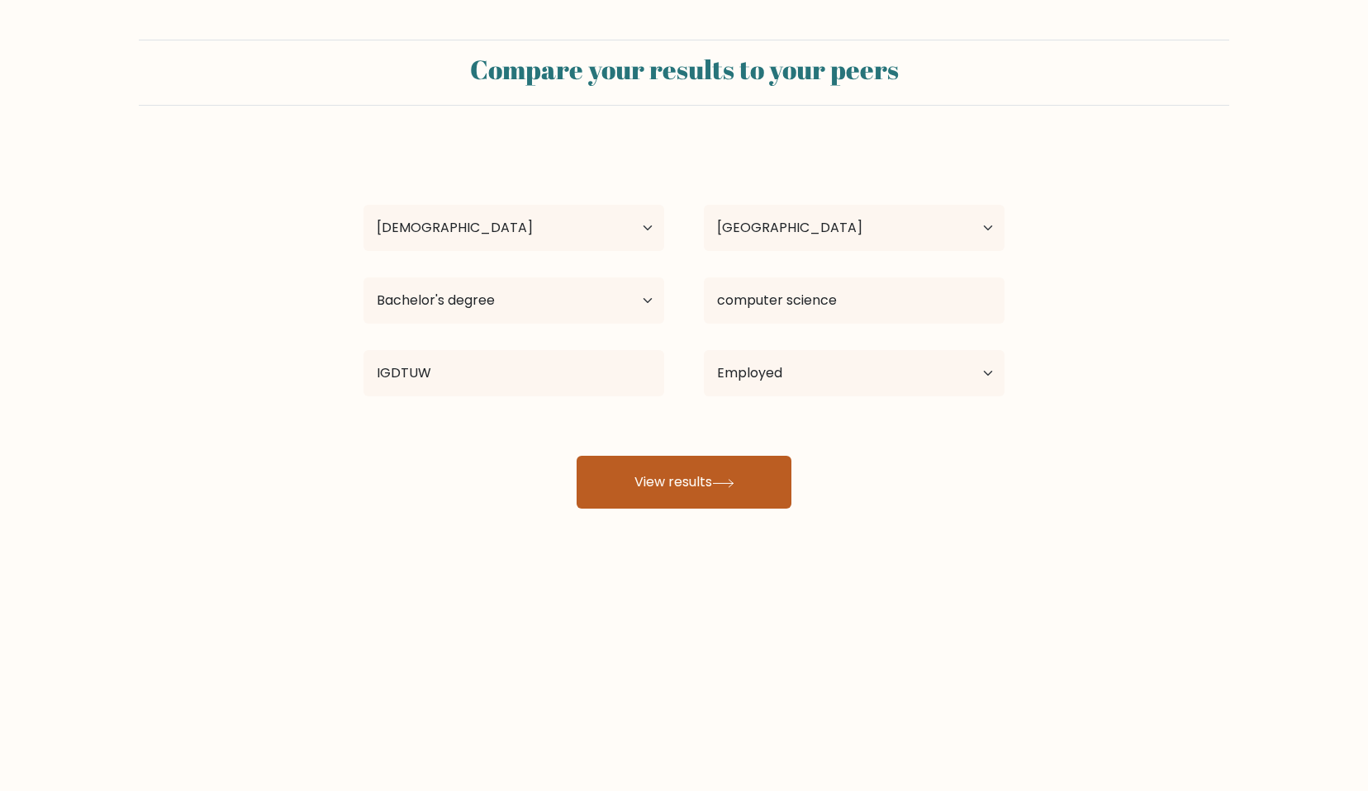
click at [704, 497] on button "View results" at bounding box center [683, 482] width 215 height 53
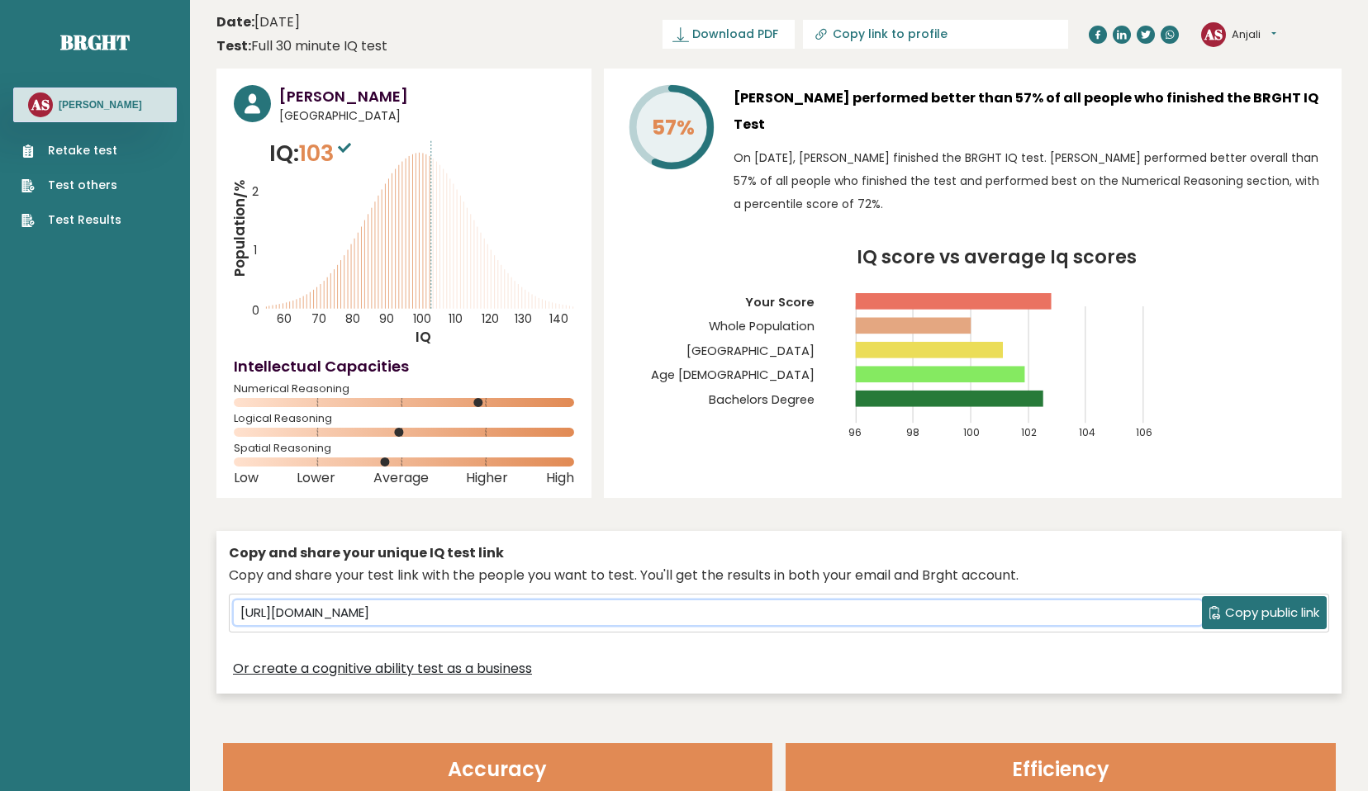
drag, startPoint x: 660, startPoint y: 613, endPoint x: 228, endPoint y: 611, distance: 431.9
click at [228, 611] on div "Copy and share your unique IQ test link Copy and share your test link with the …" at bounding box center [778, 612] width 1125 height 163
drag, startPoint x: 306, startPoint y: 149, endPoint x: 344, endPoint y: 153, distance: 39.0
click at [344, 153] on span "103" at bounding box center [327, 153] width 56 height 31
click at [344, 153] on icon at bounding box center [344, 148] width 13 height 10
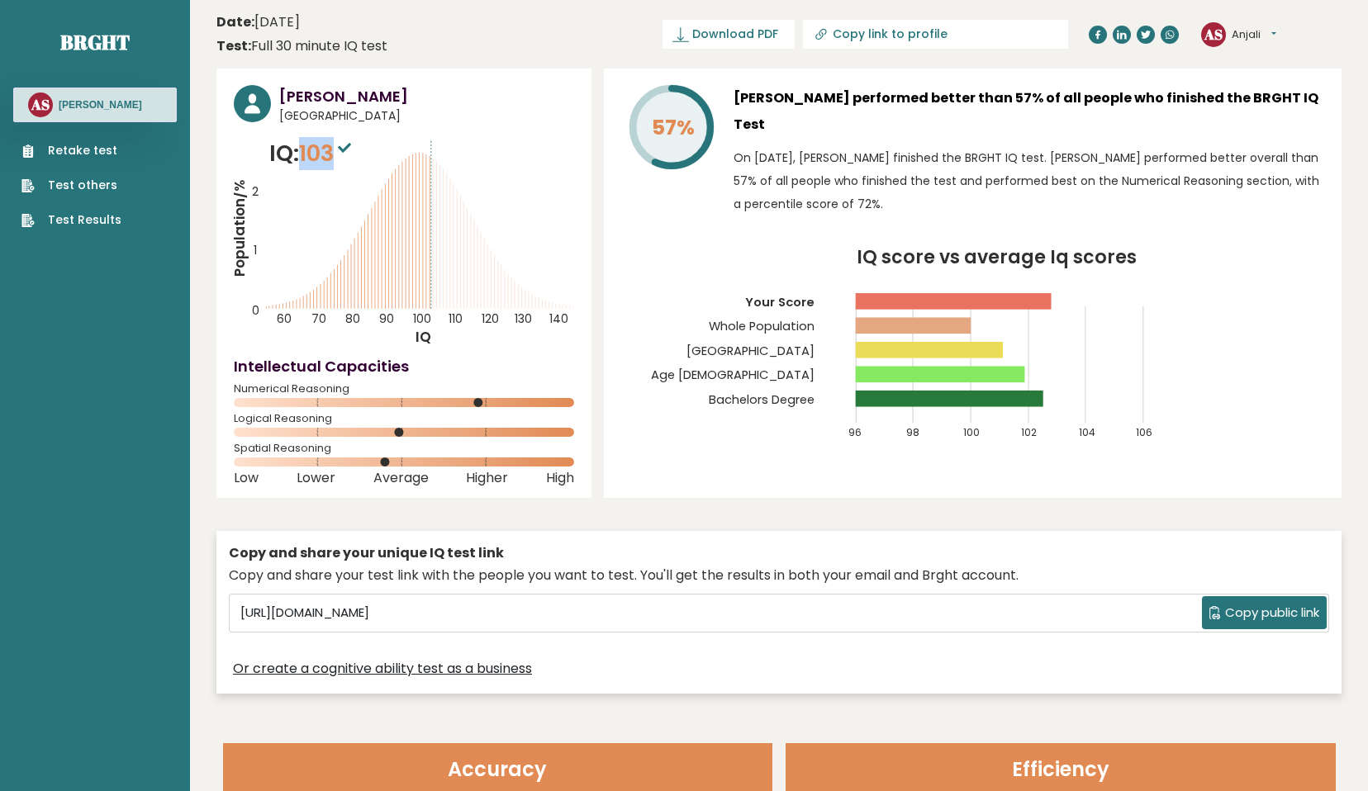
drag, startPoint x: 339, startPoint y: 149, endPoint x: 306, endPoint y: 149, distance: 33.0
click at [305, 149] on span "103" at bounding box center [327, 153] width 56 height 31
click at [306, 149] on span "103" at bounding box center [327, 153] width 56 height 31
drag, startPoint x: 306, startPoint y: 149, endPoint x: 334, endPoint y: 147, distance: 28.2
click at [334, 148] on span "103" at bounding box center [327, 153] width 56 height 31
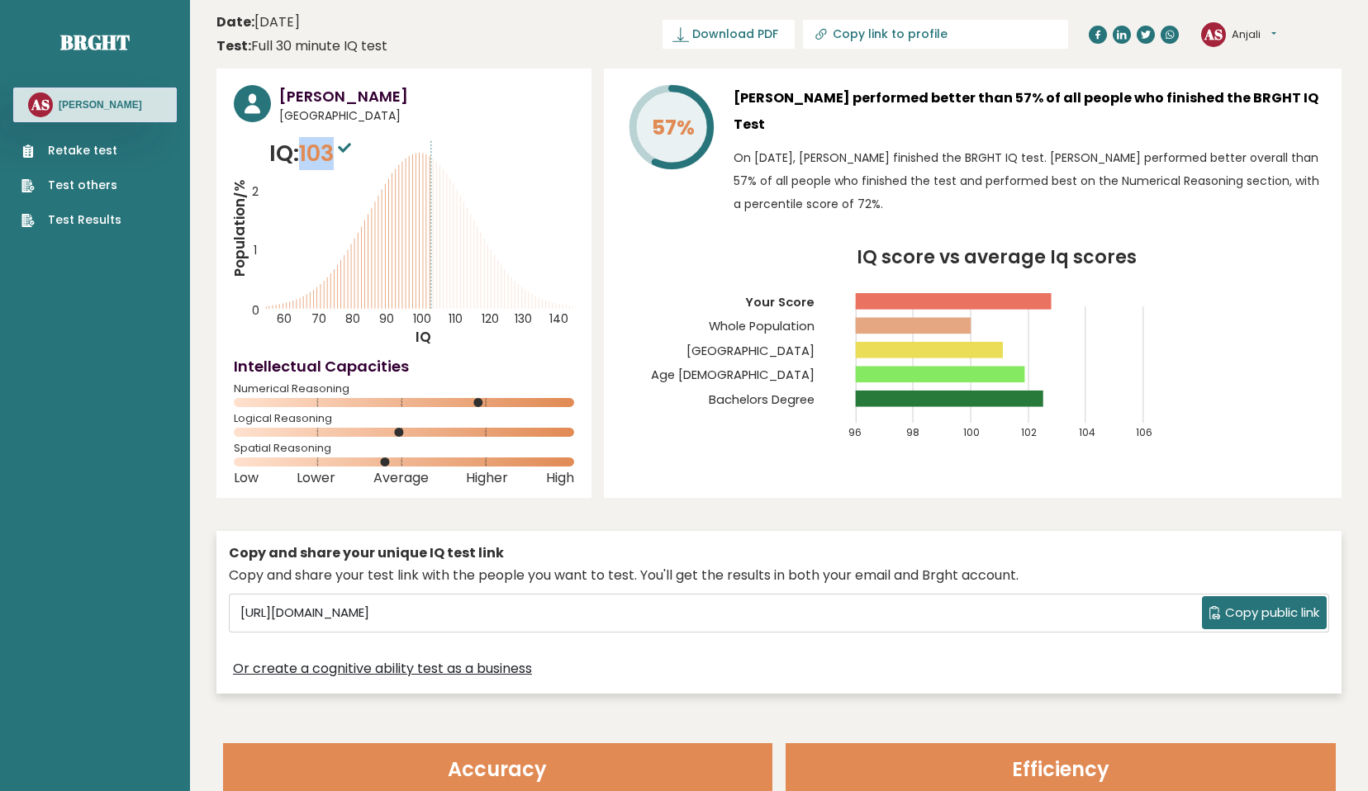
click at [334, 147] on span "103" at bounding box center [327, 153] width 56 height 31
click at [1000, 342] on rect at bounding box center [929, 350] width 147 height 17
drag, startPoint x: 271, startPoint y: 154, endPoint x: 341, endPoint y: 154, distance: 70.2
click at [341, 154] on p "IQ: 103" at bounding box center [312, 153] width 86 height 33
click at [341, 154] on sup at bounding box center [344, 146] width 21 height 23
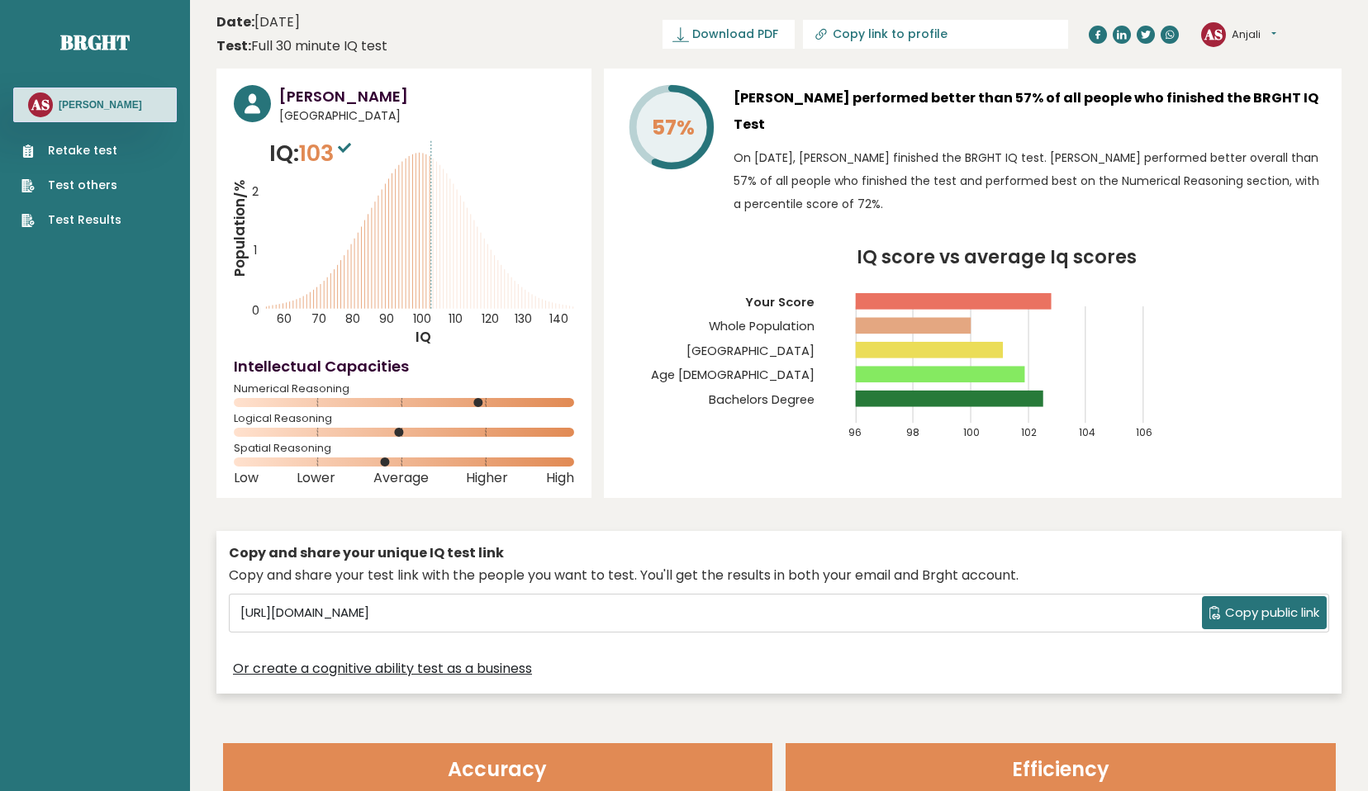
click at [970, 298] on icon "IQ score vs average Iq scores 96 98 100 102 104 106 Your Score Whole Population…" at bounding box center [972, 353] width 703 height 208
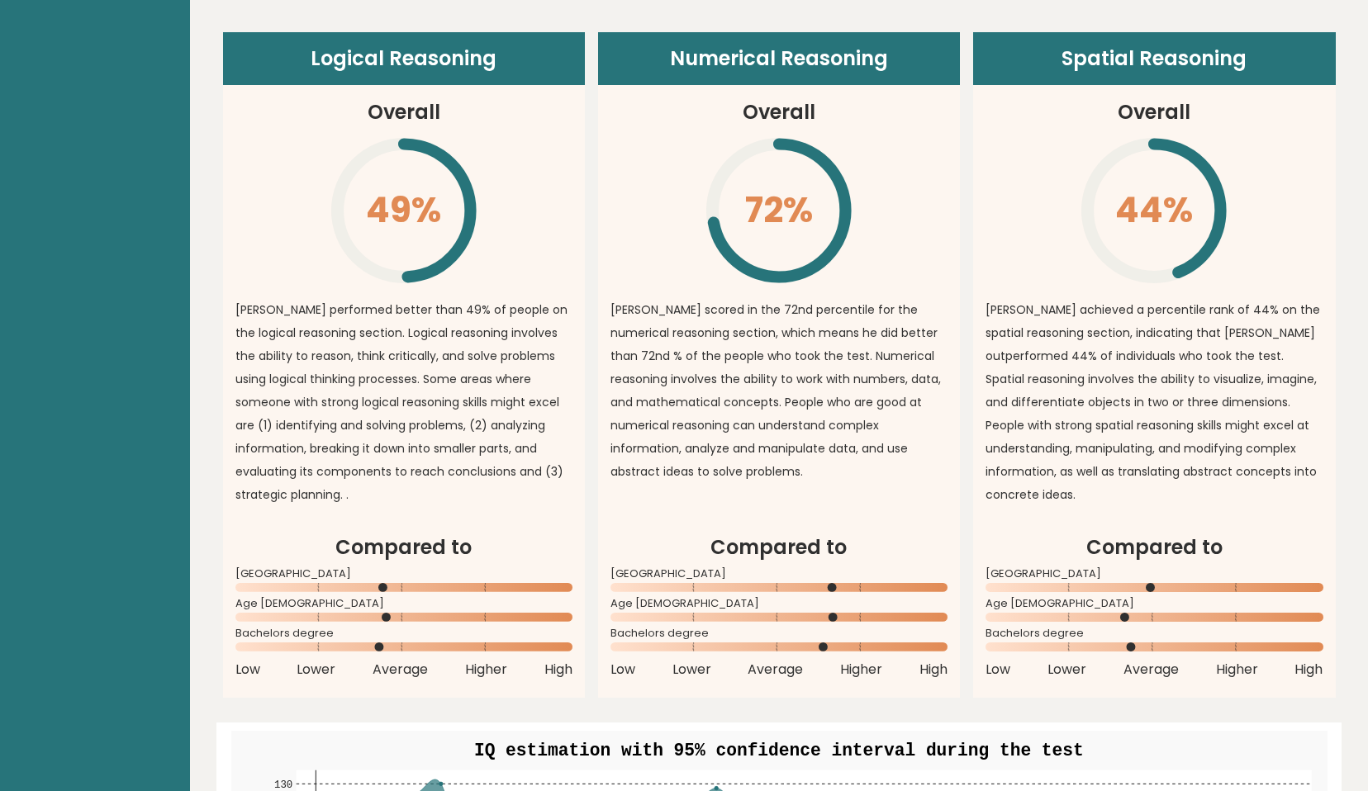
scroll to position [1189, 0]
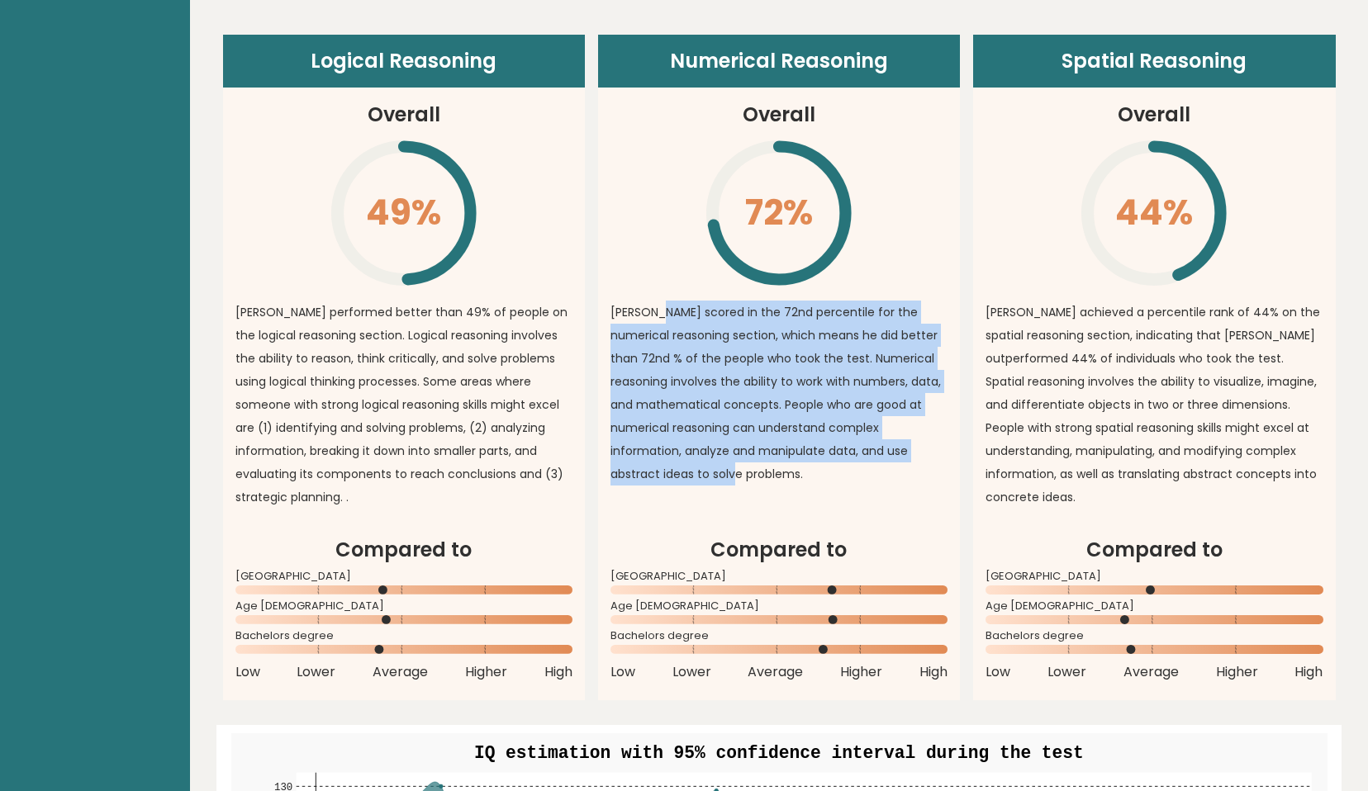
drag, startPoint x: 653, startPoint y: 315, endPoint x: 774, endPoint y: 476, distance: 201.8
click at [774, 476] on p "[PERSON_NAME] scored in the 72nd percentile for the numerical reasoning section…" at bounding box center [778, 393] width 337 height 185
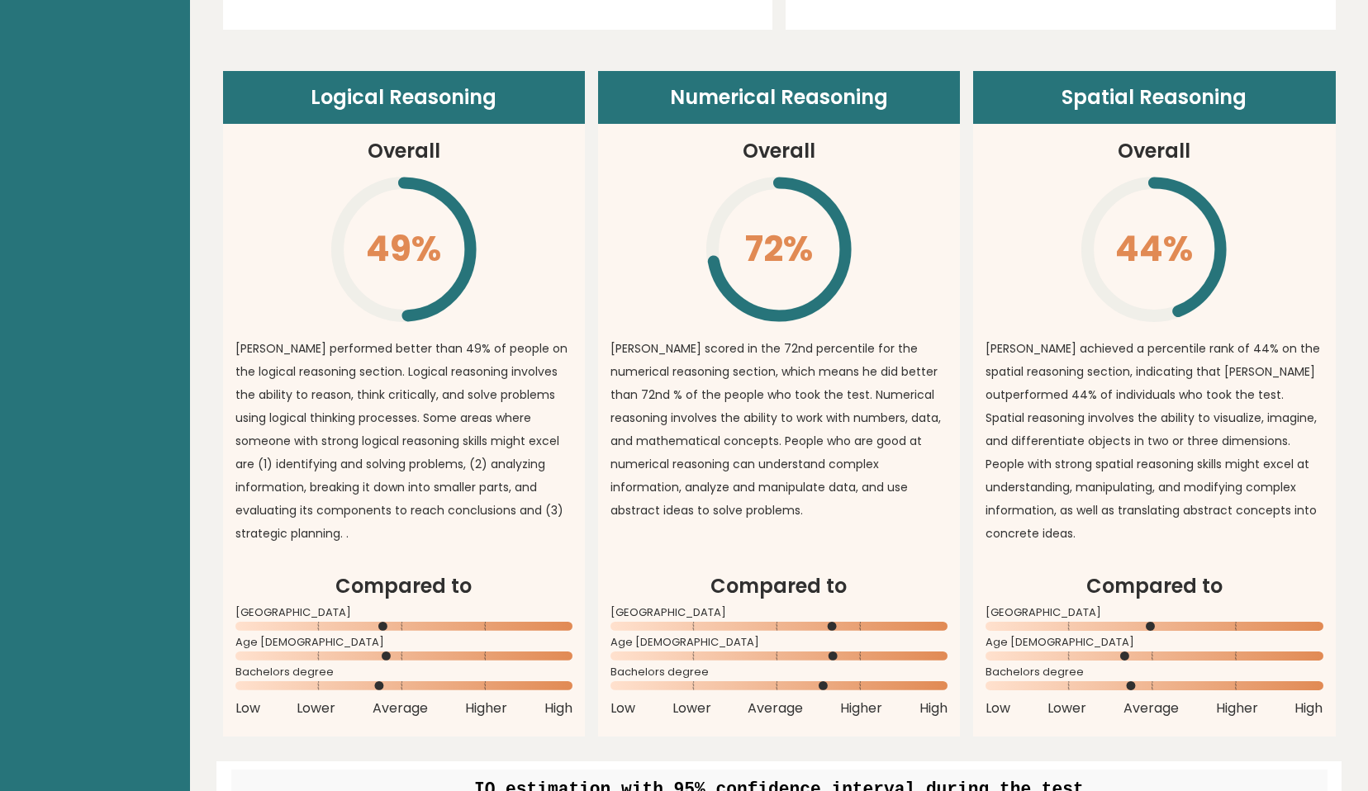
scroll to position [1156, 0]
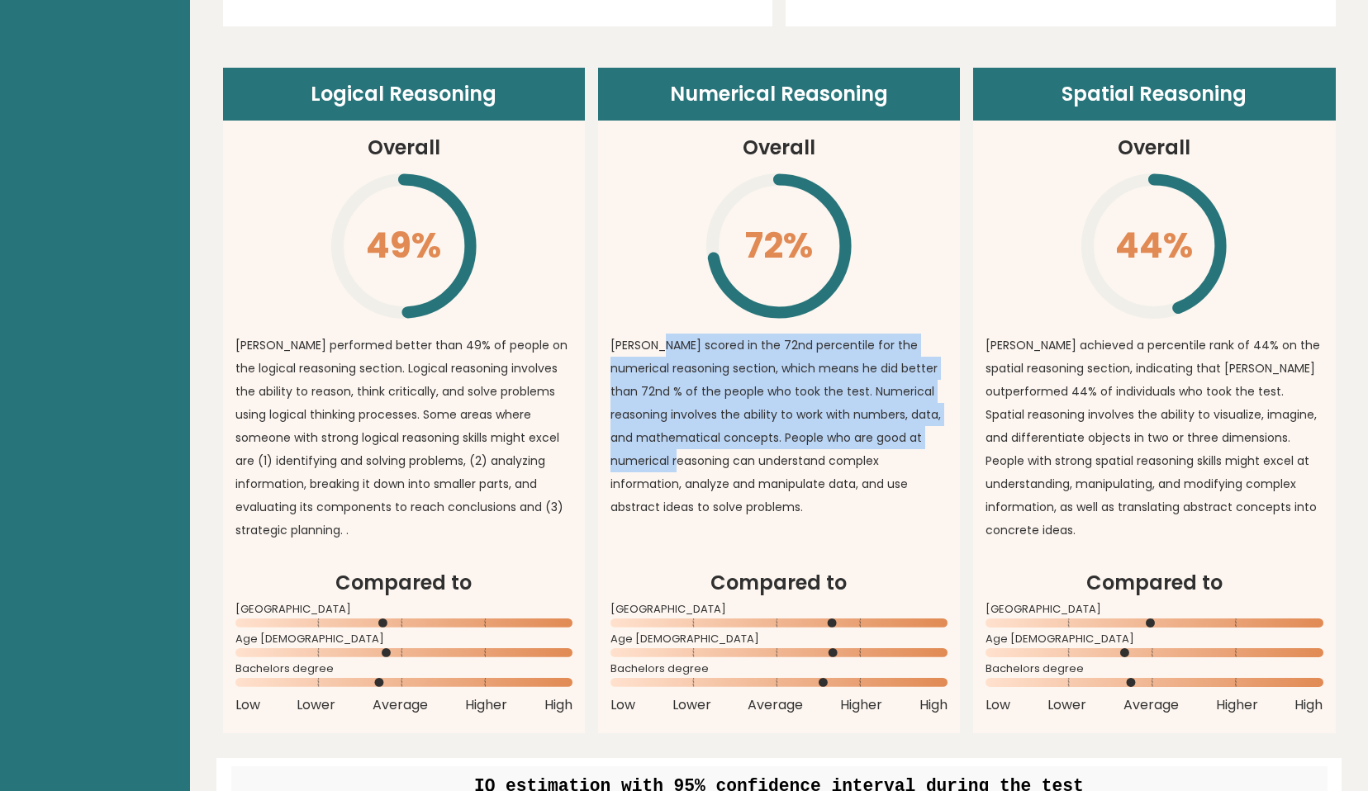
drag, startPoint x: 648, startPoint y: 341, endPoint x: 722, endPoint y: 460, distance: 139.8
click at [722, 460] on p "[PERSON_NAME] scored in the 72nd percentile for the numerical reasoning section…" at bounding box center [778, 426] width 337 height 185
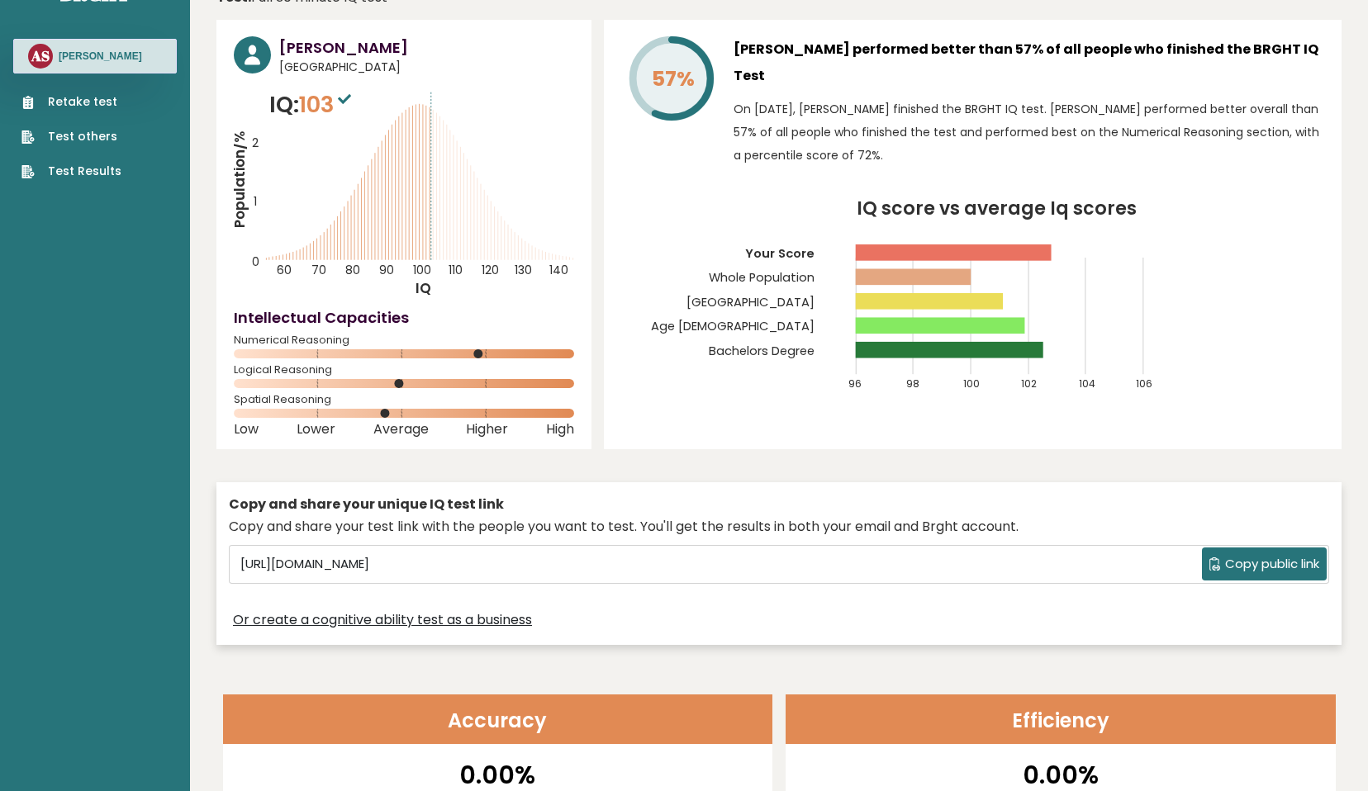
scroll to position [0, 0]
